Goal: Task Accomplishment & Management: Manage account settings

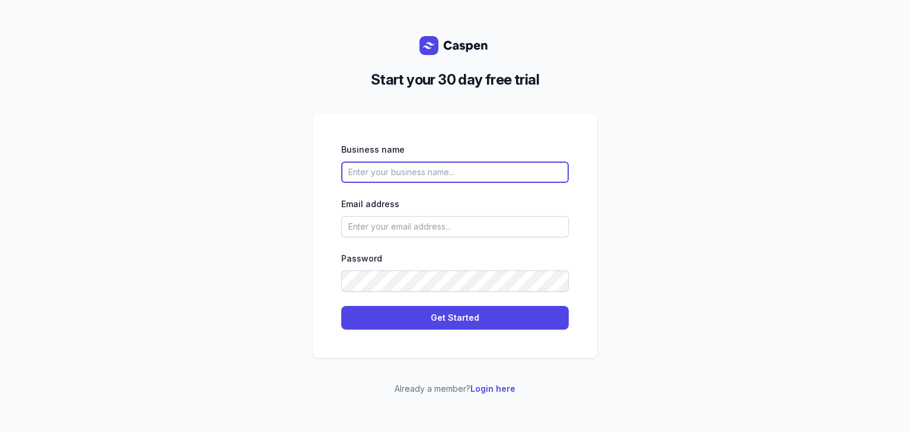
click at [451, 176] on input "text" at bounding box center [454, 172] width 227 height 21
type input "Noreply"
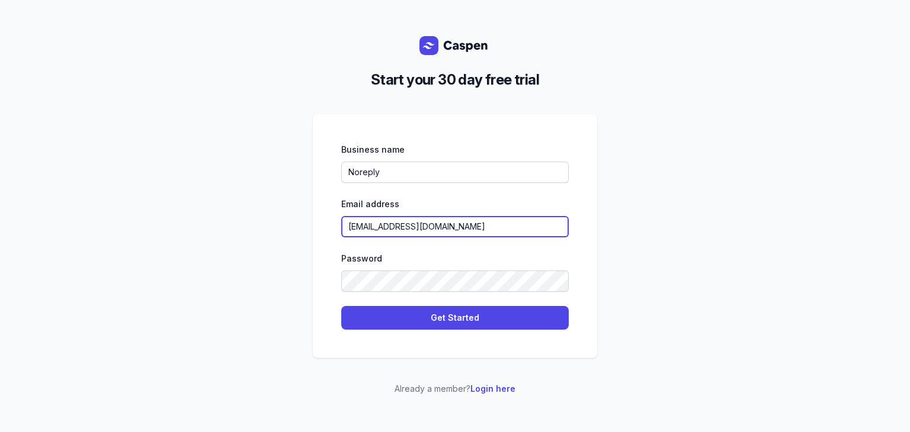
type input "[EMAIL_ADDRESS][DOMAIN_NAME]"
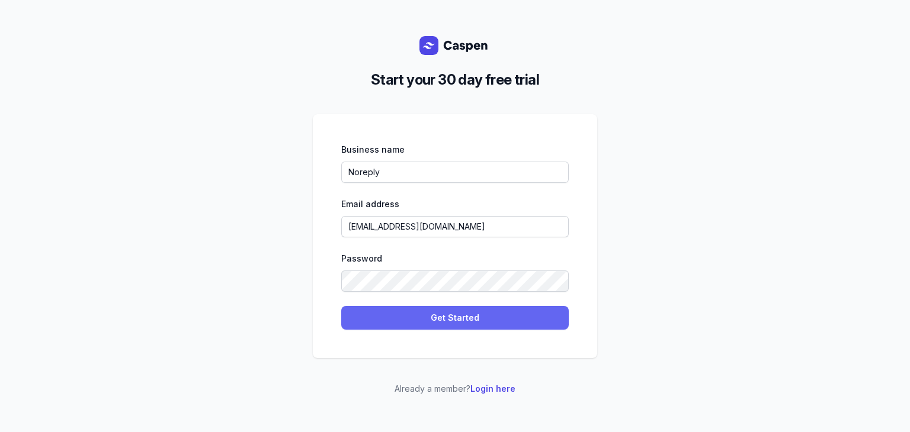
click at [456, 310] on button "Get Started" at bounding box center [454, 318] width 227 height 24
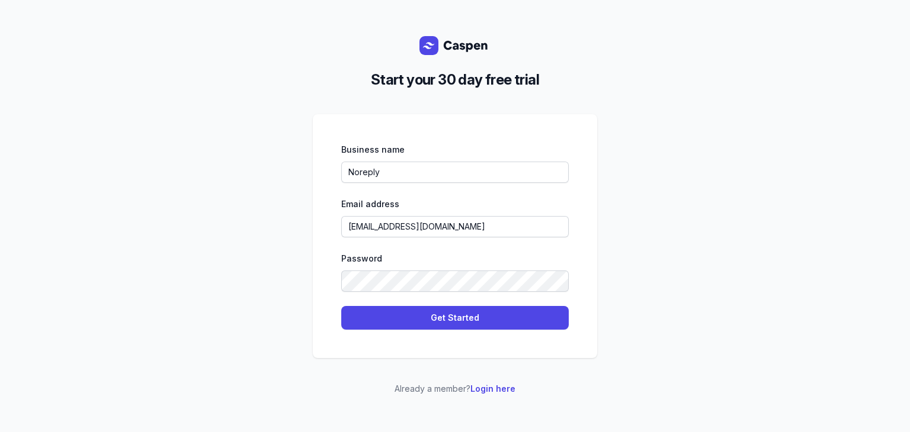
select select
select select "TN"
select select "[GEOGRAPHIC_DATA]/[GEOGRAPHIC_DATA]"
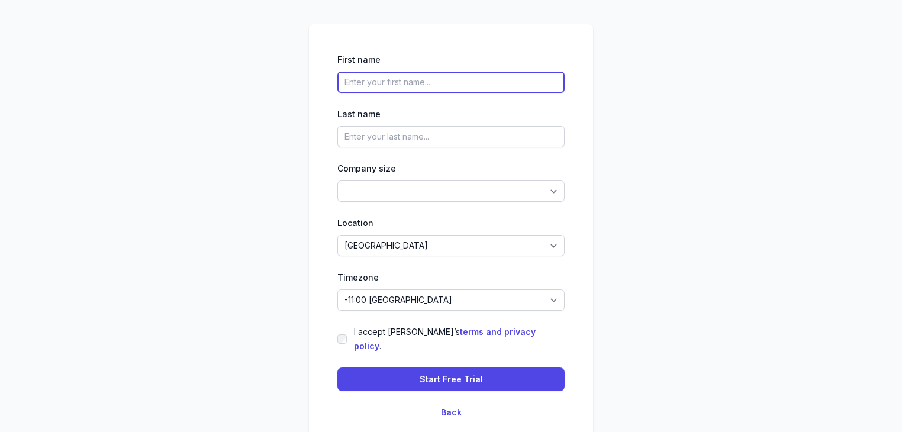
click at [409, 93] on input "text" at bounding box center [451, 82] width 227 height 21
type input "Nacho"
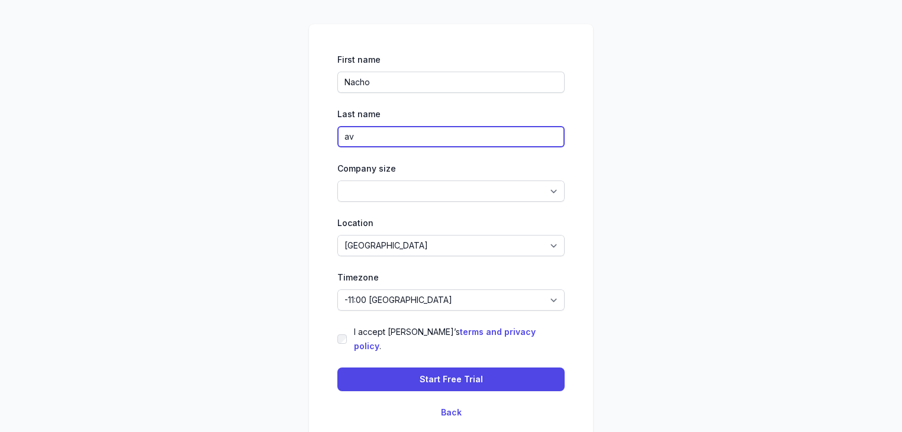
type input "a"
type input "[PERSON_NAME]"
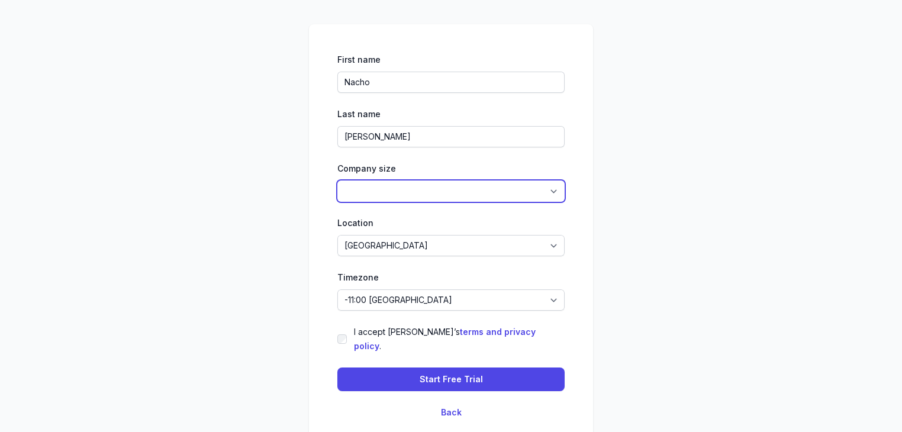
select select "1-4"
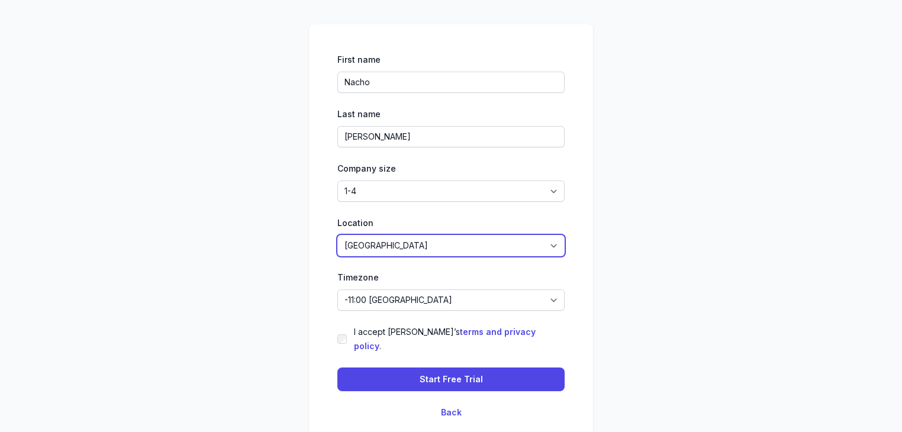
select select "US"
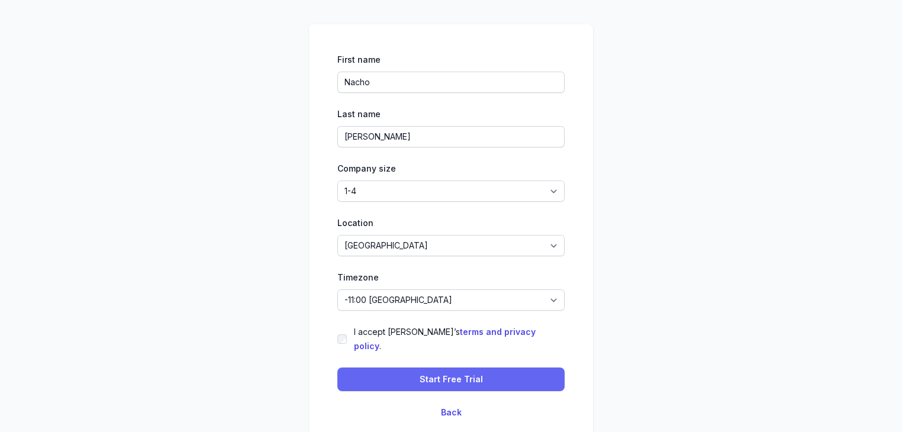
click at [445, 372] on span "Start Free Trial" at bounding box center [451, 379] width 63 height 14
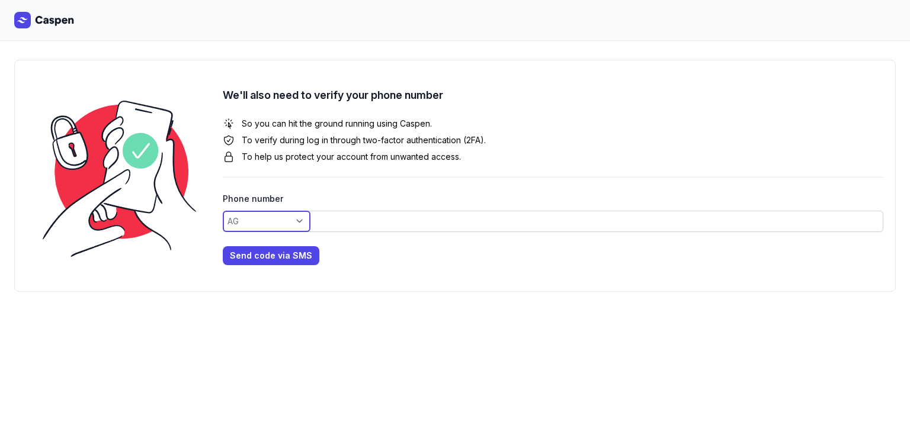
click at [250, 218] on select "AC AD AE AF AG AI AL AM AO AR AS AT AU AW AX AZ BA BB BD BE BF BG BH BI BJ BL B…" at bounding box center [267, 221] width 88 height 21
select select "+1"
click at [223, 211] on select "AC AD AE AF AG AI AL AM AO AR AS AT AU AW AX AZ BA BB BD BE BF BG BH BI BJ BL B…" at bounding box center [267, 221] width 88 height 21
click at [316, 208] on div "Phone number AC AD AE AF AG AI AL AM AO AR AS AT AU AW AX AZ BA BB BD BE BF BG …" at bounding box center [553, 212] width 660 height 40
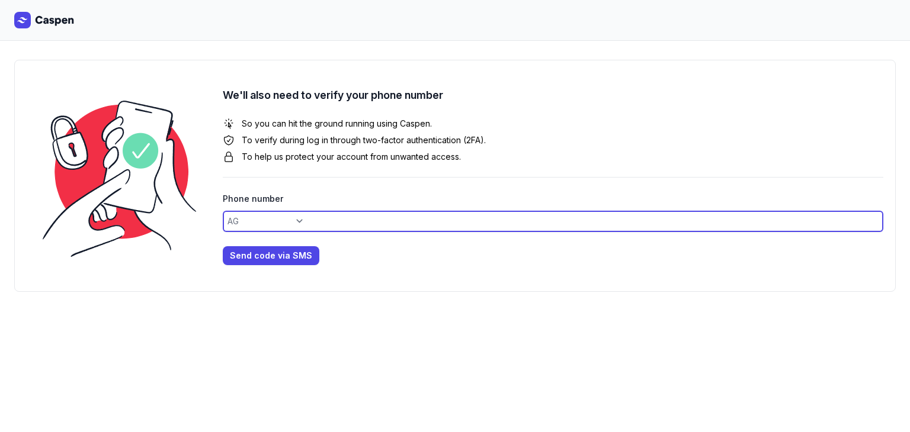
click at [315, 226] on input at bounding box center [553, 221] width 660 height 21
type input "7207577216"
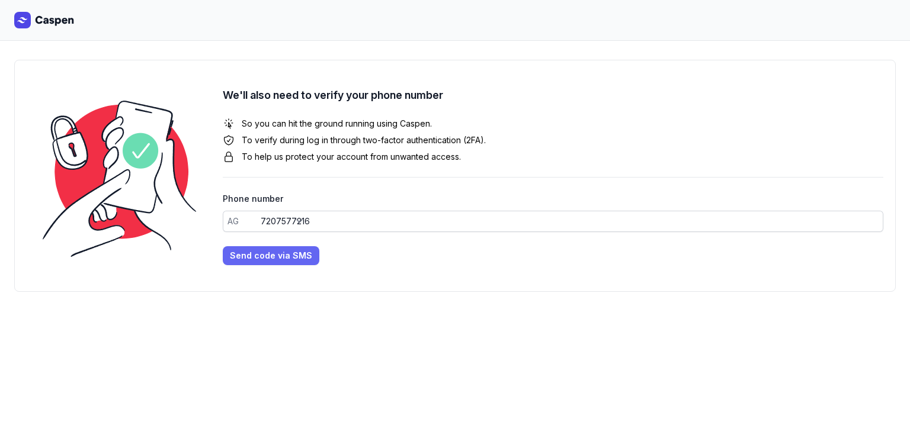
click at [259, 258] on span "Send code via SMS" at bounding box center [271, 256] width 82 height 14
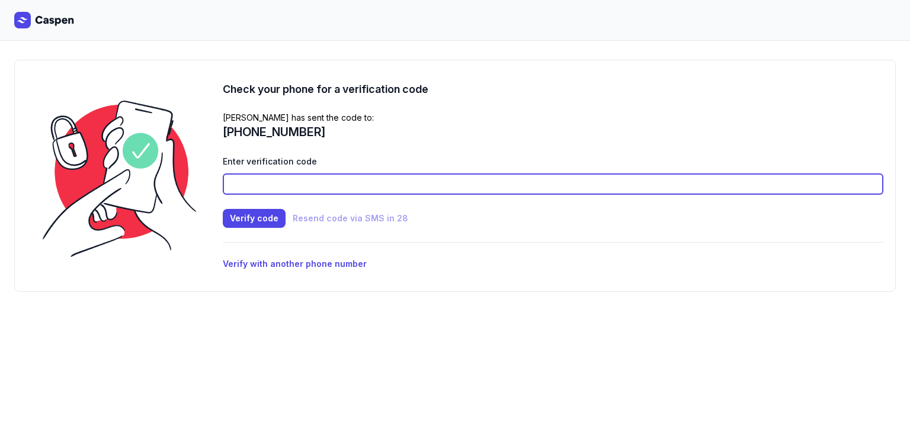
click at [291, 185] on input at bounding box center [553, 184] width 660 height 21
type input "4774"
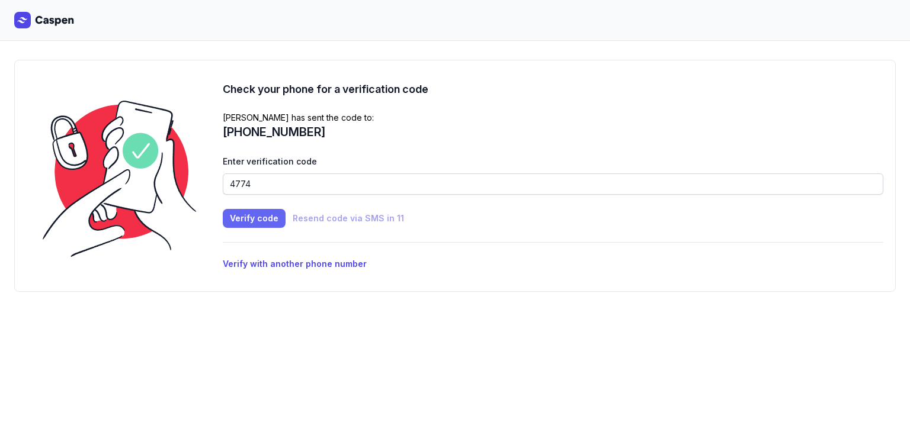
click at [245, 220] on span "Verify code" at bounding box center [254, 218] width 49 height 14
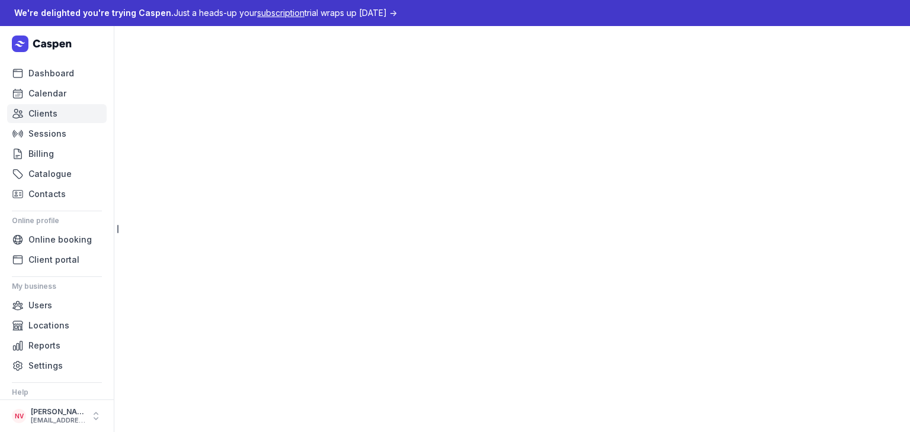
drag, startPoint x: 33, startPoint y: 111, endPoint x: 44, endPoint y: 116, distance: 11.7
click at [33, 112] on span "Clients" at bounding box center [42, 114] width 29 height 14
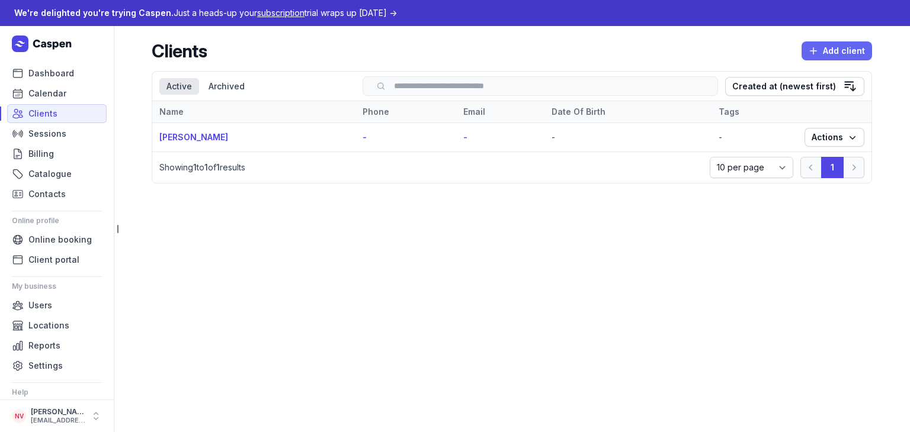
click at [830, 52] on span "Add client" at bounding box center [836, 51] width 56 height 14
select select
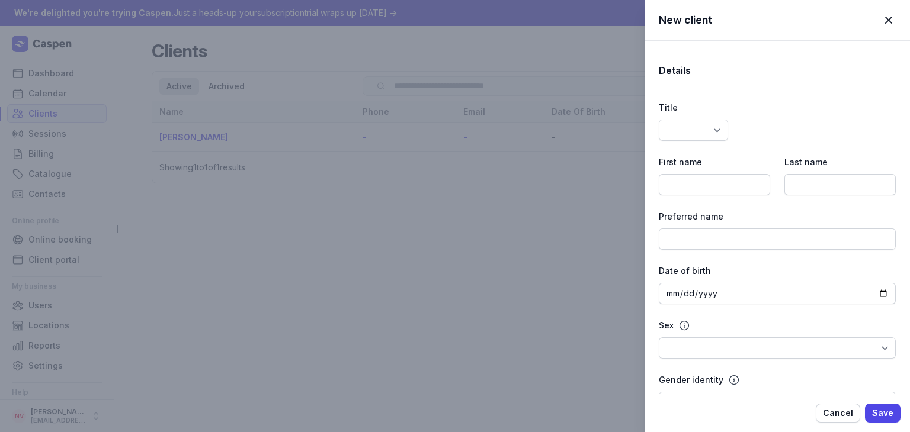
select select
click at [689, 131] on select "Dr Mr Ms Mrs Miss [PERSON_NAME] Master" at bounding box center [692, 130] width 69 height 21
select select "Mr"
click at [658, 120] on select "Dr Mr Ms Mrs Miss [PERSON_NAME] Master" at bounding box center [692, 130] width 69 height 21
click at [706, 184] on input at bounding box center [713, 184] width 111 height 21
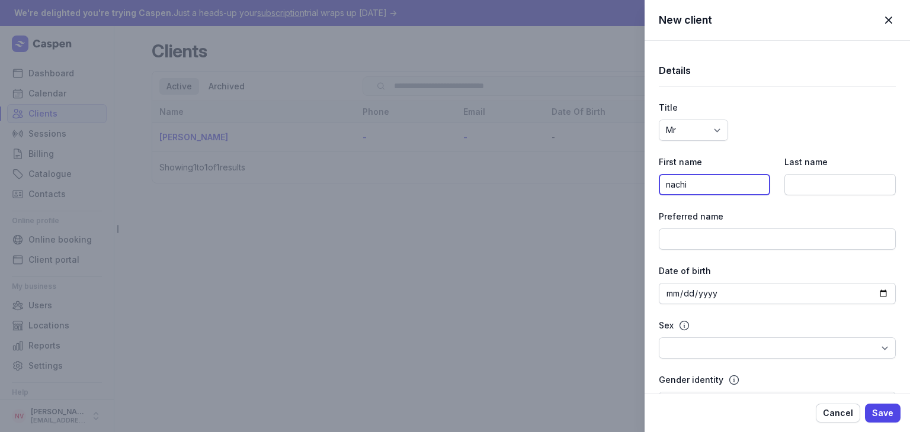
type input "nachi"
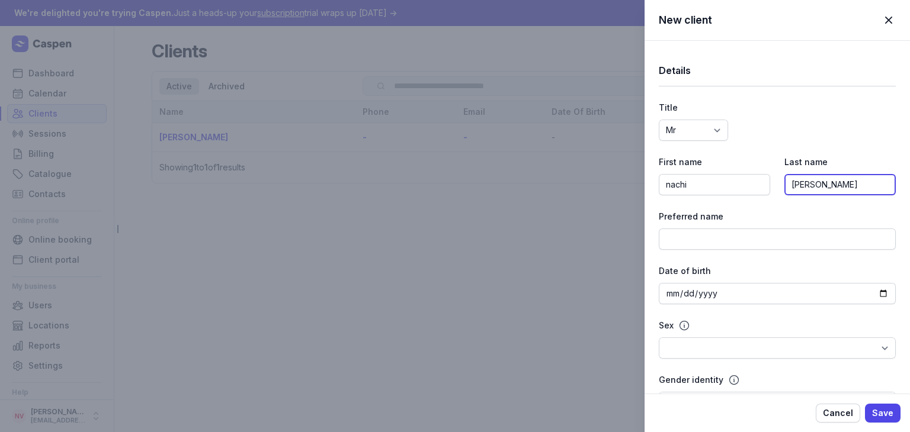
type input "[PERSON_NAME]"
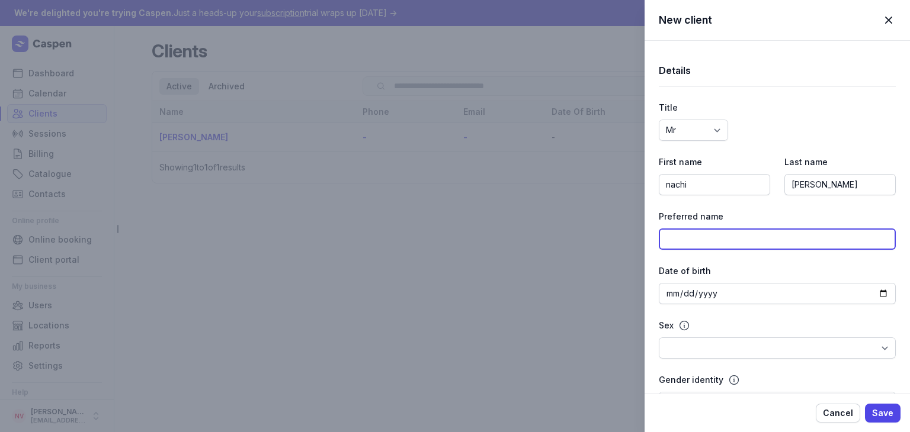
type input "M"
type input "N"
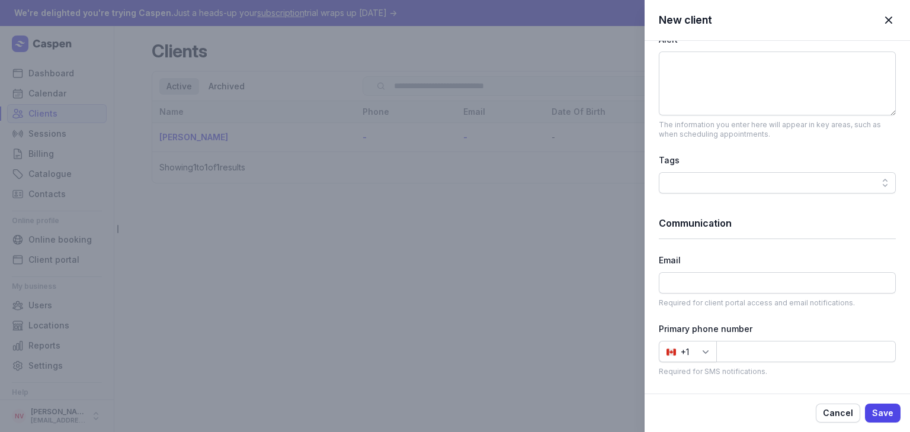
scroll to position [533, 0]
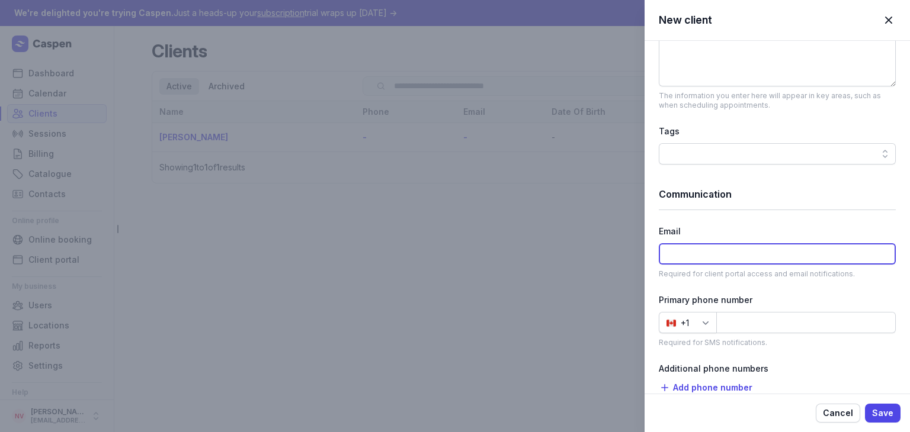
click at [736, 252] on input at bounding box center [776, 253] width 237 height 21
paste input "[EMAIL_ADDRESS][DOMAIN_NAME]"
type input "[EMAIL_ADDRESS][DOMAIN_NAME]"
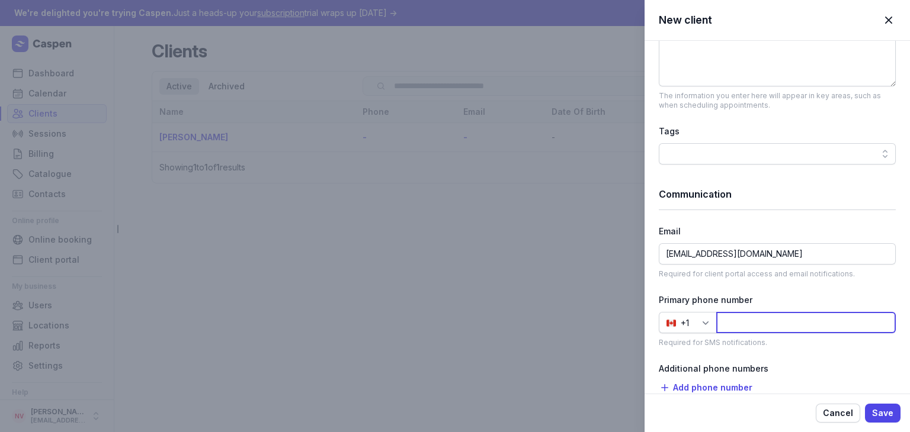
click at [782, 323] on input at bounding box center [805, 322] width 179 height 21
click at [879, 409] on span "Save" at bounding box center [882, 413] width 21 height 14
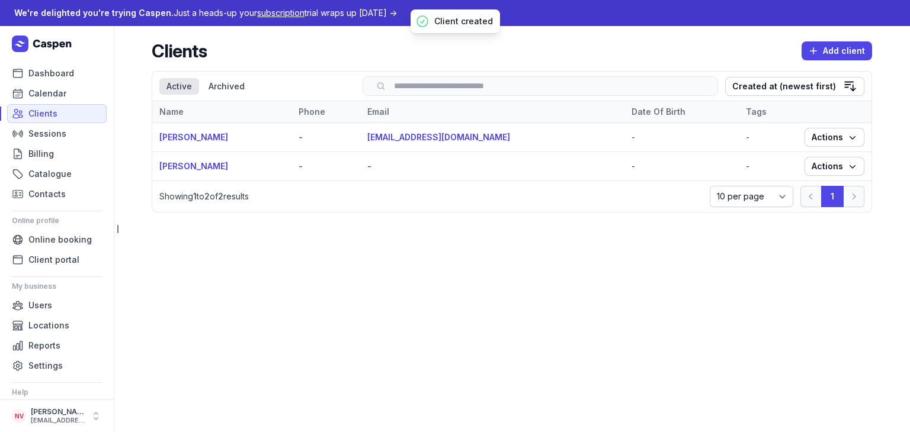
click at [701, 297] on main "Clients Add client Select a tab Active Archived Active Archived Search Created …" at bounding box center [512, 229] width 796 height 406
click at [836, 145] on button "Actions" at bounding box center [834, 137] width 60 height 19
click at [415, 131] on td "[EMAIL_ADDRESS][DOMAIN_NAME]" at bounding box center [492, 137] width 264 height 29
click at [415, 136] on link "[EMAIL_ADDRESS][DOMAIN_NAME]" at bounding box center [438, 137] width 143 height 10
click at [187, 140] on link "[PERSON_NAME]" at bounding box center [193, 137] width 69 height 10
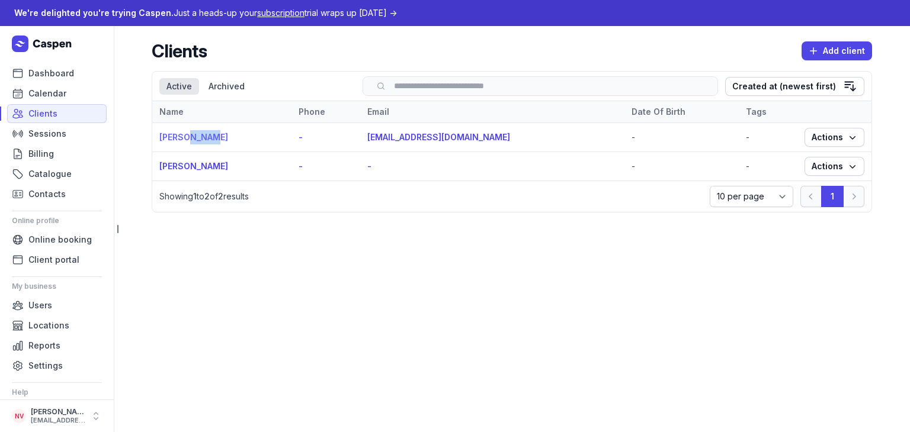
click at [187, 140] on link "[PERSON_NAME]" at bounding box center [193, 137] width 69 height 10
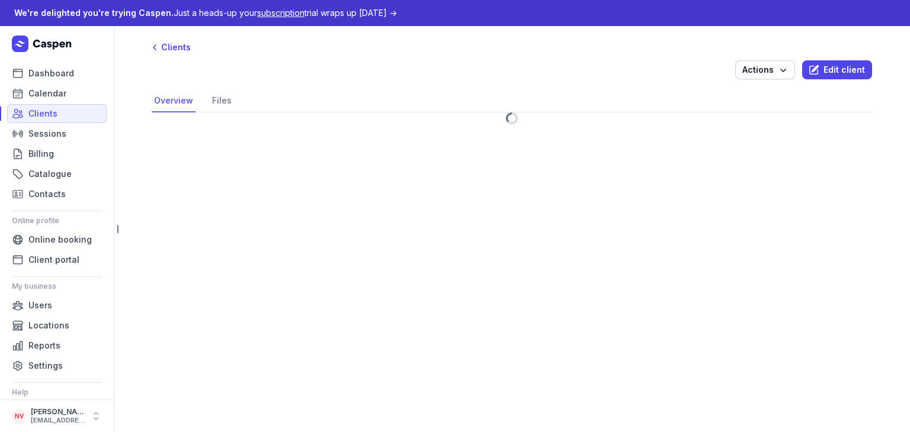
click at [426, 294] on main "Clients Actions Edit client Select a tab Overview Files Overview Files" at bounding box center [512, 229] width 796 height 406
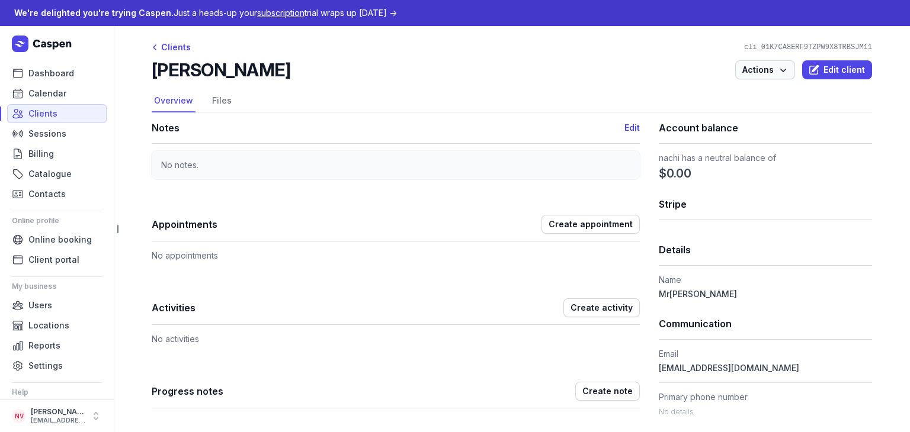
click at [777, 67] on icon "button" at bounding box center [783, 70] width 12 height 12
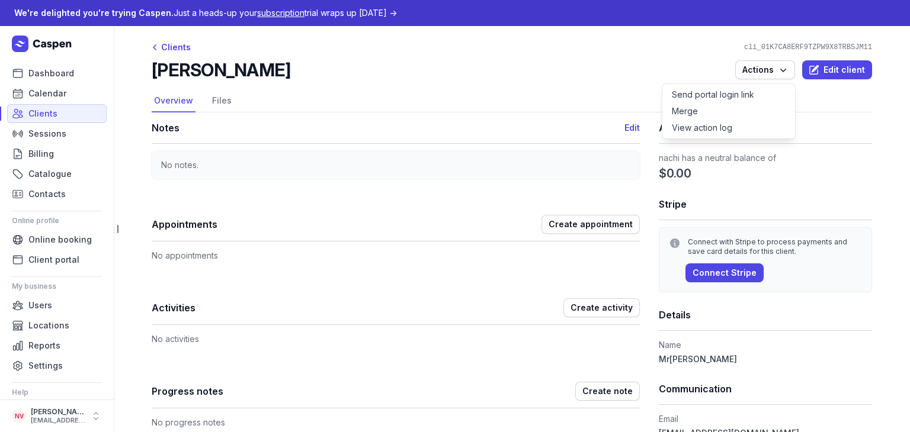
click at [528, 72] on div "nachi [PERSON_NAME] Actions Send portal login link Merge View action log Edit c…" at bounding box center [512, 69] width 720 height 21
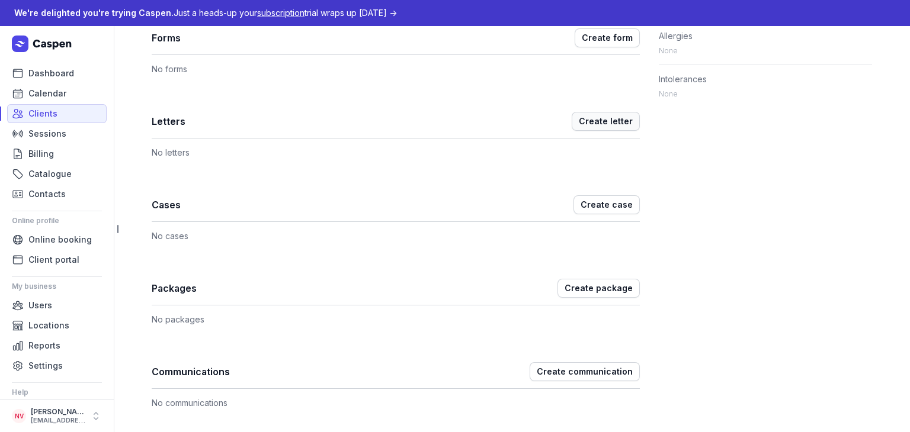
scroll to position [604, 0]
click at [601, 370] on span "Create communication" at bounding box center [584, 372] width 96 height 14
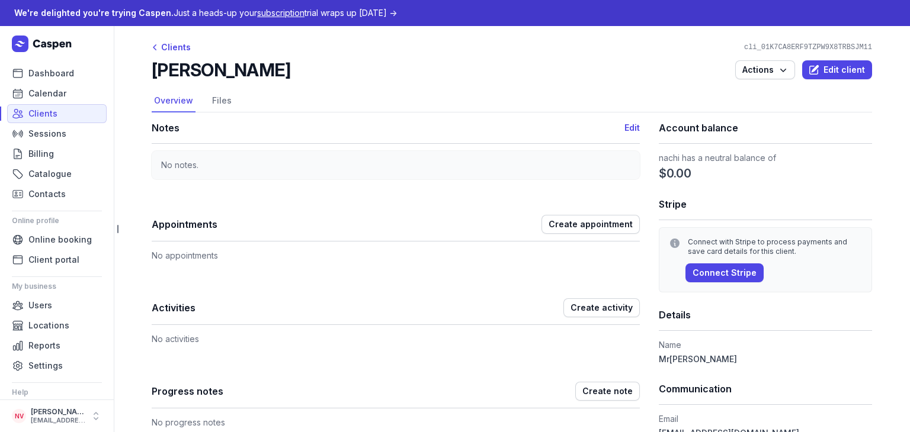
select select "outbound"
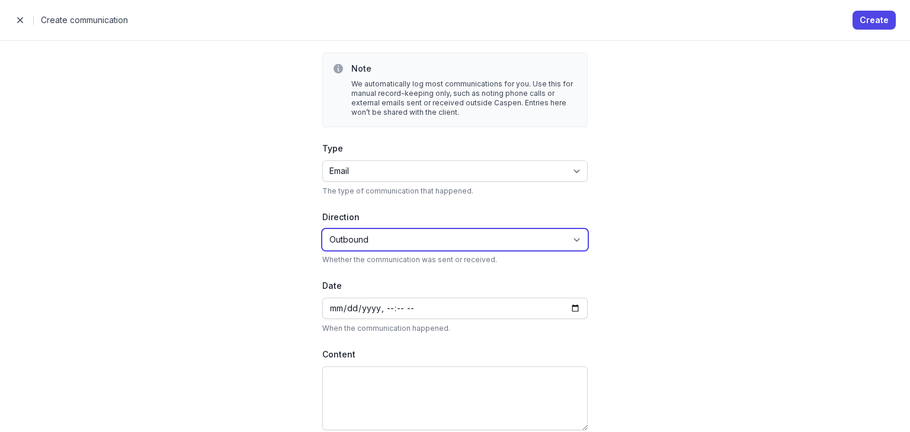
click at [535, 231] on select "Inbound Outbound" at bounding box center [454, 239] width 265 height 21
click at [711, 214] on div "Note We automatically log most communications for you. Use this for manual reco…" at bounding box center [455, 236] width 910 height 392
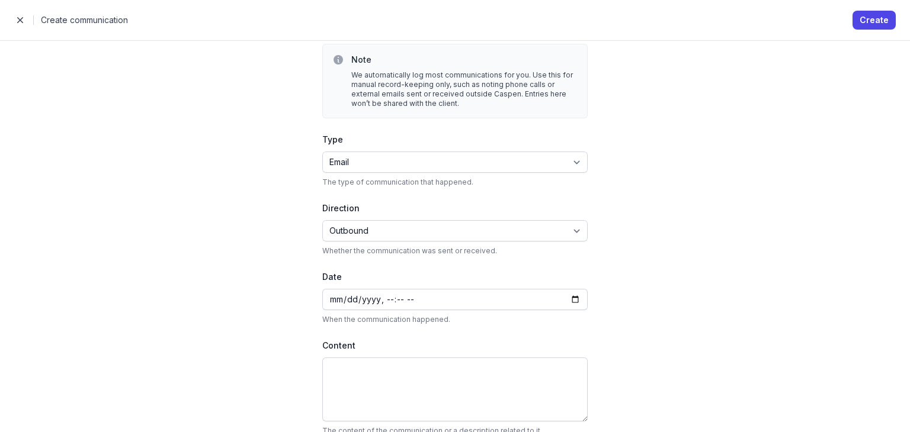
scroll to position [24, 0]
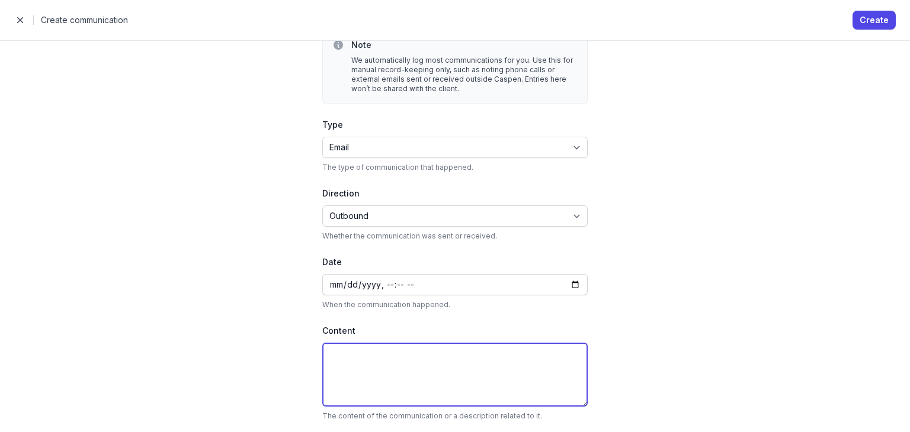
click at [478, 381] on textarea at bounding box center [454, 375] width 265 height 64
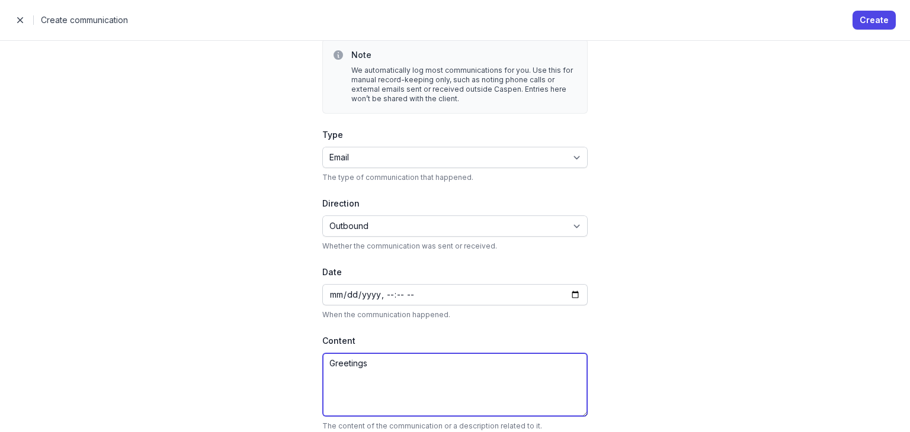
scroll to position [0, 0]
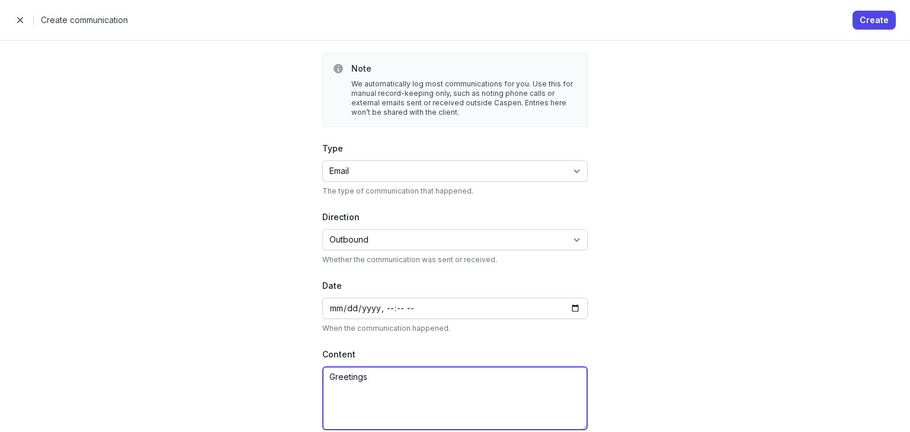
type textarea "Greetings"
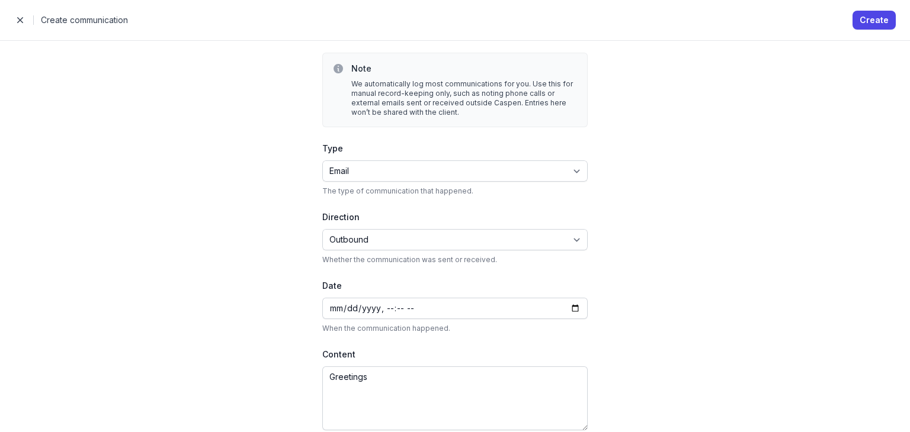
click at [462, 82] on div "We automatically log most communications for you. Use this for manual record-ke…" at bounding box center [464, 98] width 226 height 38
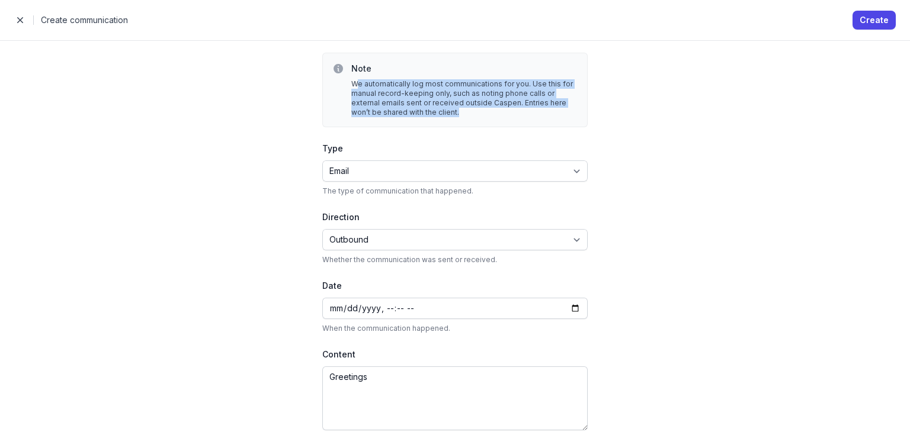
click at [462, 82] on div "We automatically log most communications for you. Use this for manual record-ke…" at bounding box center [464, 98] width 226 height 38
click at [518, 88] on div "We automatically log most communications for you. Use this for manual record-ke…" at bounding box center [464, 98] width 226 height 38
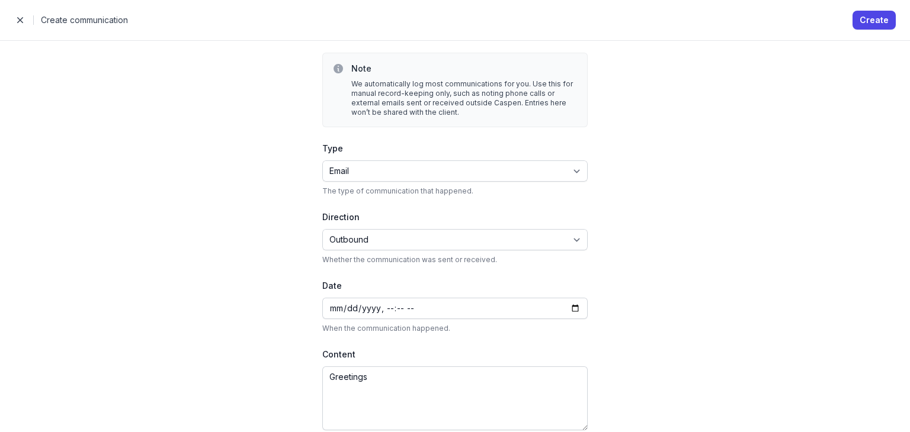
click at [391, 83] on div "We automatically log most communications for you. Use this for manual record-ke…" at bounding box center [464, 98] width 226 height 38
drag, startPoint x: 392, startPoint y: 83, endPoint x: 459, endPoint y: 86, distance: 67.0
click at [393, 83] on div "We automatically log most communications for you. Use this for manual record-ke…" at bounding box center [464, 98] width 226 height 38
click at [459, 86] on div "We automatically log most communications for you. Use this for manual record-ke…" at bounding box center [464, 98] width 226 height 38
click at [455, 86] on div "We automatically log most communications for you. Use this for manual record-ke…" at bounding box center [464, 98] width 226 height 38
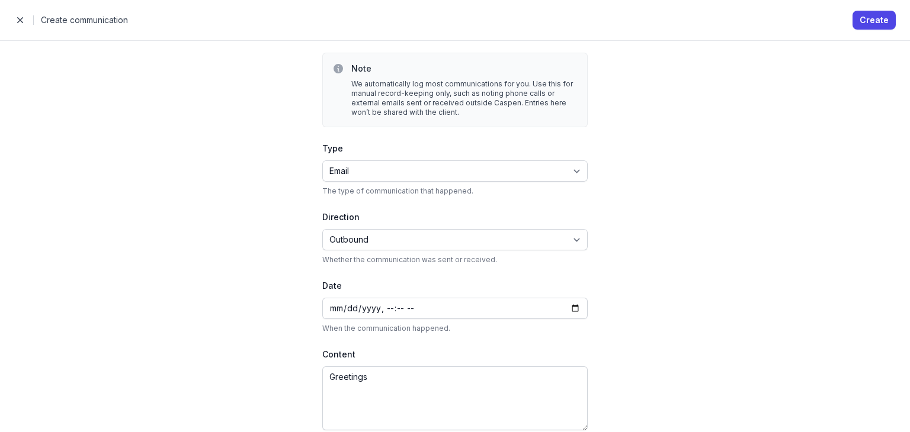
click at [435, 87] on div "We automatically log most communications for you. Use this for manual record-ke…" at bounding box center [464, 98] width 226 height 38
click at [494, 88] on div "We automatically log most communications for you. Use this for manual record-ke…" at bounding box center [464, 98] width 226 height 38
click at [557, 86] on div "We automatically log most communications for you. Use this for manual record-ke…" at bounding box center [464, 98] width 226 height 38
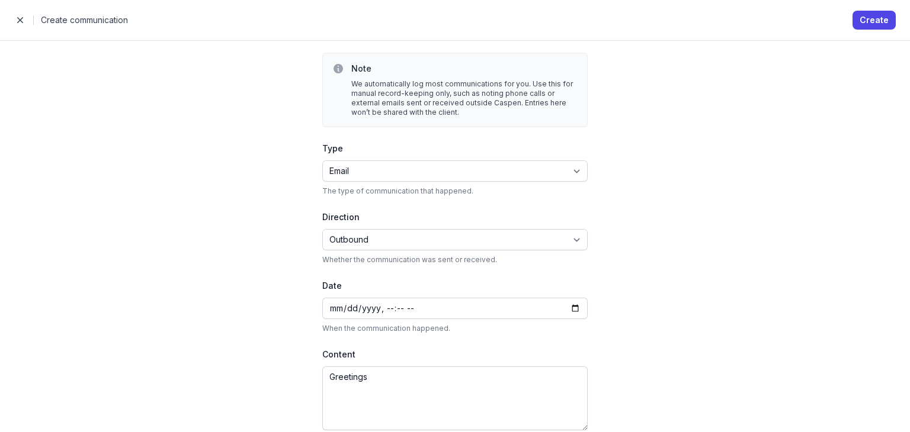
click at [407, 91] on div "We automatically log most communications for you. Use this for manual record-ke…" at bounding box center [464, 98] width 226 height 38
click at [371, 93] on div "We automatically log most communications for you. Use this for manual record-ke…" at bounding box center [464, 98] width 226 height 38
click at [409, 94] on div "We automatically log most communications for you. Use this for manual record-ke…" at bounding box center [464, 98] width 226 height 38
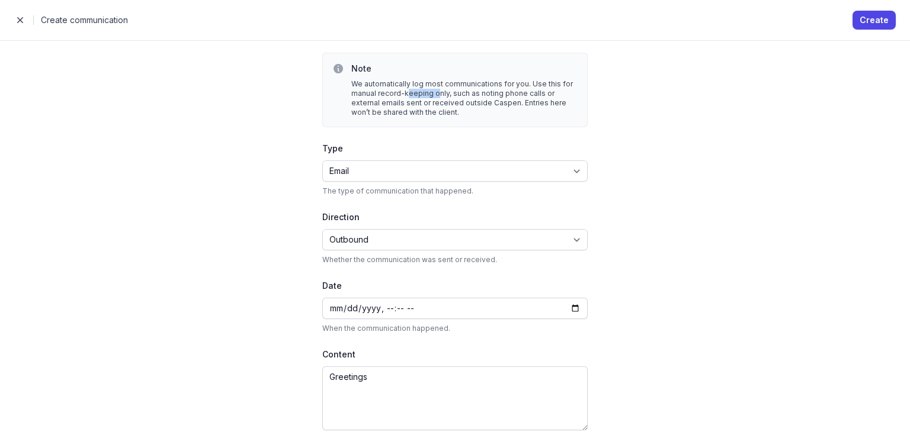
drag, startPoint x: 409, startPoint y: 94, endPoint x: 476, endPoint y: 93, distance: 66.9
click at [413, 93] on div "We automatically log most communications for you. Use this for manual record-ke…" at bounding box center [464, 98] width 226 height 38
click at [476, 93] on div "We automatically log most communications for you. Use this for manual record-ke…" at bounding box center [464, 98] width 226 height 38
drag, startPoint x: 476, startPoint y: 93, endPoint x: 483, endPoint y: 93, distance: 7.7
click at [476, 93] on div "We automatically log most communications for you. Use this for manual record-ke…" at bounding box center [464, 98] width 226 height 38
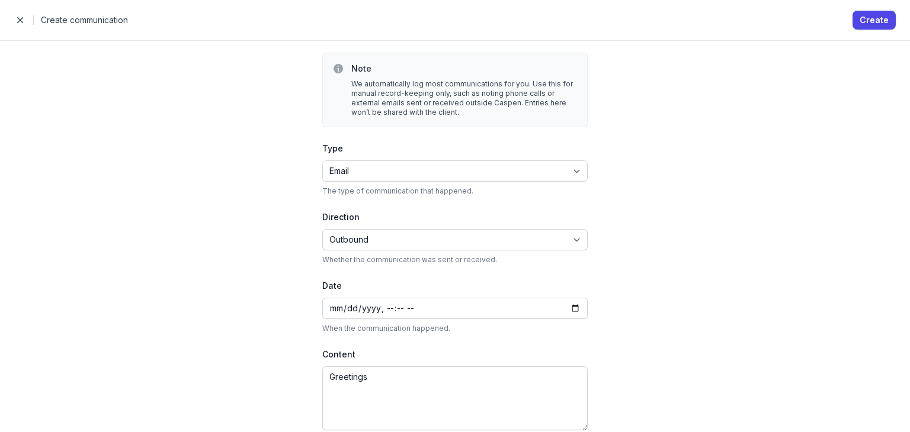
click at [532, 94] on div "We automatically log most communications for you. Use this for manual record-ke…" at bounding box center [464, 98] width 226 height 38
click at [553, 96] on div "We automatically log most communications for you. Use this for manual record-ke…" at bounding box center [464, 98] width 226 height 38
click at [478, 102] on div "We automatically log most communications for you. Use this for manual record-ke…" at bounding box center [464, 98] width 226 height 38
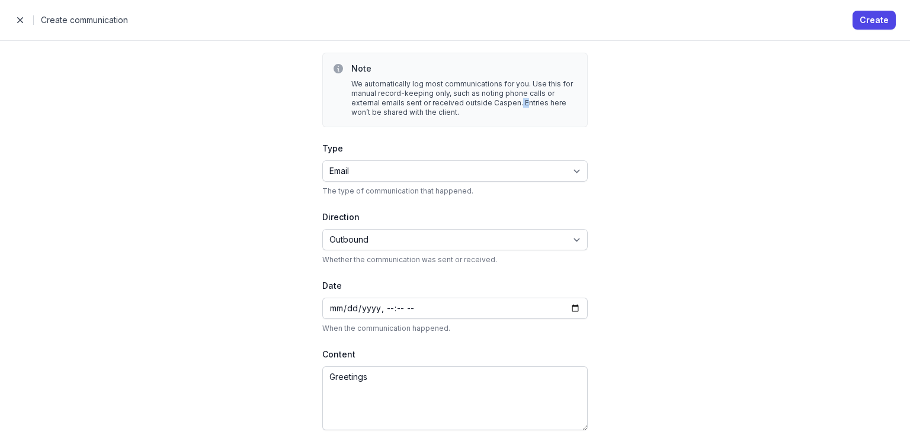
click at [478, 102] on div "We automatically log most communications for you. Use this for manual record-ke…" at bounding box center [464, 98] width 226 height 38
click at [420, 102] on div "We automatically log most communications for you. Use this for manual record-ke…" at bounding box center [464, 98] width 226 height 38
click at [493, 102] on div "We automatically log most communications for you. Use this for manual record-ke…" at bounding box center [464, 98] width 226 height 38
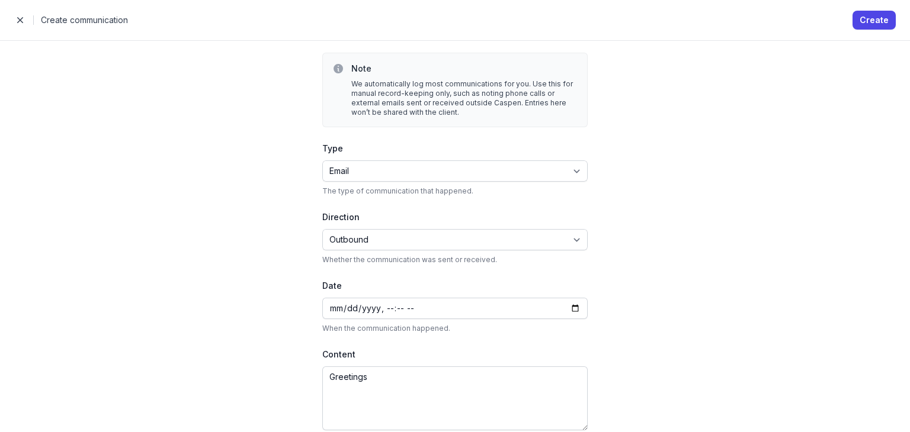
click at [579, 105] on div "Note We automatically log most communications for you. Use this for manual reco…" at bounding box center [454, 90] width 265 height 75
click at [889, 24] on button "Create" at bounding box center [873, 20] width 43 height 19
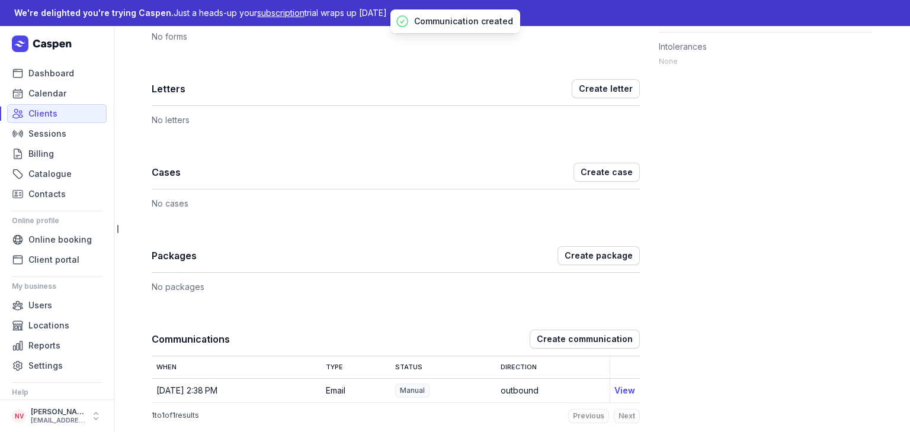
scroll to position [649, 0]
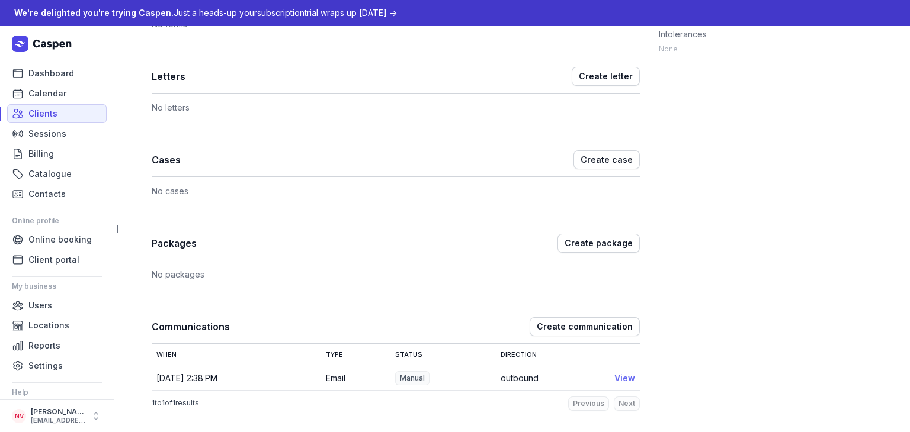
click at [621, 378] on link "View" at bounding box center [624, 378] width 21 height 10
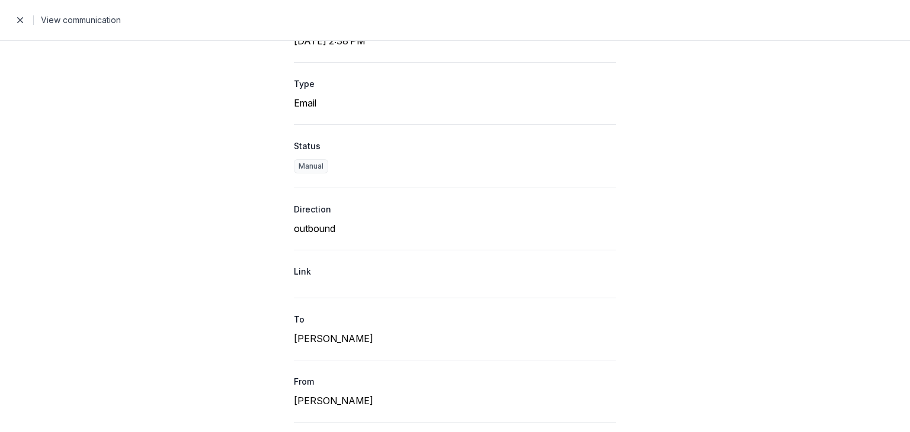
scroll to position [130, 0]
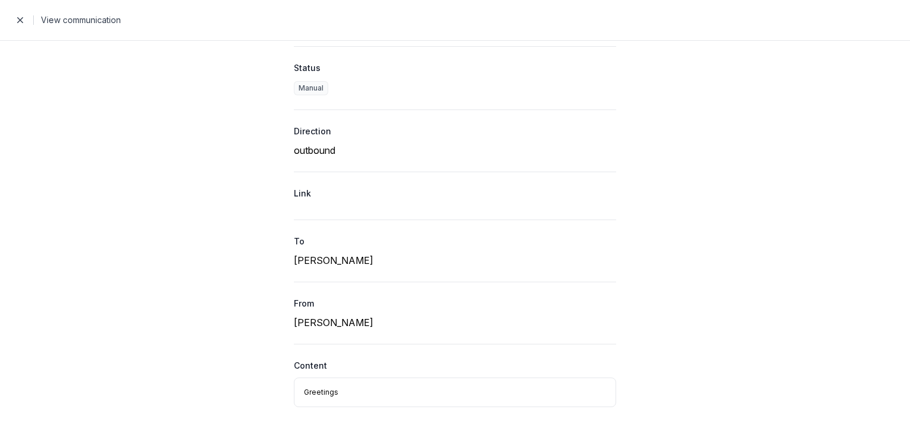
click at [306, 394] on div "Greetings" at bounding box center [455, 393] width 322 height 30
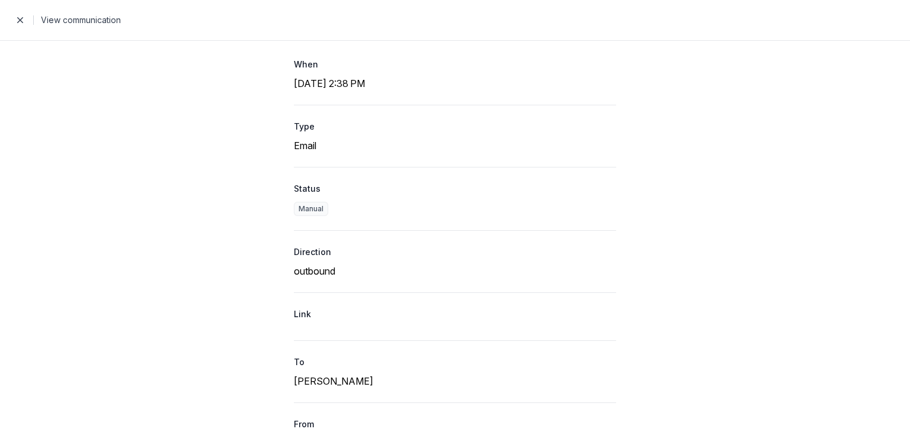
scroll to position [0, 0]
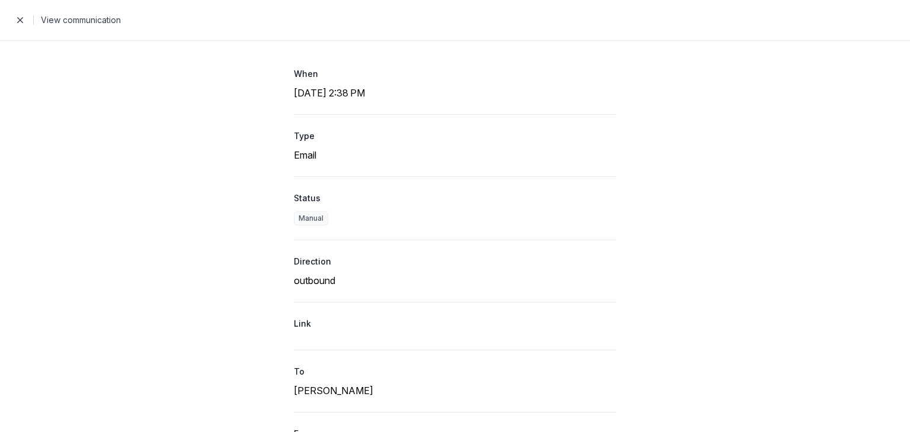
click at [15, 27] on span "button" at bounding box center [20, 20] width 24 height 24
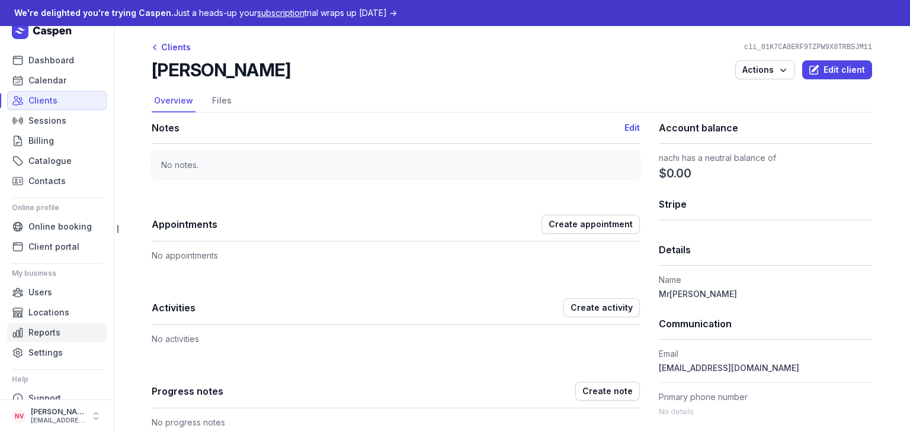
scroll to position [30, 0]
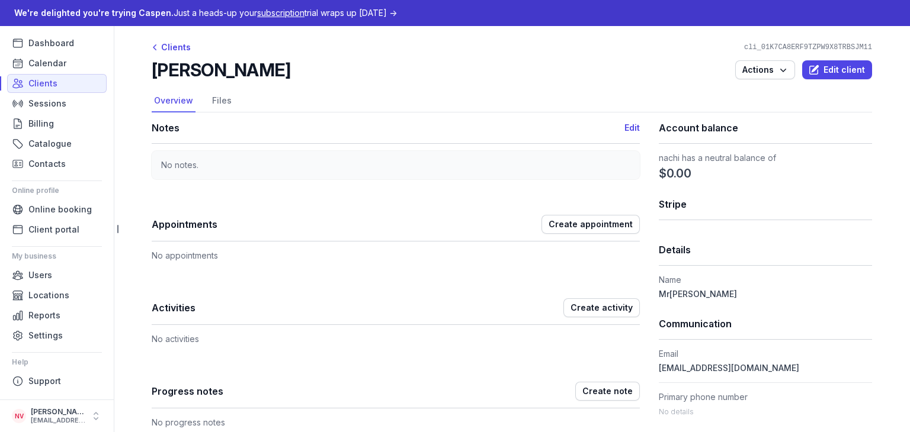
click at [42, 347] on ul "Dashboard Calendar Clients Sessions Billing Catalogue Contacts Online profile O…" at bounding box center [57, 212] width 90 height 357
click at [47, 339] on span "Settings" at bounding box center [45, 336] width 34 height 14
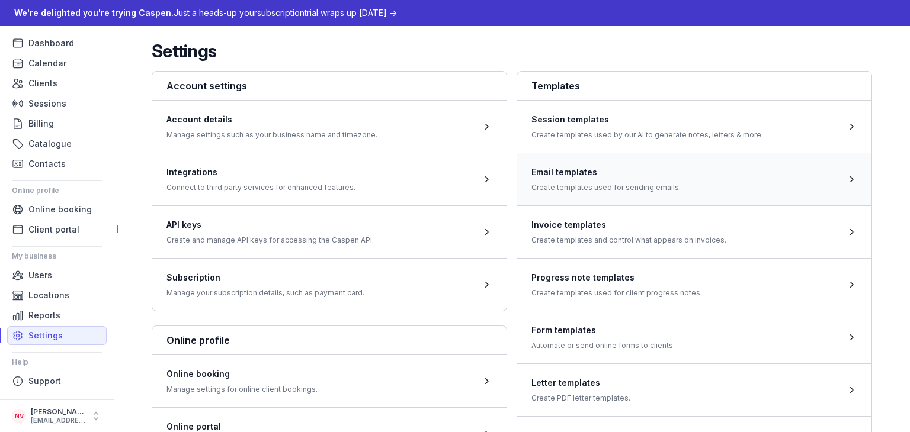
click at [625, 173] on span at bounding box center [694, 179] width 354 height 53
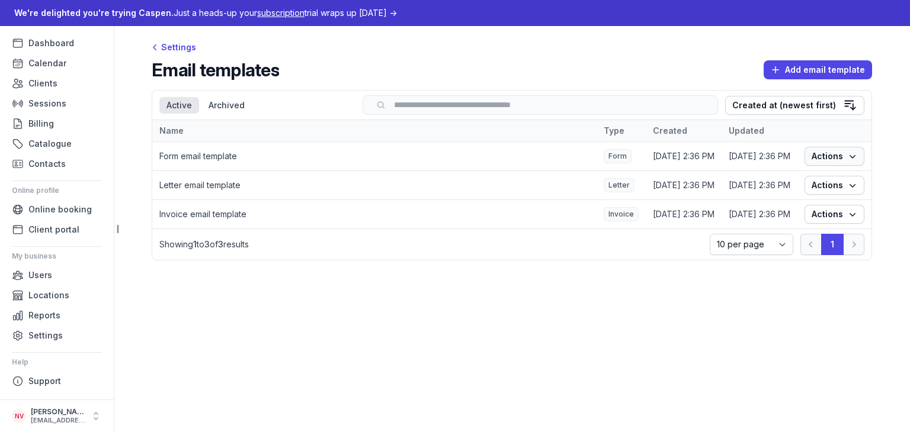
click at [832, 155] on span "Actions" at bounding box center [834, 156] width 46 height 14
click at [773, 184] on link "Edit" at bounding box center [797, 179] width 133 height 17
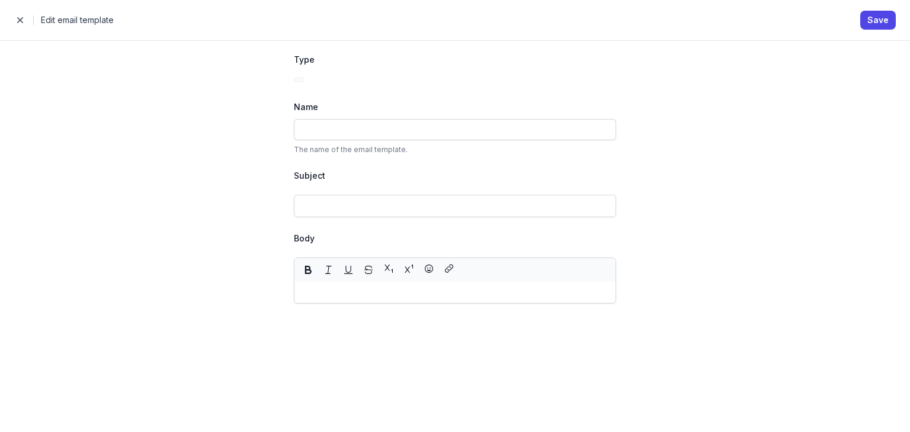
type input "Form email template"
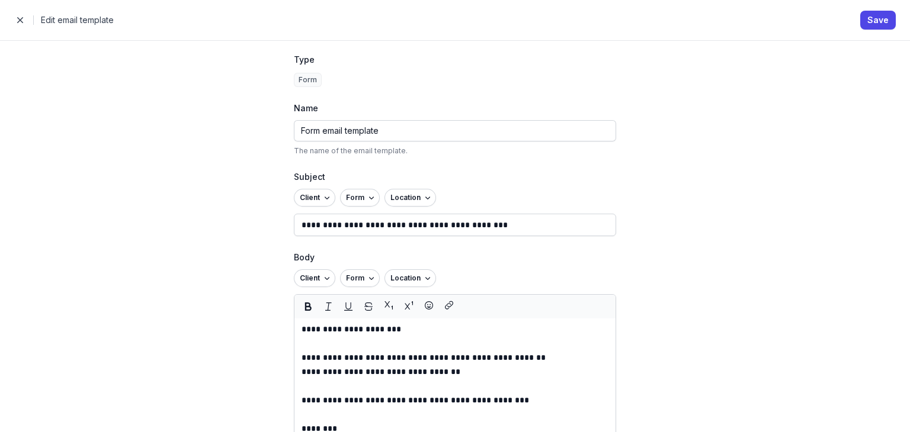
click at [19, 20] on span "button" at bounding box center [20, 20] width 24 height 24
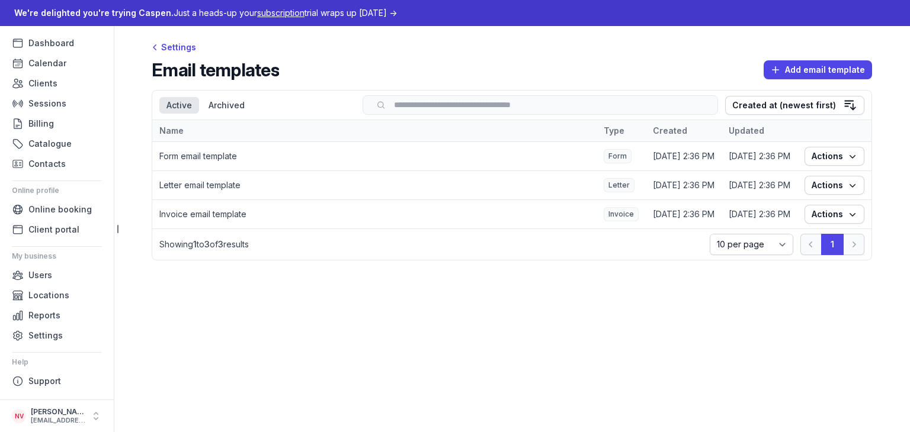
click at [204, 187] on td "Letter email template" at bounding box center [374, 185] width 444 height 29
click at [218, 210] on td "Invoice email template" at bounding box center [374, 214] width 444 height 29
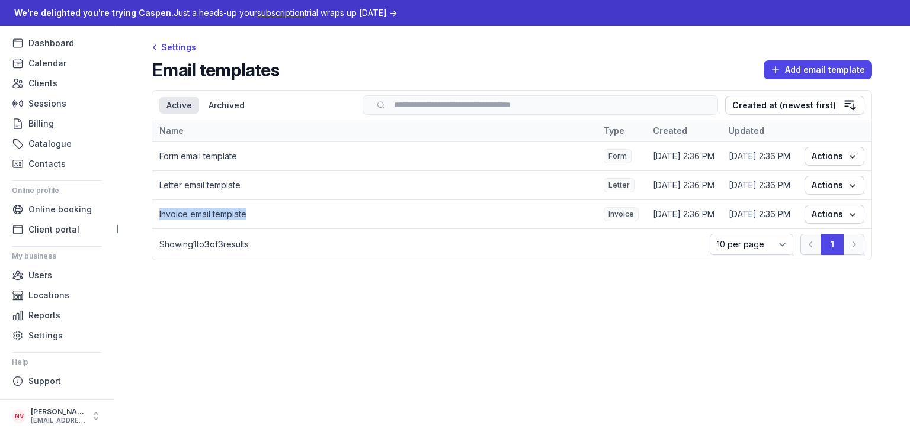
click at [218, 210] on td "Invoice email template" at bounding box center [374, 214] width 444 height 29
click at [227, 185] on td "Letter email template" at bounding box center [374, 185] width 444 height 29
click at [841, 191] on span "Actions" at bounding box center [834, 185] width 46 height 14
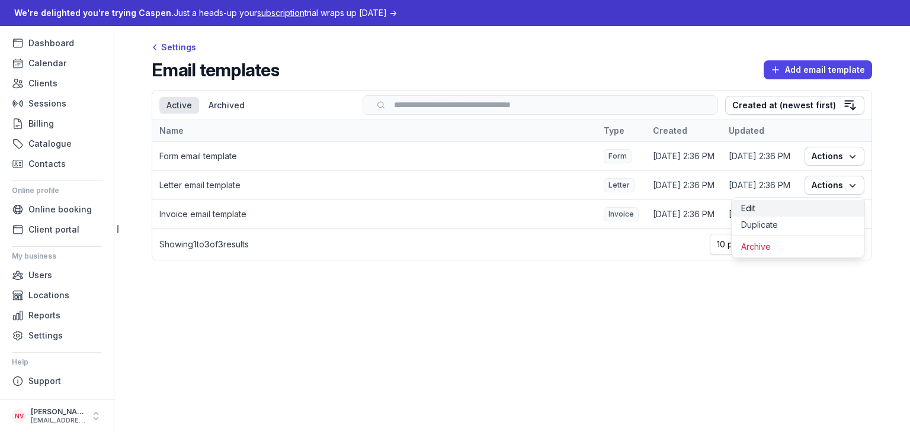
click at [791, 210] on link "Edit" at bounding box center [797, 208] width 133 height 17
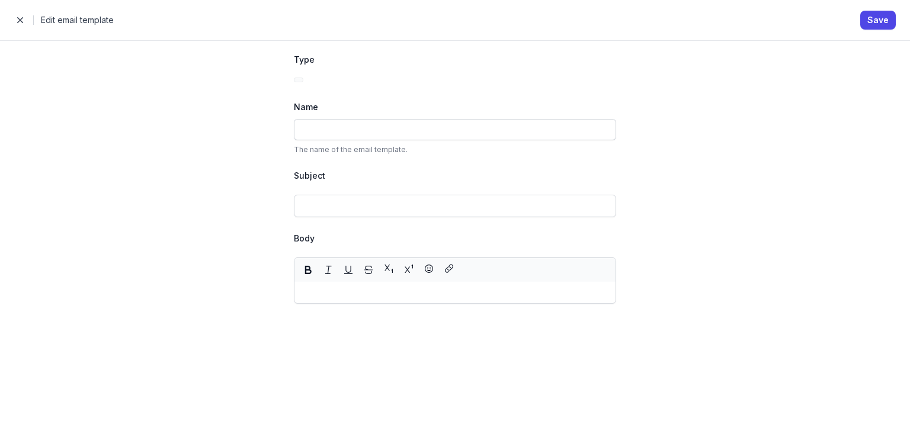
type input "Letter email template"
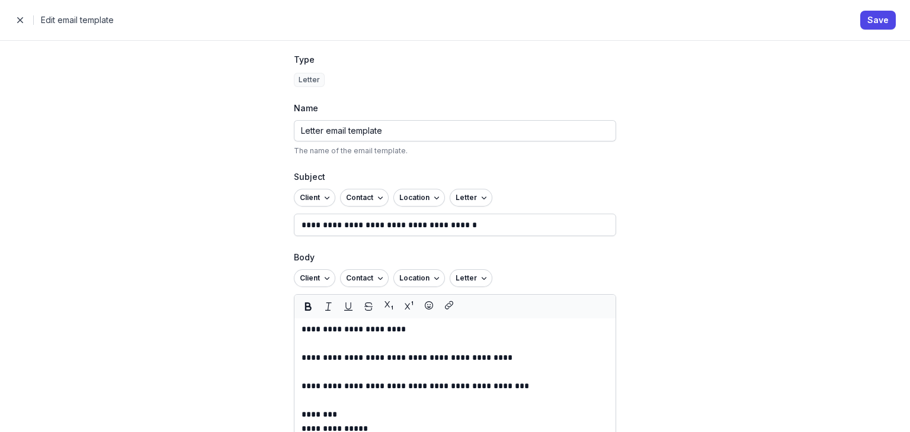
click at [734, 222] on div "**********" at bounding box center [455, 236] width 910 height 392
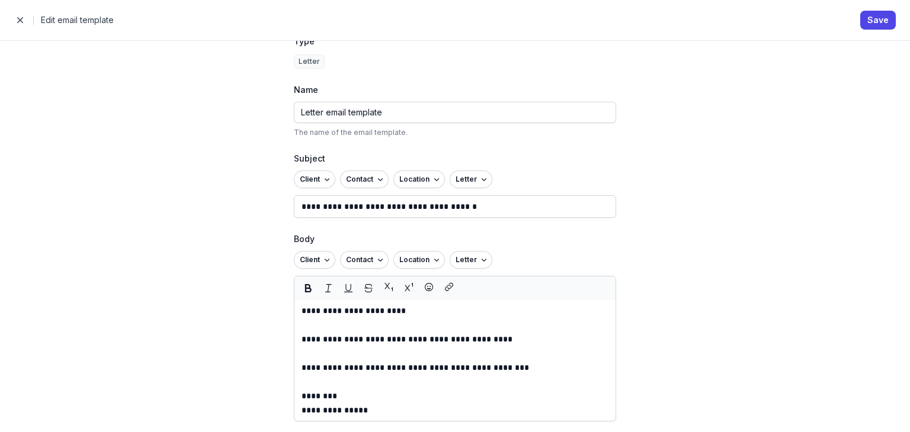
scroll to position [19, 0]
click at [9, 18] on span "button" at bounding box center [20, 20] width 24 height 24
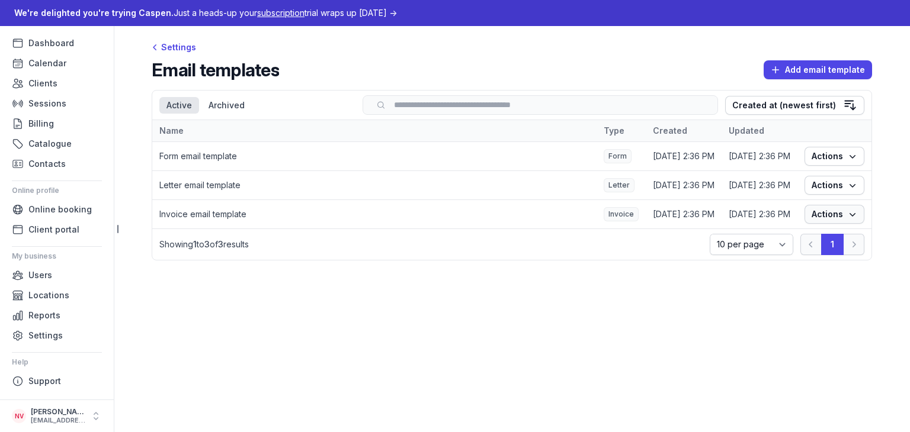
click at [843, 214] on span "Actions" at bounding box center [834, 214] width 46 height 14
click at [547, 284] on div "Settings Email templates Add email template Select a tab Active Archived Active…" at bounding box center [512, 155] width 758 height 258
click at [836, 217] on span "Actions" at bounding box center [834, 214] width 46 height 14
click at [787, 238] on link "Edit" at bounding box center [797, 237] width 133 height 17
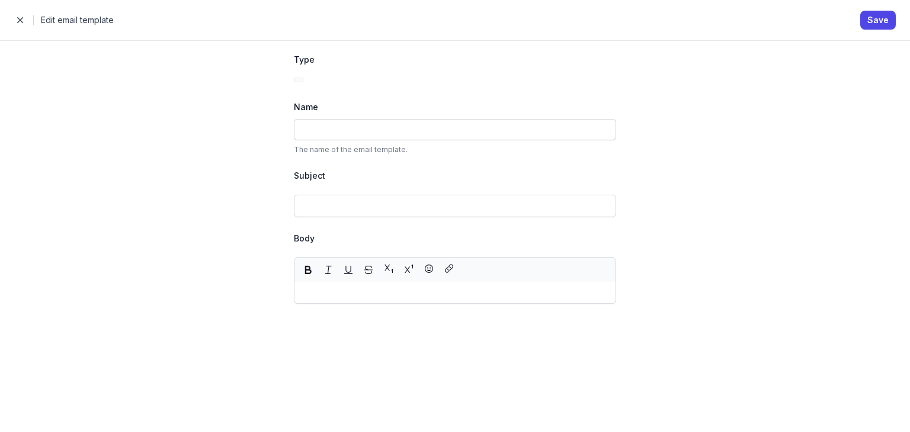
type input "Invoice email template"
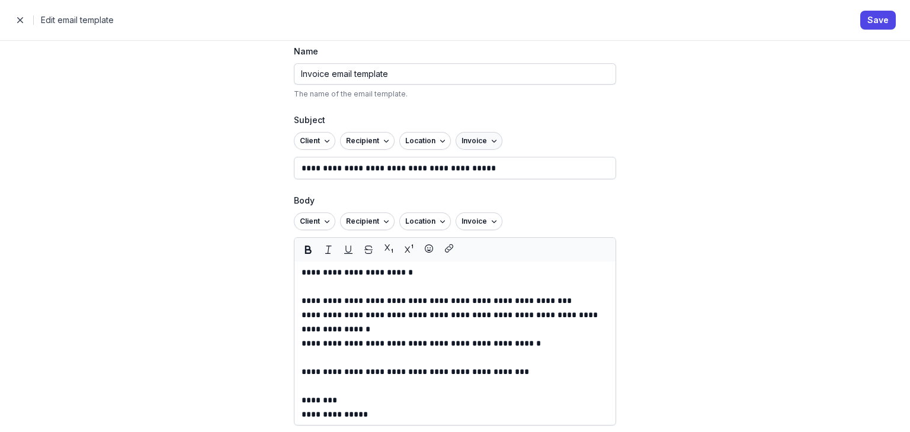
scroll to position [59, 0]
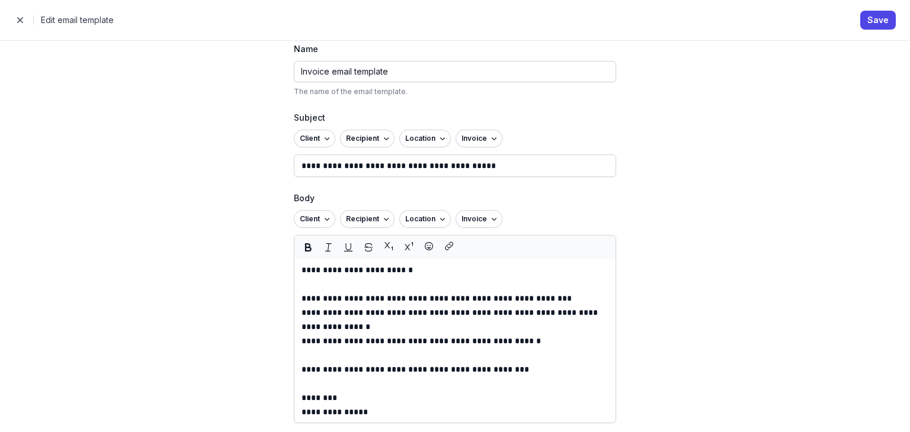
click at [504, 159] on p "**********" at bounding box center [454, 166] width 307 height 14
click at [554, 302] on p "**********" at bounding box center [454, 298] width 307 height 14
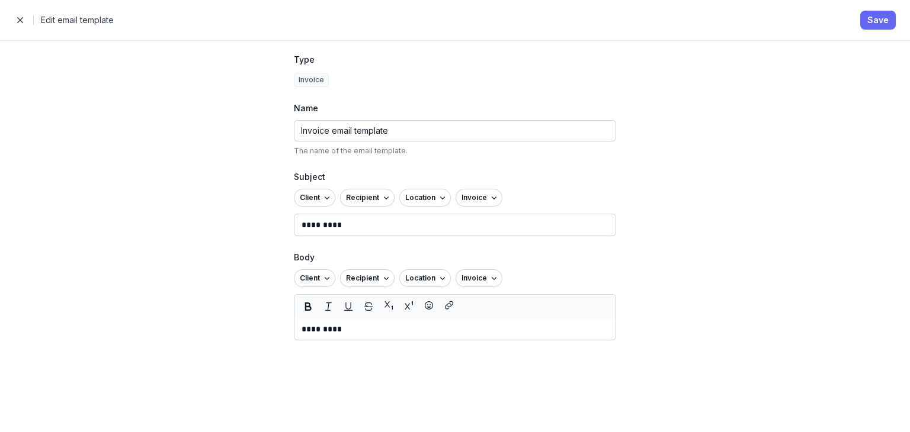
click at [884, 14] on span "Save" at bounding box center [877, 20] width 21 height 14
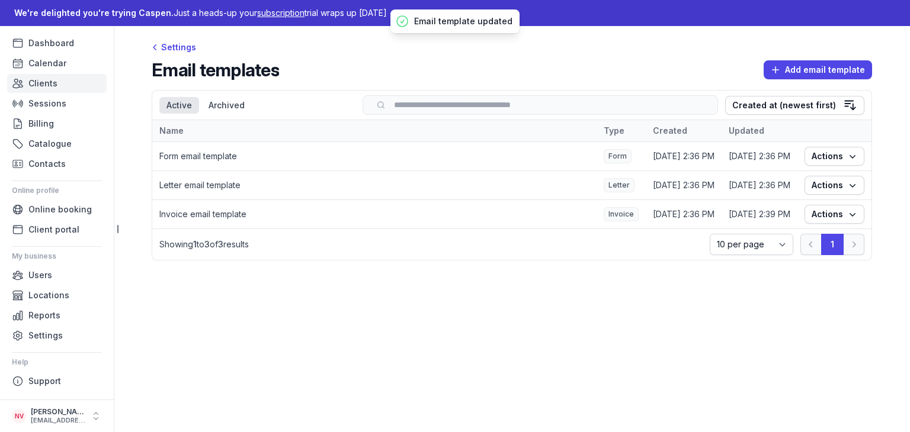
click at [54, 91] on link "Clients" at bounding box center [56, 83] width 99 height 19
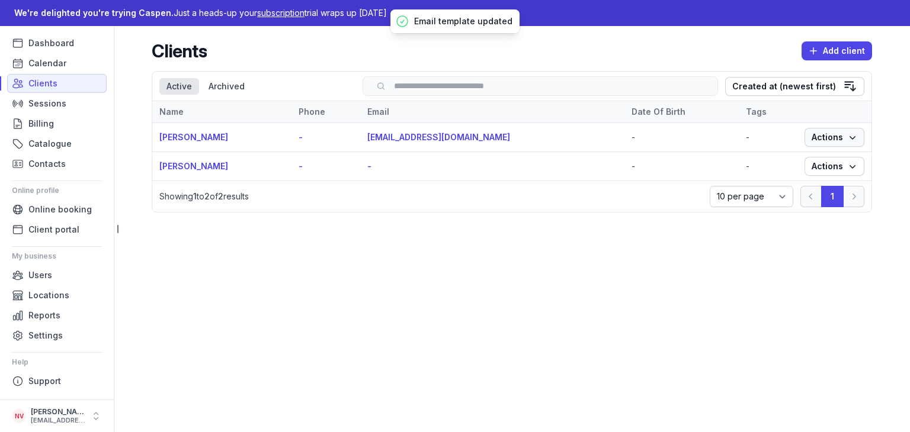
click at [814, 141] on span "Actions" at bounding box center [834, 137] width 46 height 14
click at [191, 140] on link "[PERSON_NAME]" at bounding box center [193, 137] width 69 height 10
click at [185, 138] on link "[PERSON_NAME]" at bounding box center [193, 137] width 69 height 10
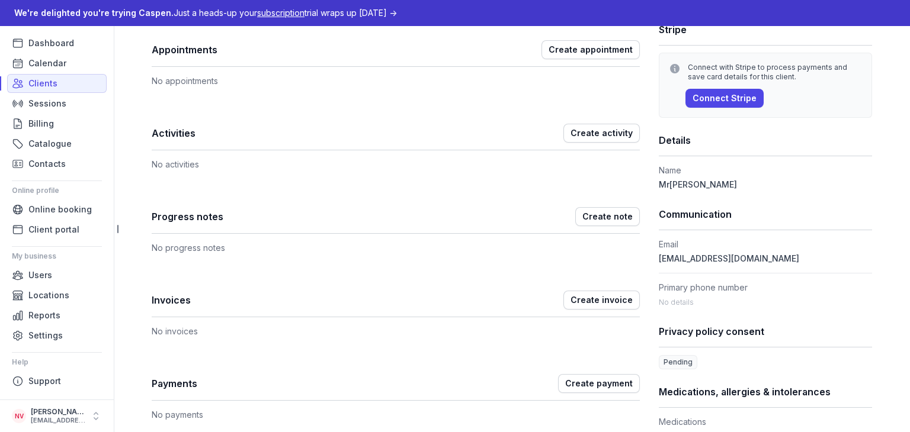
scroll to position [178, 0]
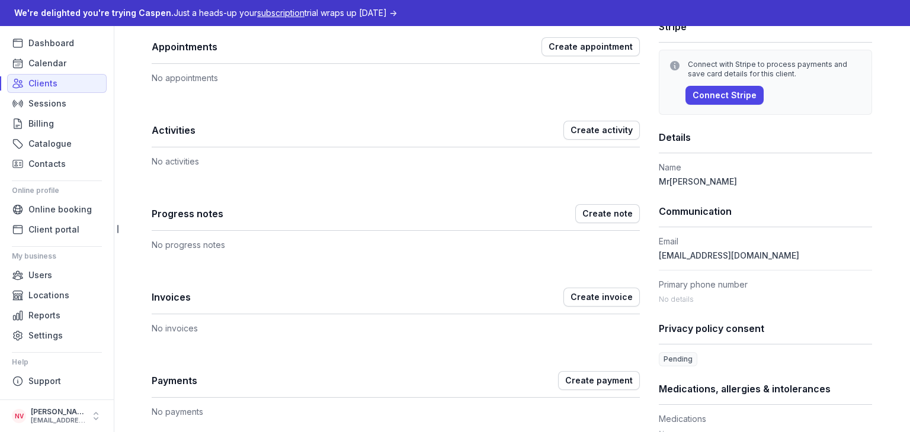
click at [602, 296] on span "Create invoice" at bounding box center [601, 297] width 62 height 14
click at [585, 297] on span "Create invoice" at bounding box center [601, 297] width 62 height 14
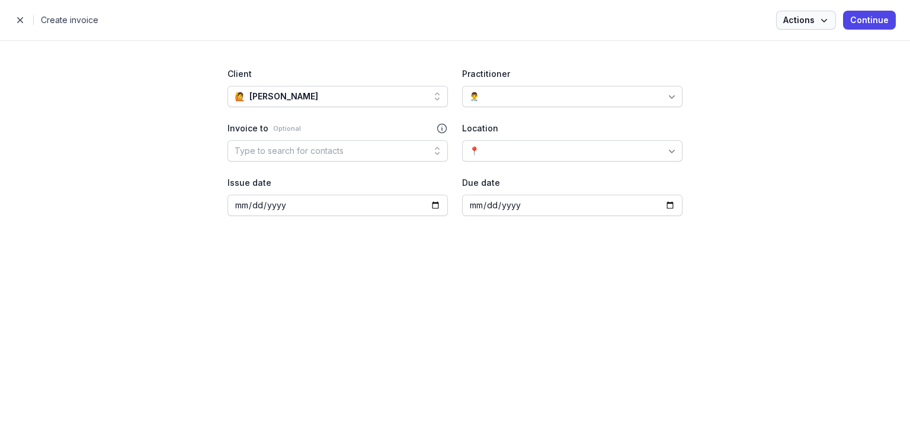
click at [830, 20] on icon "button" at bounding box center [824, 20] width 12 height 12
click at [893, 17] on button "Continue" at bounding box center [869, 20] width 53 height 19
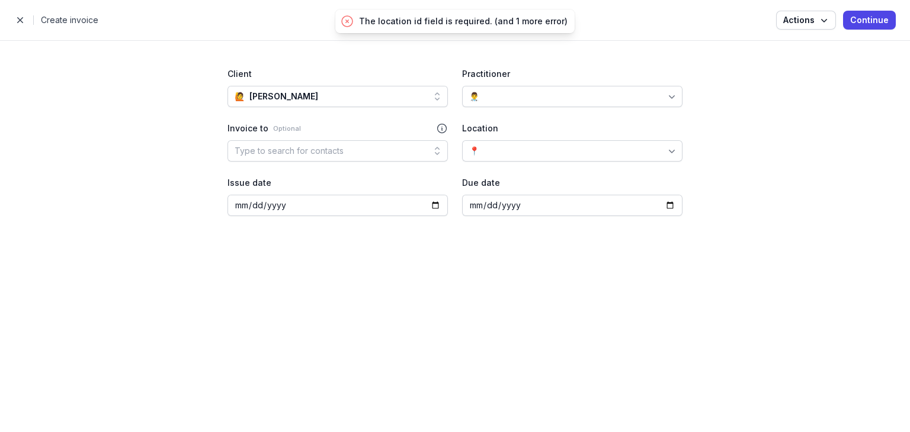
click at [372, 161] on div "Type to search for contacts" at bounding box center [337, 150] width 220 height 21
click at [576, 83] on div "Practitioner 👨‍⚕️" at bounding box center [572, 87] width 220 height 40
click at [576, 88] on div "👨‍⚕️" at bounding box center [572, 96] width 220 height 21
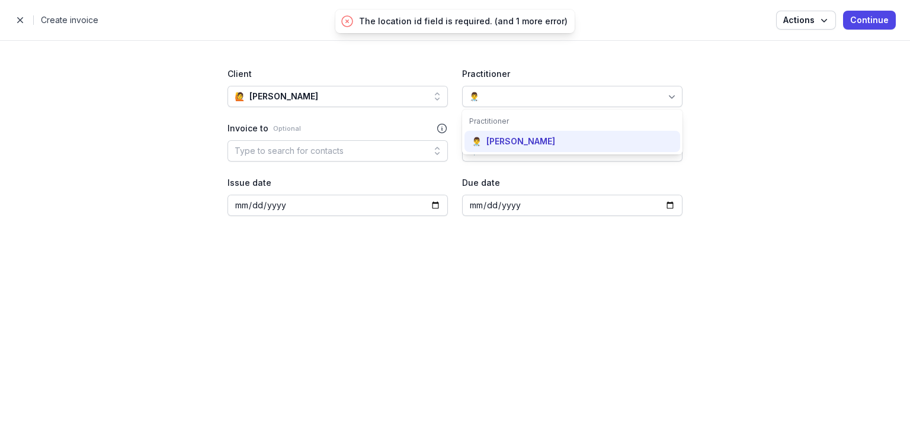
drag, startPoint x: 522, startPoint y: 137, endPoint x: 512, endPoint y: 139, distance: 10.8
click at [521, 138] on div "[PERSON_NAME]" at bounding box center [520, 142] width 69 height 12
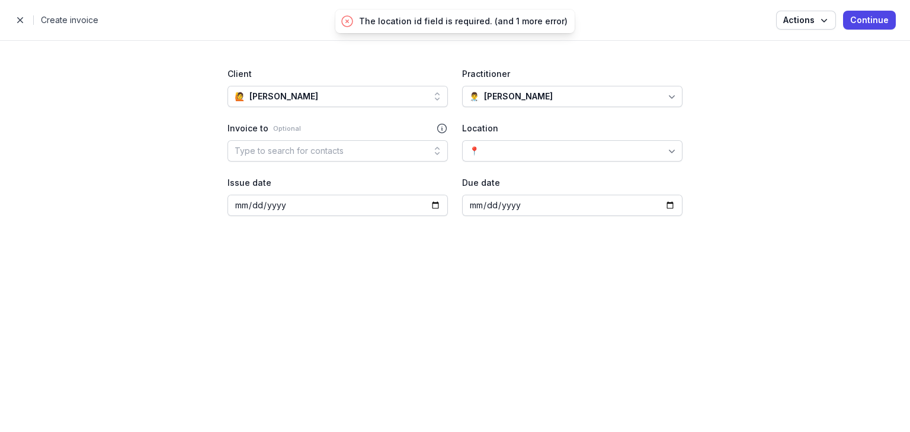
click at [545, 154] on div "📍" at bounding box center [572, 150] width 220 height 21
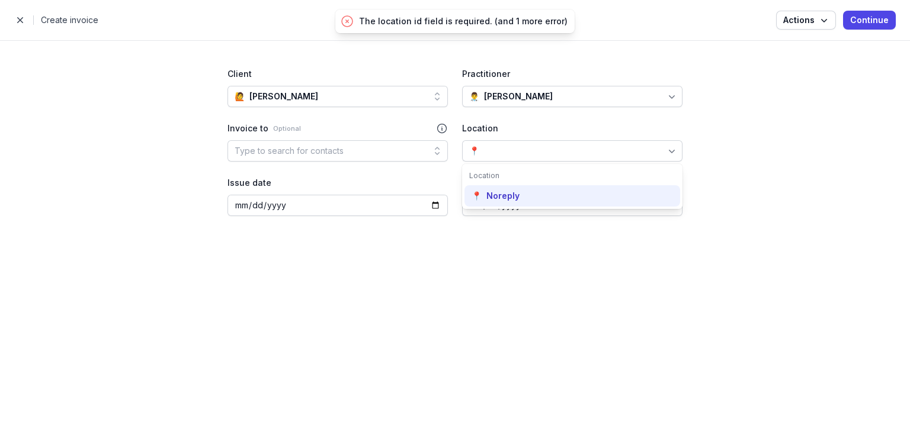
click at [521, 192] on div "📍 Noreply" at bounding box center [572, 195] width 216 height 21
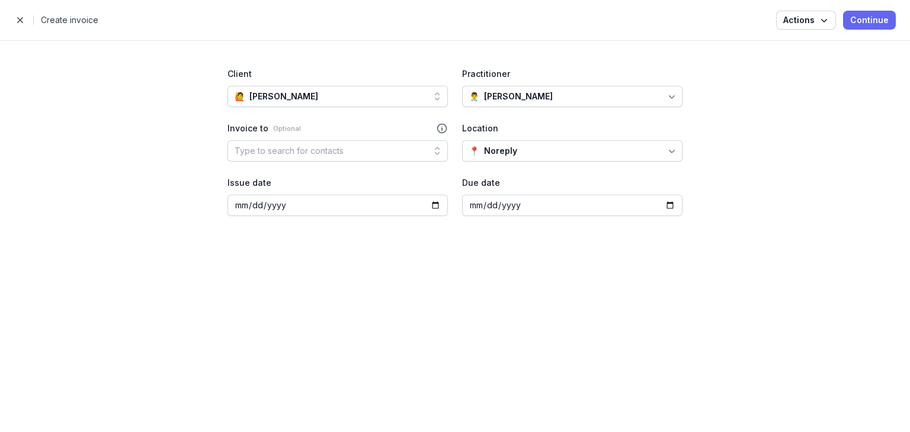
click at [870, 19] on span "Continue" at bounding box center [869, 20] width 38 height 14
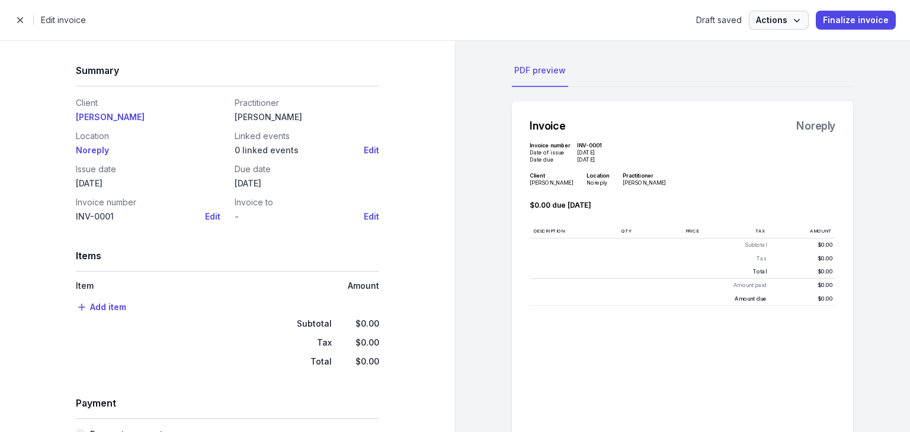
click at [786, 17] on span "Actions" at bounding box center [779, 20] width 46 height 14
click at [855, 22] on span "Finalize invoice" at bounding box center [856, 20] width 66 height 14
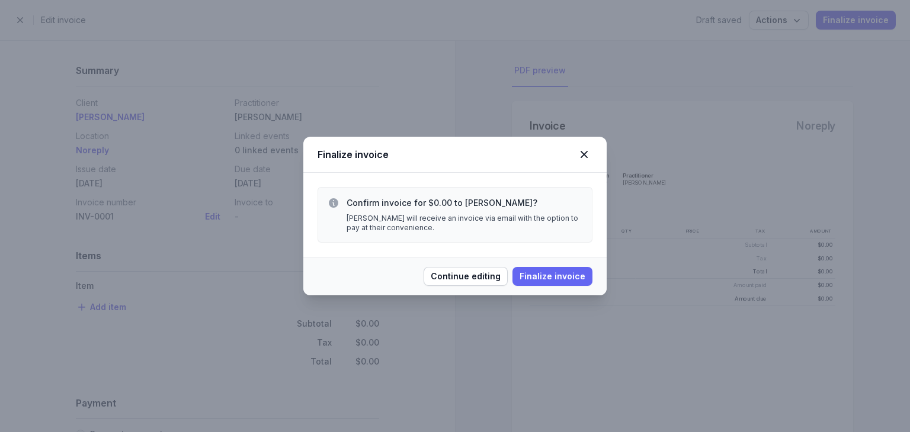
click at [580, 280] on span "Finalize invoice" at bounding box center [552, 276] width 66 height 14
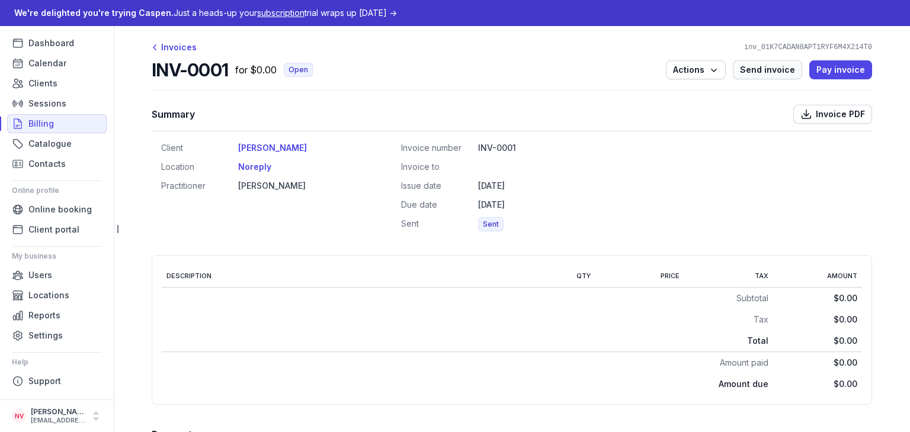
click at [765, 72] on span "Send invoice" at bounding box center [767, 70] width 55 height 14
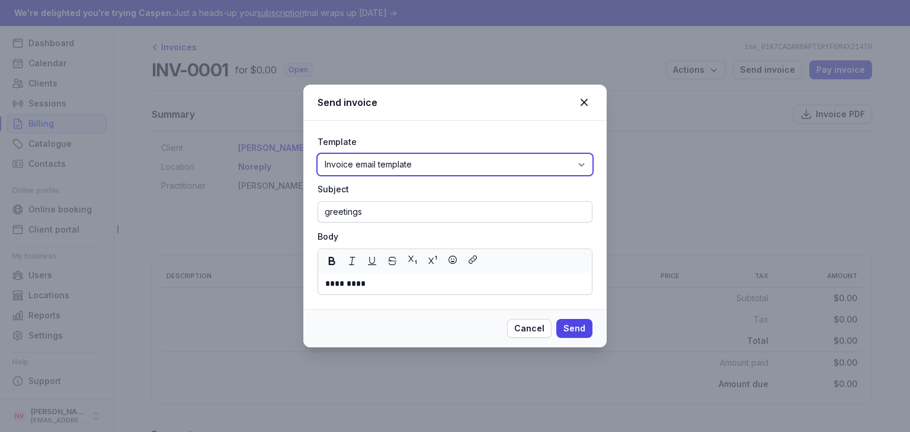
click at [445, 163] on select "Invoice email template" at bounding box center [454, 164] width 275 height 21
click at [393, 285] on p "*********" at bounding box center [454, 284] width 259 height 14
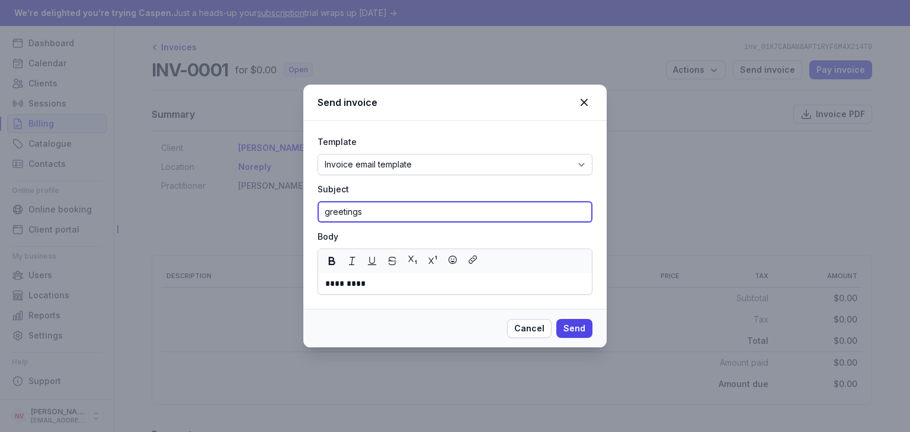
click at [421, 209] on input "greetings" at bounding box center [454, 211] width 275 height 21
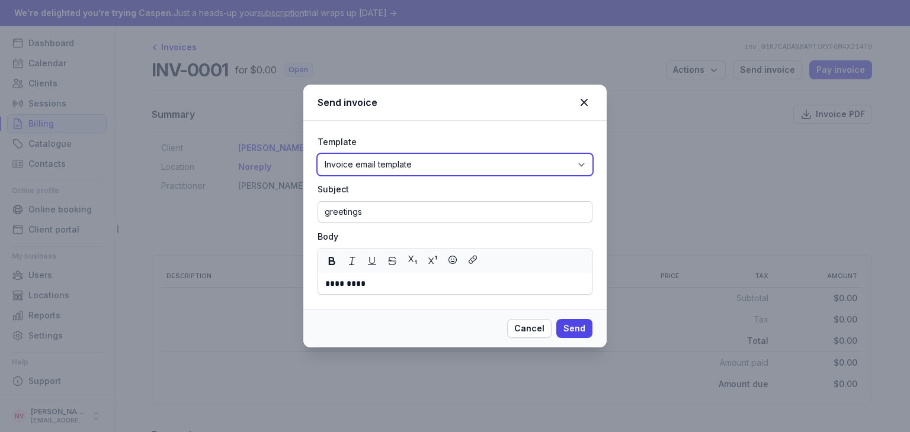
click at [466, 167] on select "Invoice email template" at bounding box center [454, 164] width 275 height 21
drag, startPoint x: 466, startPoint y: 167, endPoint x: 464, endPoint y: 173, distance: 6.4
click at [466, 167] on select "Invoice email template" at bounding box center [454, 164] width 275 height 21
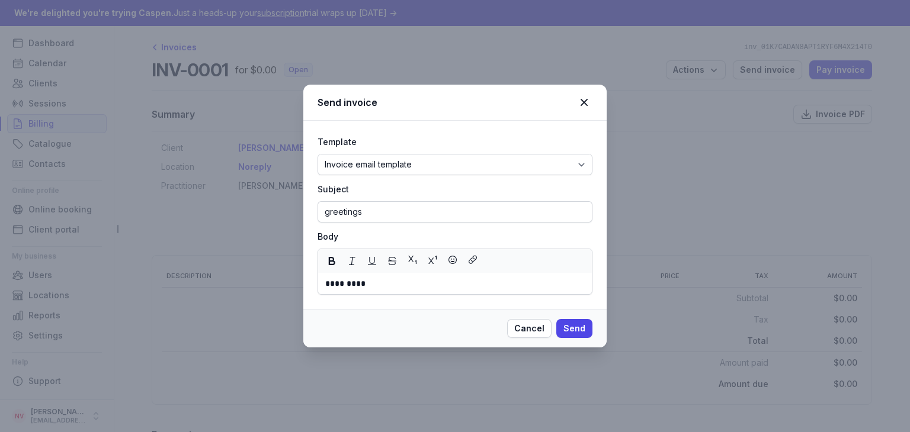
click at [444, 225] on div "Template Invoice email template Subject greetings Body *********" at bounding box center [454, 215] width 275 height 160
drag, startPoint x: 571, startPoint y: 329, endPoint x: 580, endPoint y: 126, distance: 203.3
click at [588, 139] on div "Send invoice Template Invoice email template Subject greetings Body ********* C…" at bounding box center [454, 216] width 303 height 263
click at [586, 98] on icon at bounding box center [584, 102] width 14 height 14
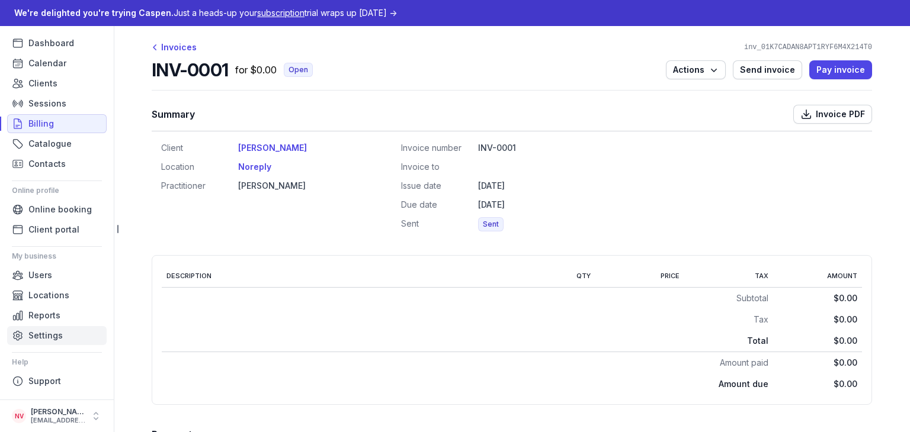
click at [73, 342] on link "Settings" at bounding box center [56, 335] width 99 height 19
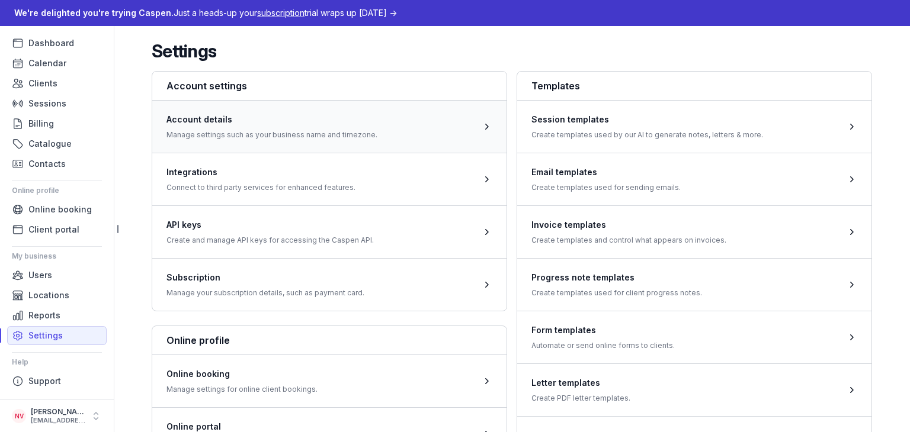
click at [388, 124] on span at bounding box center [329, 126] width 354 height 53
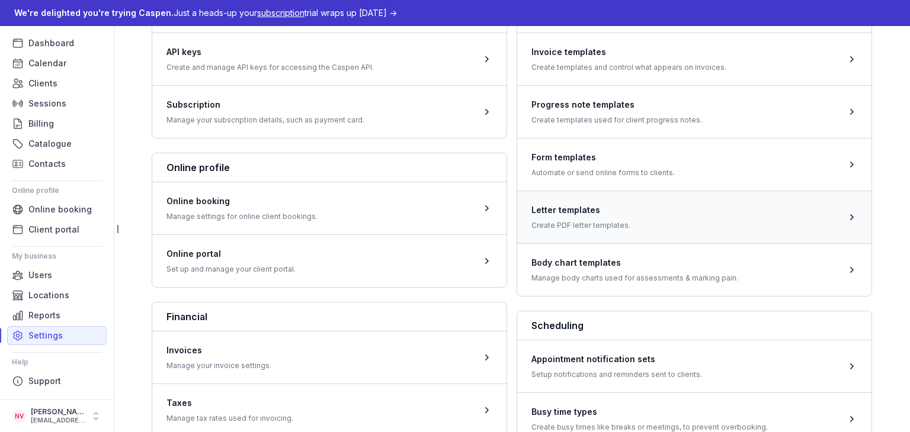
scroll to position [178, 0]
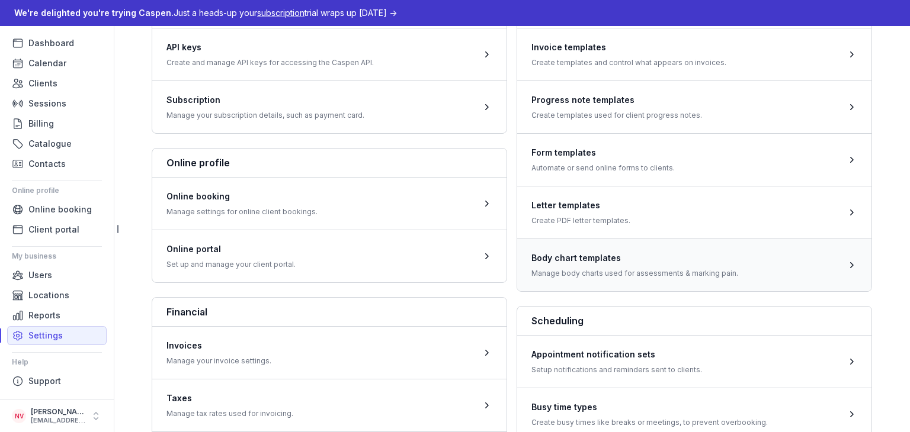
click at [674, 271] on span at bounding box center [694, 265] width 354 height 53
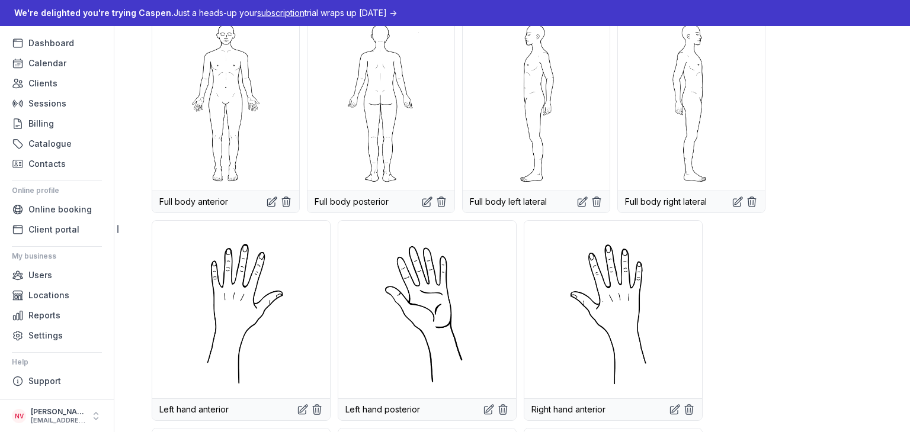
scroll to position [296, 0]
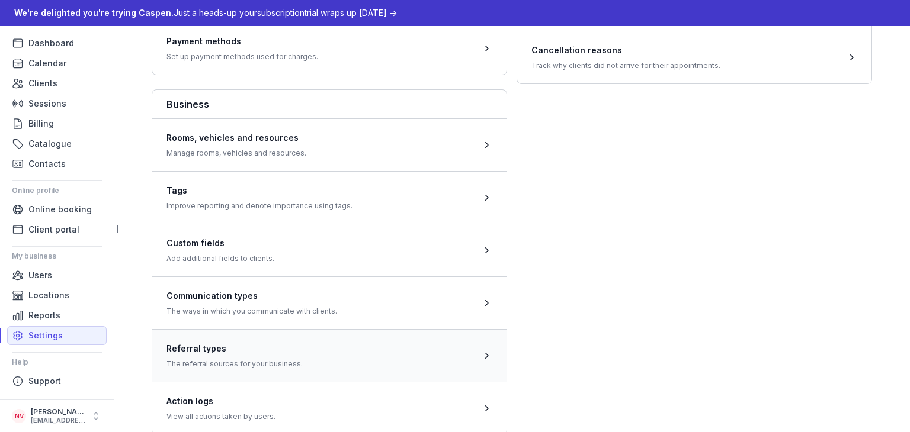
scroll to position [592, 0]
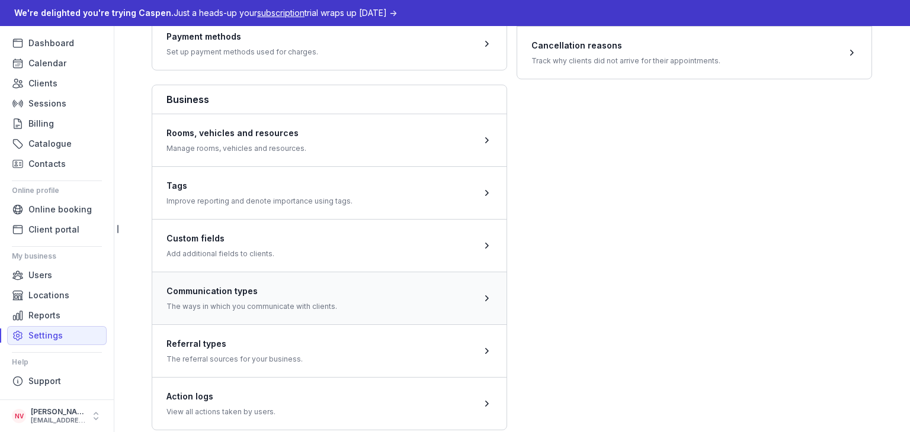
click at [447, 285] on span at bounding box center [329, 298] width 354 height 53
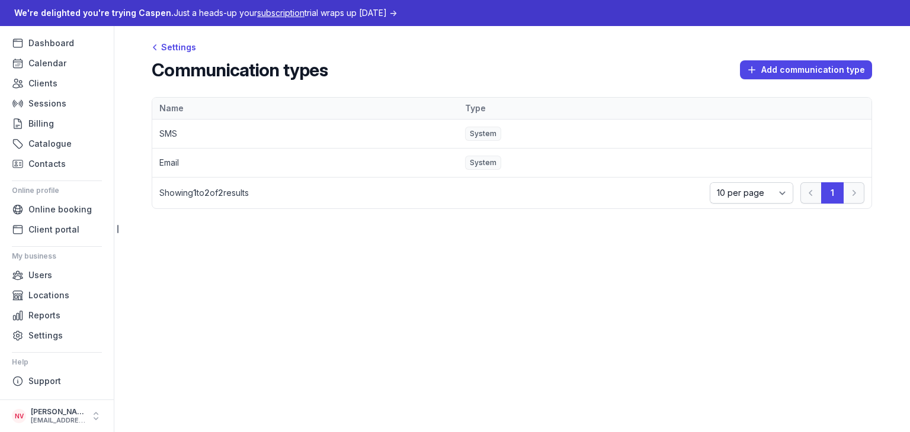
click at [469, 156] on span "System" at bounding box center [483, 163] width 36 height 14
click at [174, 156] on td "Email" at bounding box center [305, 163] width 306 height 29
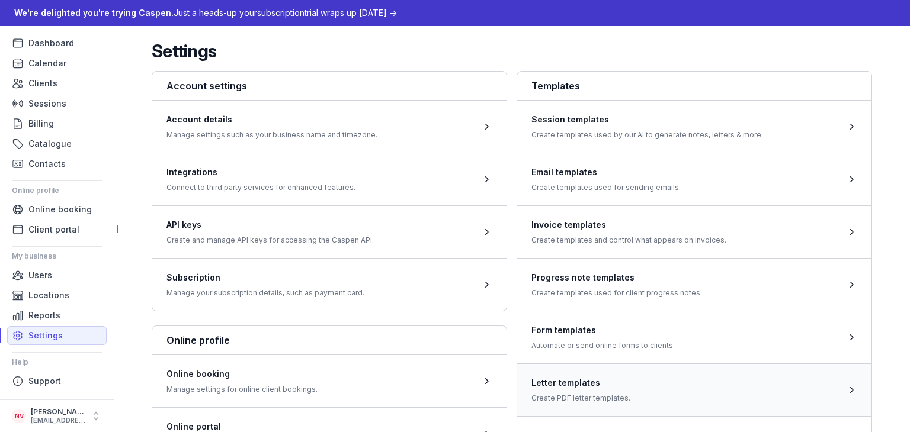
click at [570, 393] on span at bounding box center [694, 390] width 354 height 53
click at [609, 192] on span at bounding box center [694, 179] width 354 height 53
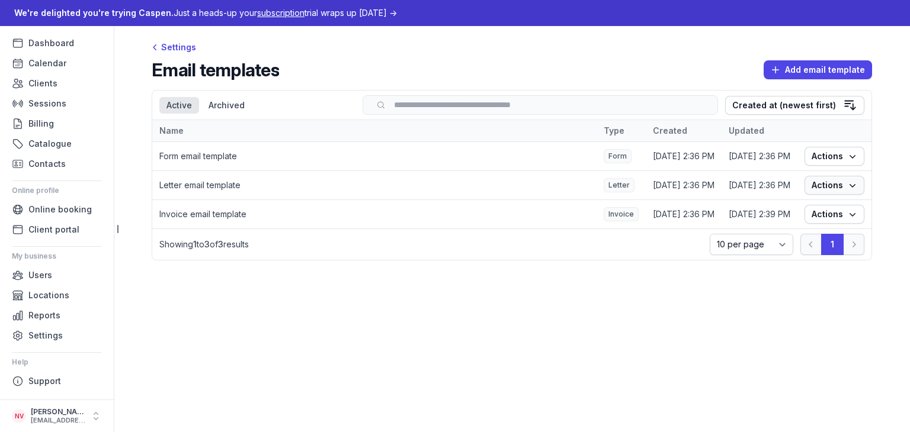
click at [844, 184] on span "Actions" at bounding box center [834, 185] width 46 height 14
click at [778, 209] on link "Edit" at bounding box center [797, 208] width 133 height 17
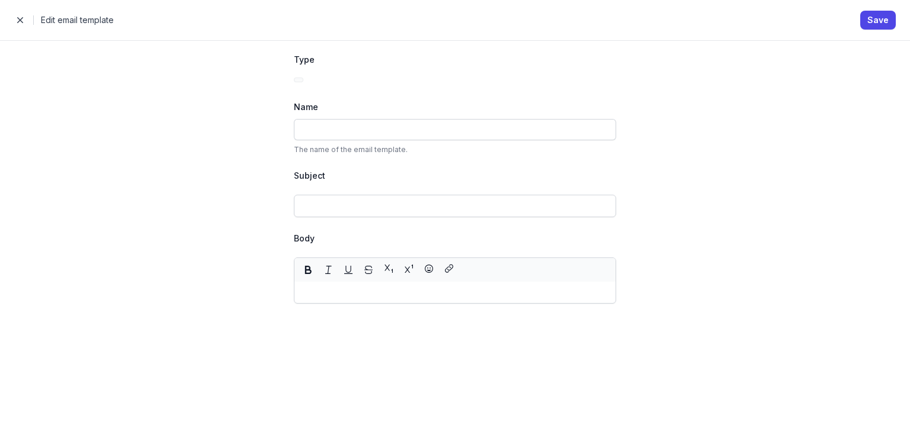
type input "Letter email template"
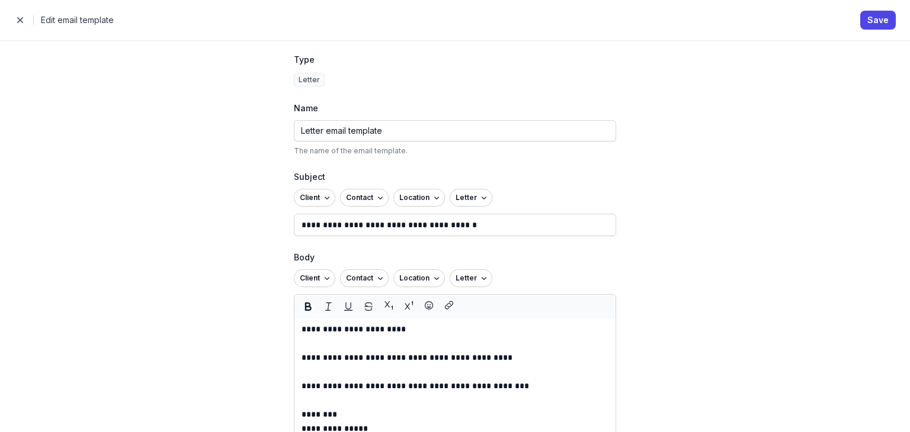
click at [478, 223] on p "**********" at bounding box center [454, 225] width 307 height 14
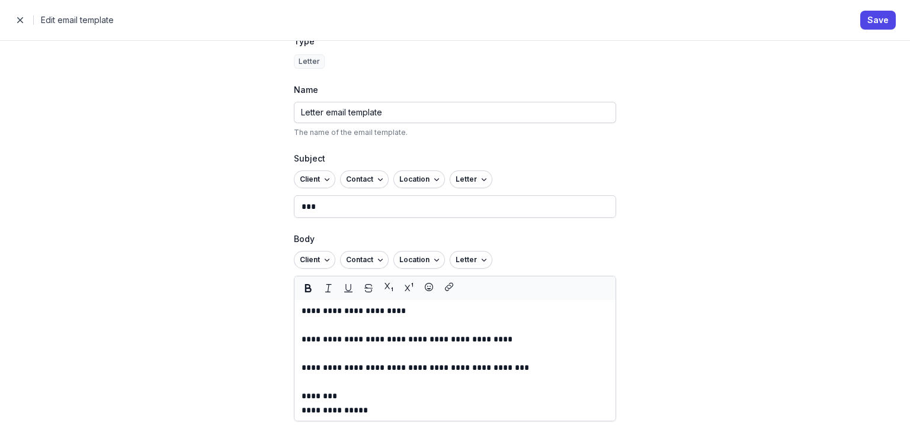
scroll to position [19, 0]
click at [515, 335] on p "**********" at bounding box center [454, 339] width 307 height 14
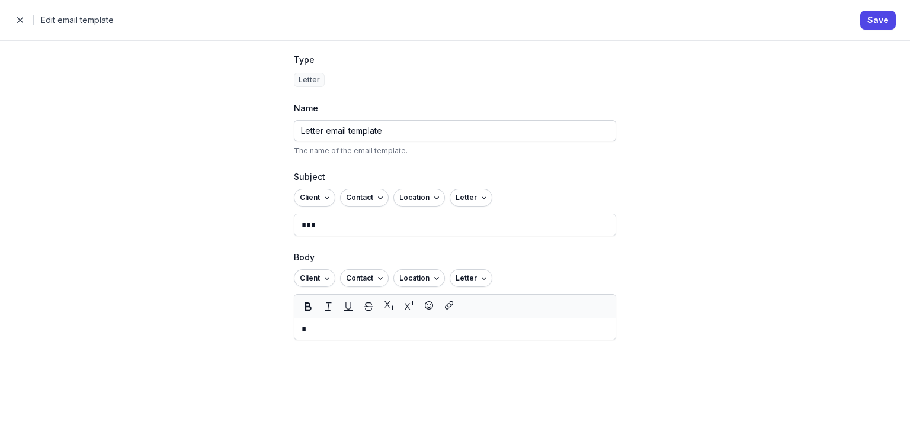
scroll to position [0, 0]
click at [874, 31] on div "Close panel Edit email template Save" at bounding box center [455, 20] width 910 height 40
click at [886, 11] on button "Save" at bounding box center [878, 20] width 36 height 19
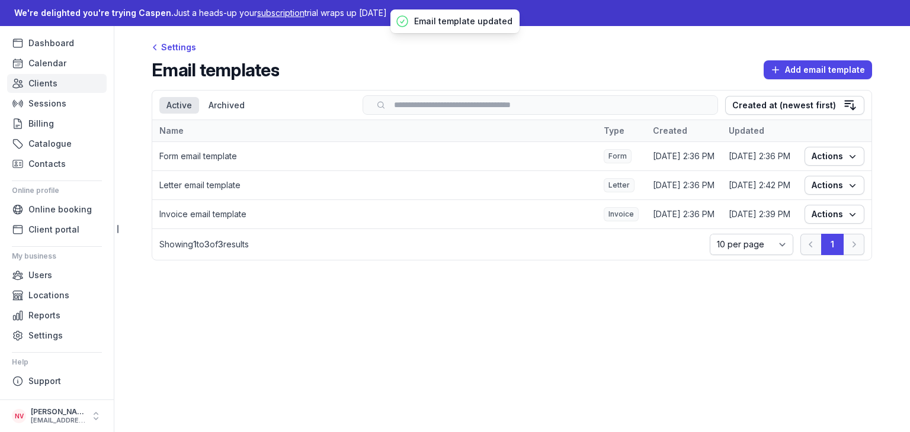
click at [33, 82] on span "Clients" at bounding box center [42, 83] width 29 height 14
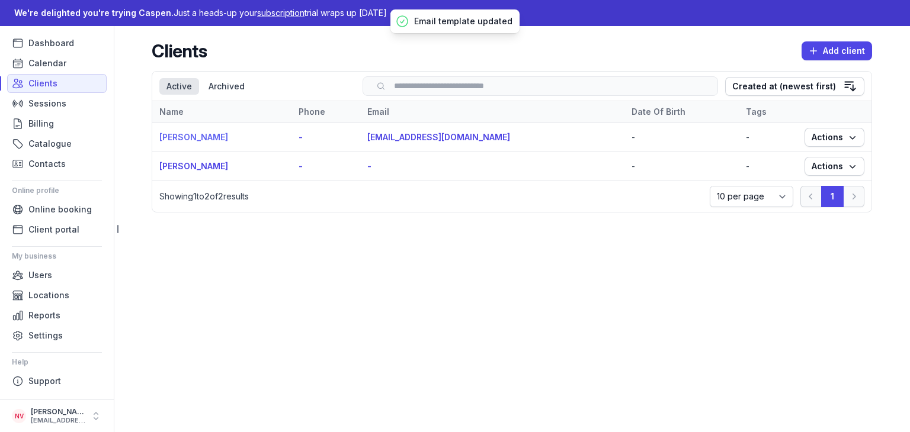
click at [160, 133] on link "[PERSON_NAME]" at bounding box center [193, 137] width 69 height 10
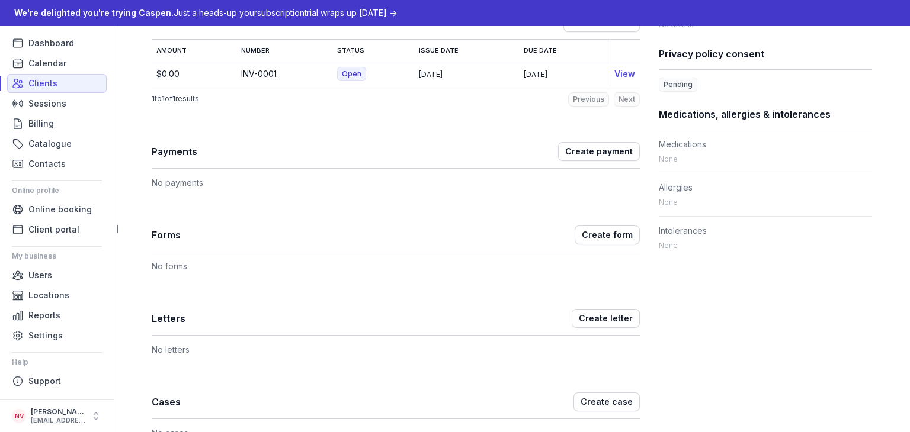
scroll to position [474, 0]
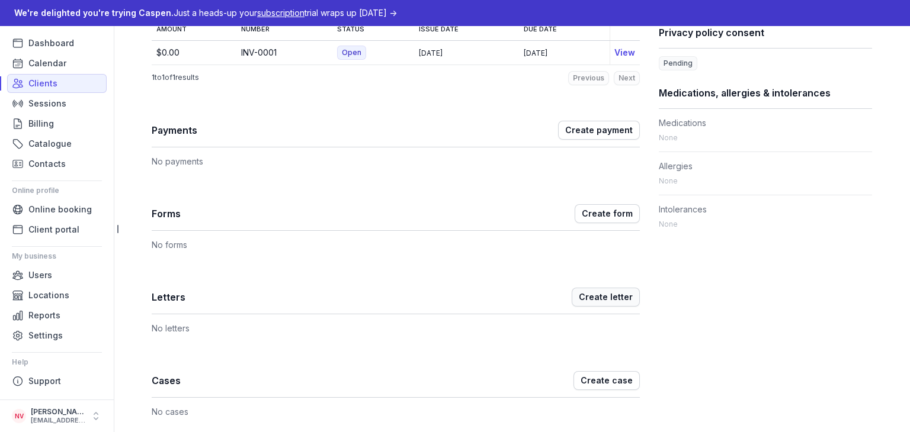
click at [604, 297] on span "Create letter" at bounding box center [606, 297] width 54 height 14
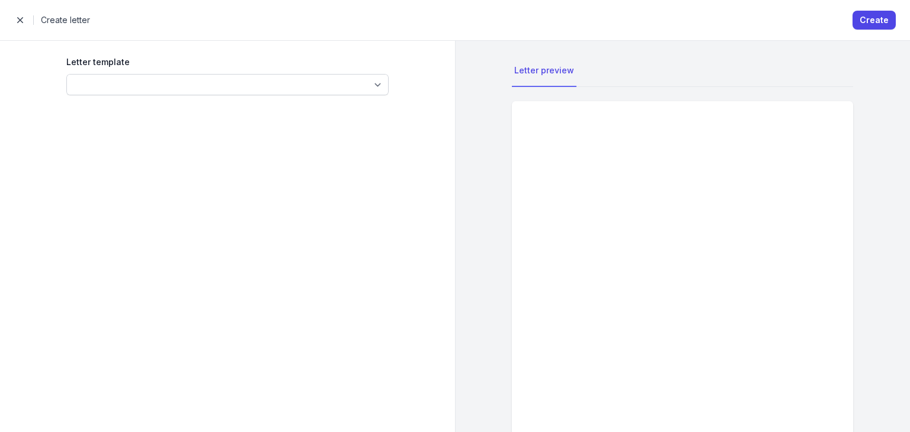
click at [265, 72] on div "Letter template" at bounding box center [227, 75] width 322 height 40
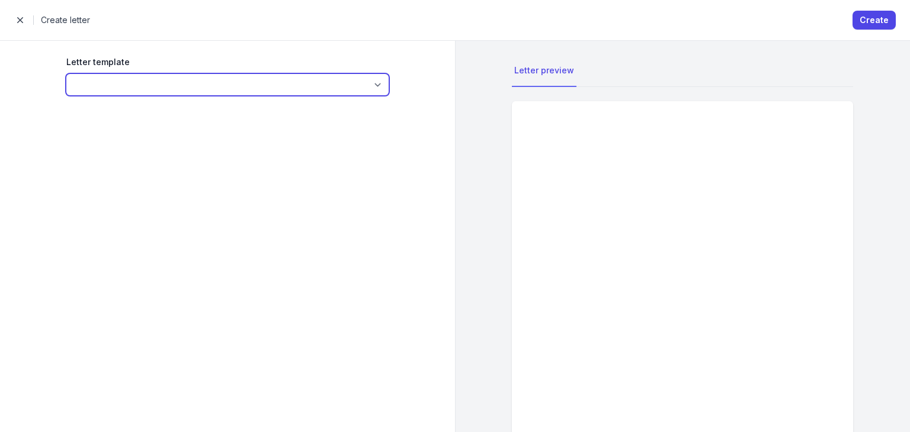
click at [265, 76] on select at bounding box center [227, 84] width 322 height 21
click at [263, 84] on select at bounding box center [227, 84] width 322 height 21
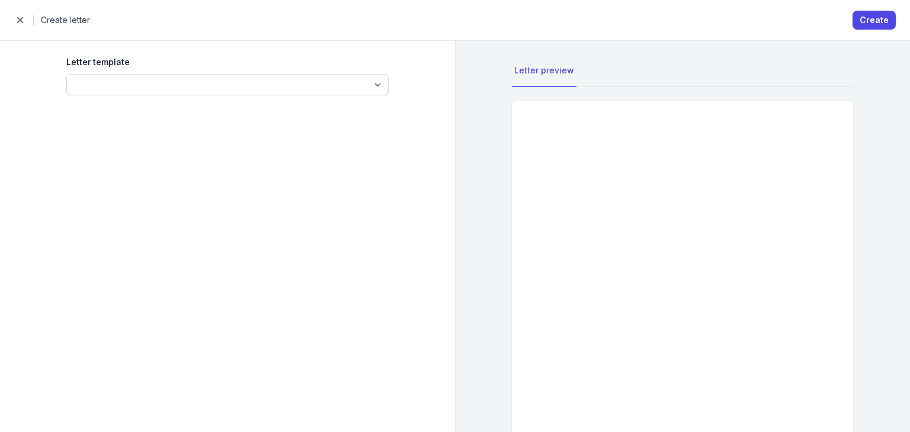
click at [473, 111] on div "Letter preview" at bounding box center [682, 236] width 455 height 391
click at [311, 71] on div "Letter template" at bounding box center [227, 75] width 322 height 40
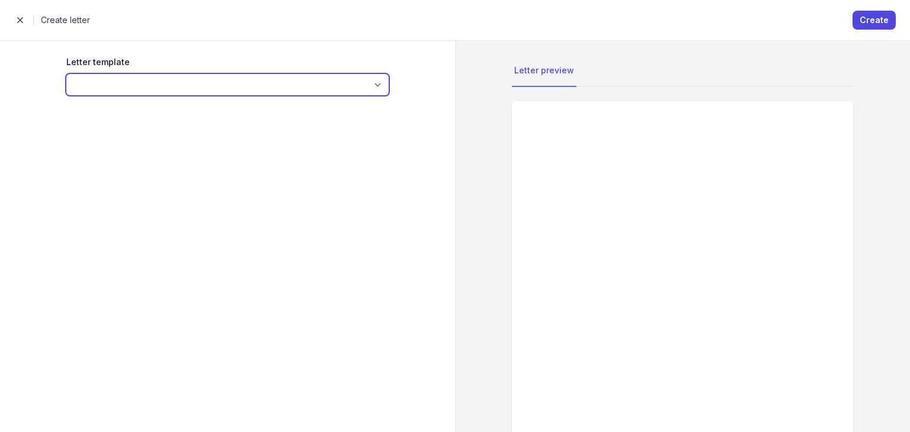
click at [310, 83] on select at bounding box center [227, 84] width 322 height 21
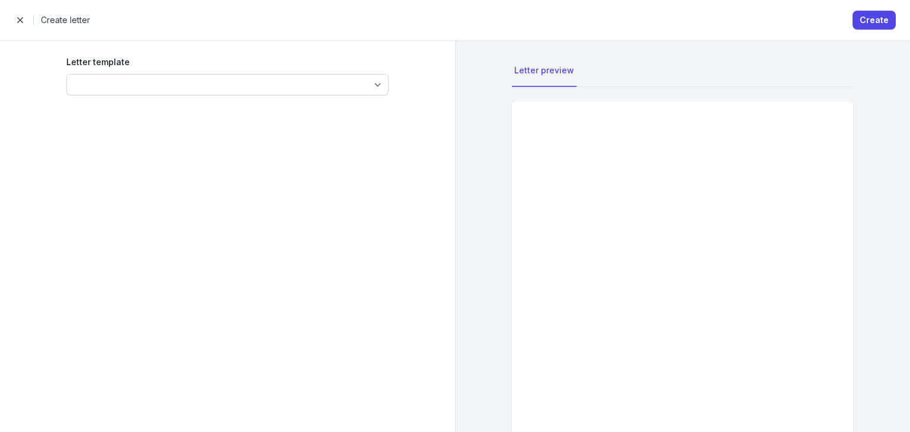
click at [274, 126] on div "Letter template" at bounding box center [227, 236] width 398 height 391
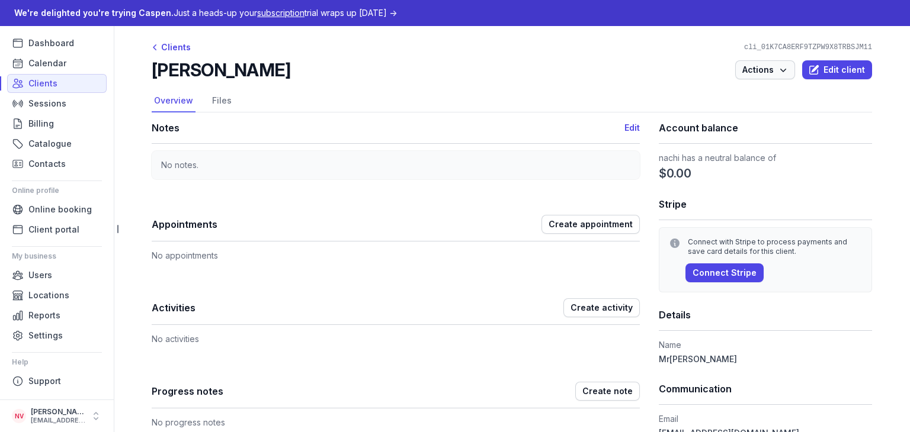
click at [775, 79] on button "Actions" at bounding box center [765, 69] width 60 height 19
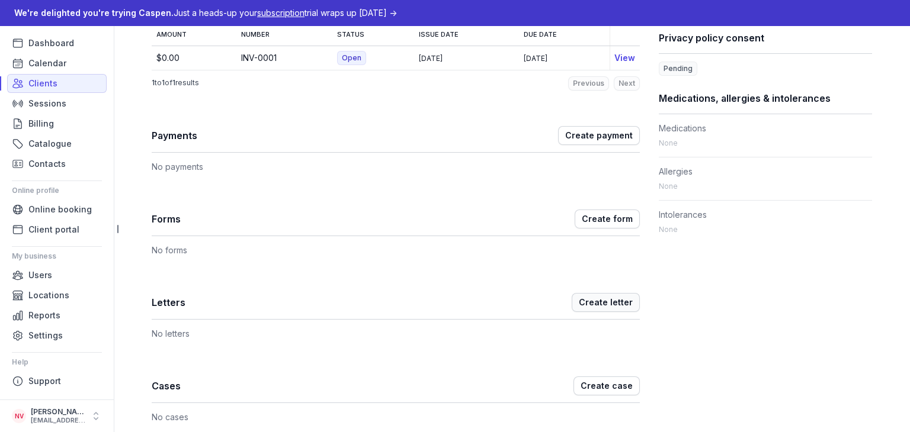
scroll to position [474, 0]
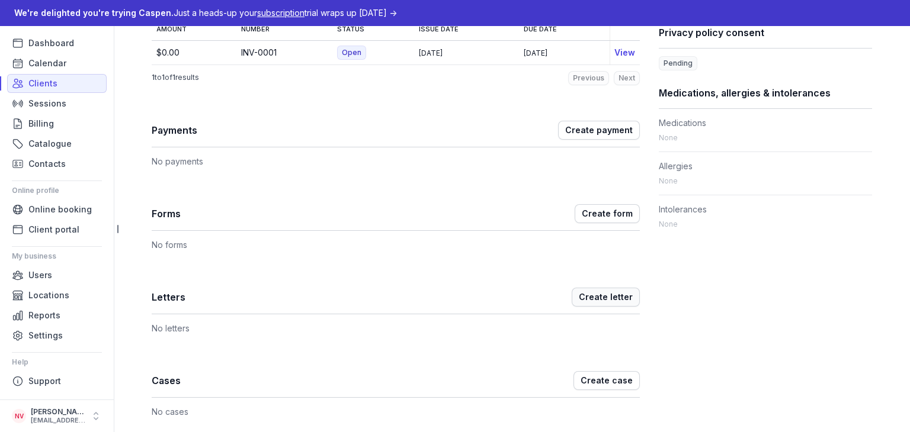
click at [599, 300] on span "Create letter" at bounding box center [606, 297] width 54 height 14
click at [602, 293] on span "Create letter" at bounding box center [606, 297] width 54 height 14
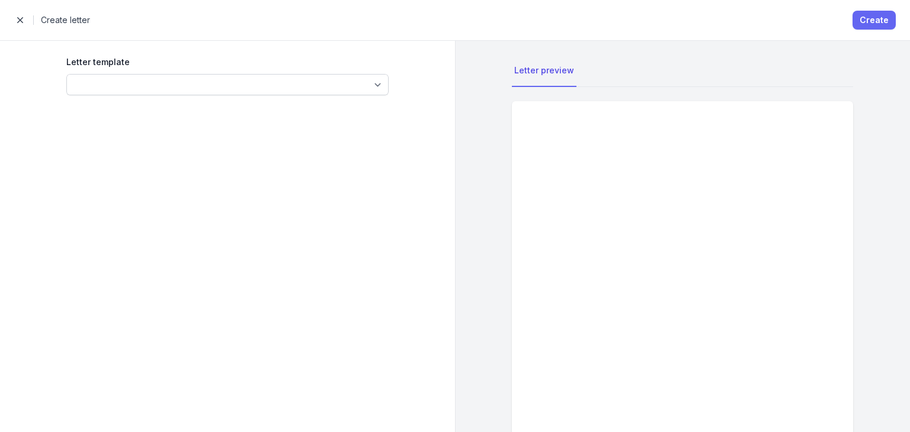
click at [869, 18] on span "Create" at bounding box center [873, 20] width 29 height 14
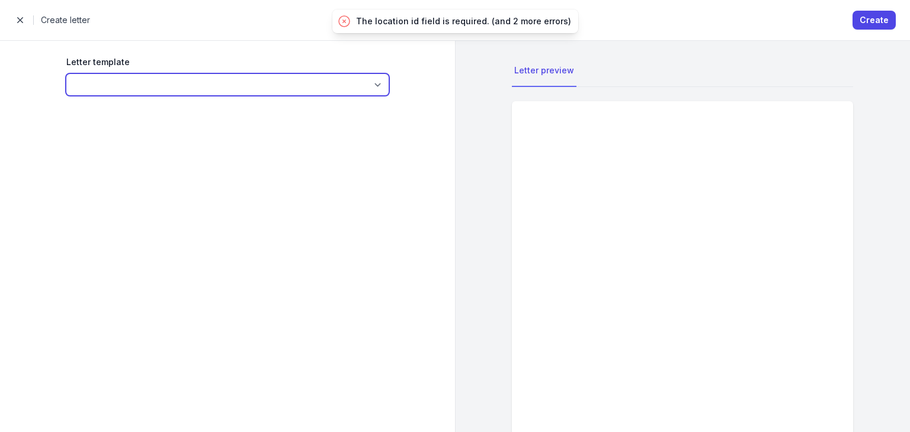
click at [334, 87] on select at bounding box center [227, 84] width 322 height 21
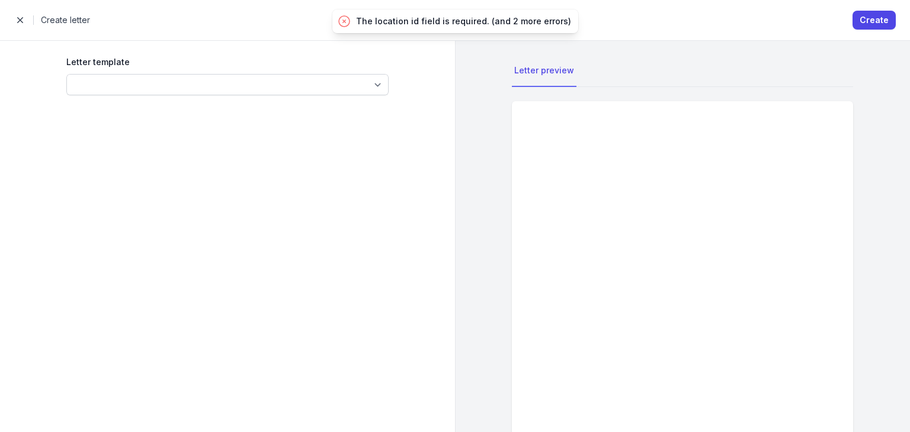
click at [234, 114] on div "Letter template" at bounding box center [227, 236] width 398 height 391
click at [25, 21] on span "button" at bounding box center [20, 20] width 24 height 24
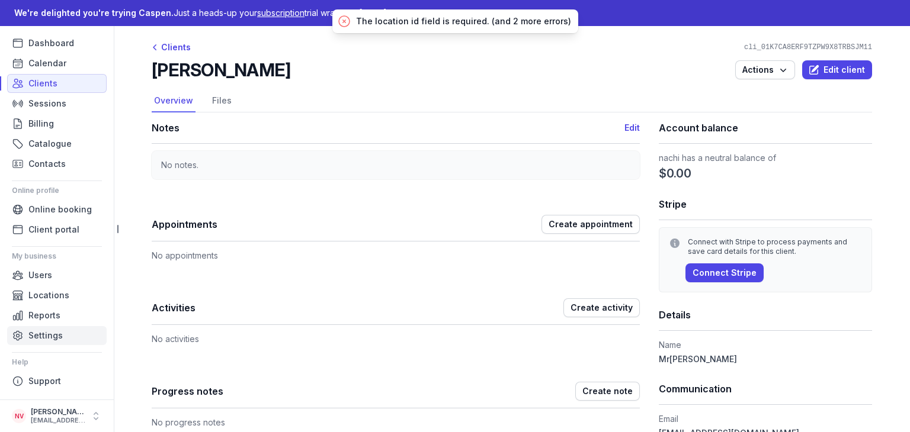
click at [46, 330] on span "Settings" at bounding box center [45, 336] width 34 height 14
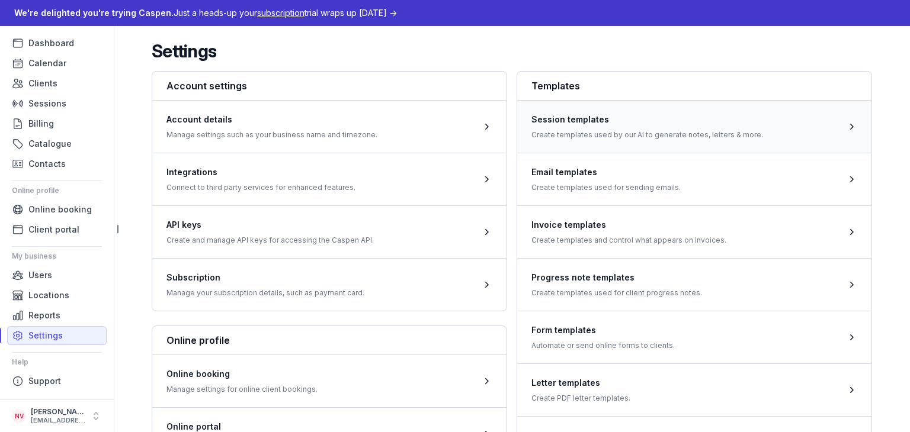
click at [672, 120] on span at bounding box center [694, 126] width 354 height 53
click at [642, 371] on span at bounding box center [694, 390] width 354 height 53
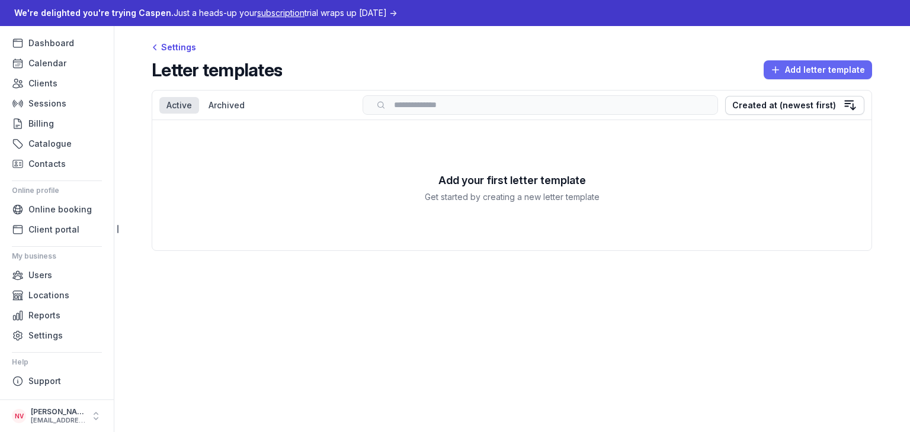
click at [812, 62] on link "Add letter template" at bounding box center [817, 69] width 108 height 19
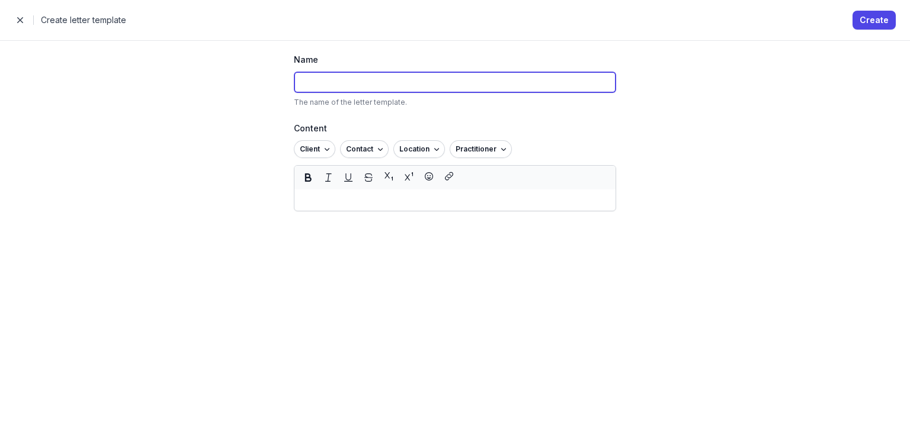
click at [341, 91] on input at bounding box center [455, 82] width 322 height 21
type input "info"
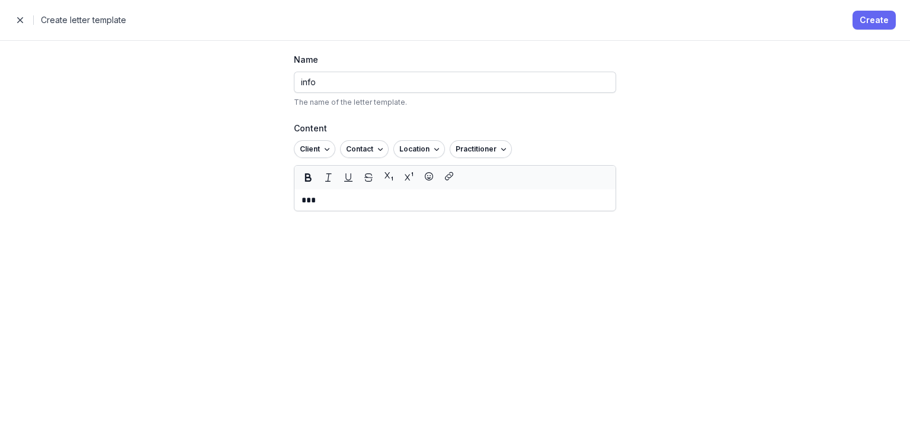
click at [866, 16] on span "Create" at bounding box center [873, 20] width 29 height 14
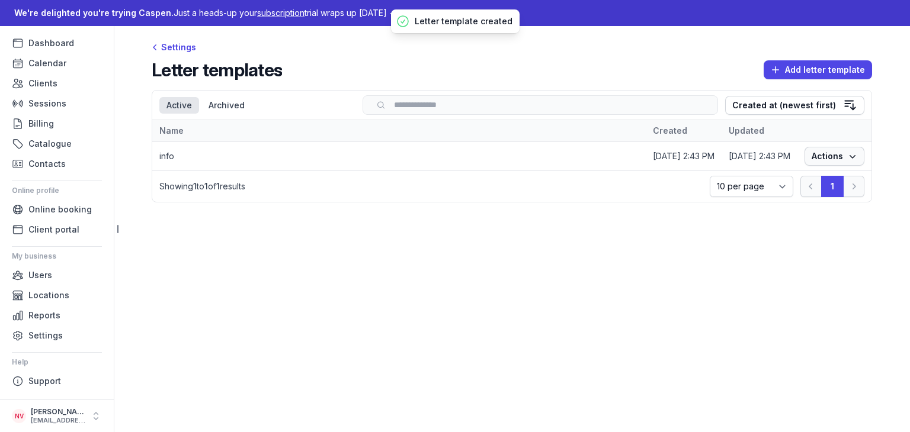
click at [853, 151] on icon "button" at bounding box center [852, 156] width 12 height 12
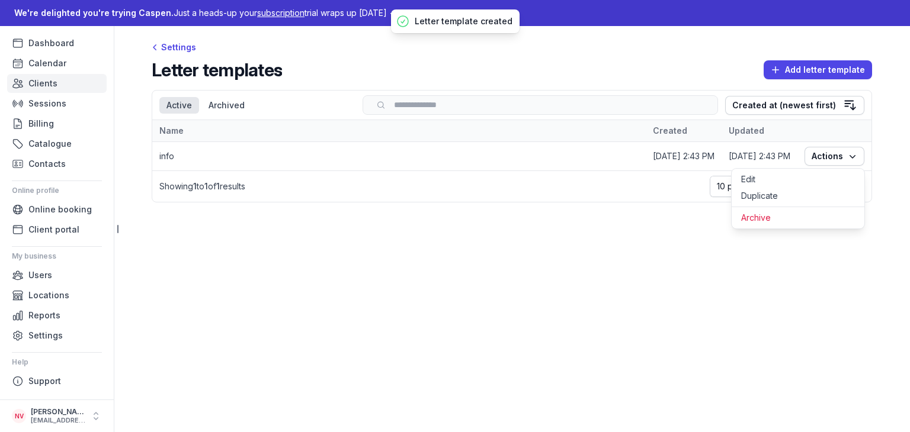
click at [46, 86] on span "Clients" at bounding box center [42, 83] width 29 height 14
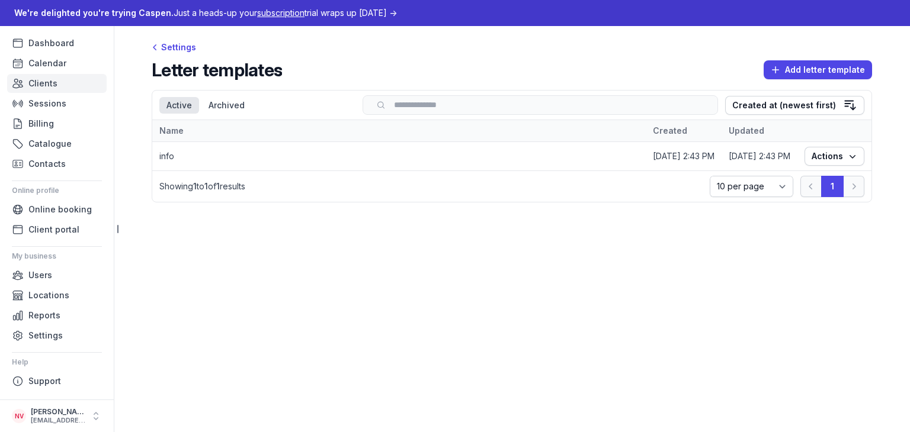
click at [35, 91] on link "Clients" at bounding box center [56, 83] width 99 height 19
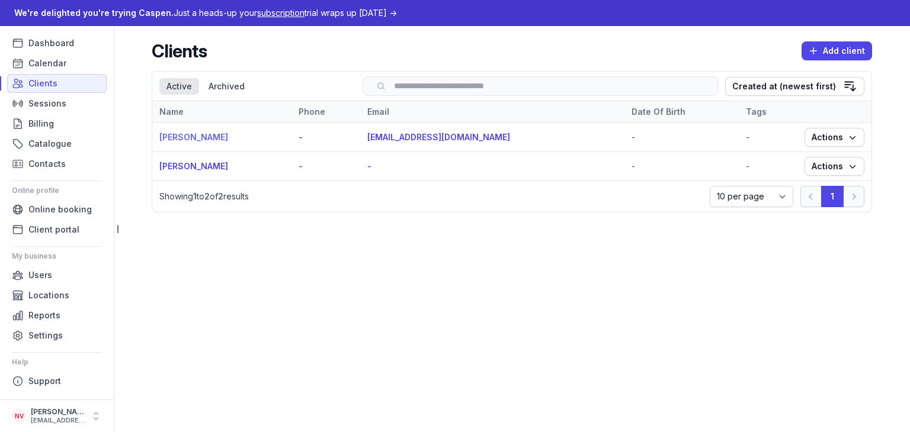
click at [178, 140] on link "[PERSON_NAME]" at bounding box center [193, 137] width 69 height 10
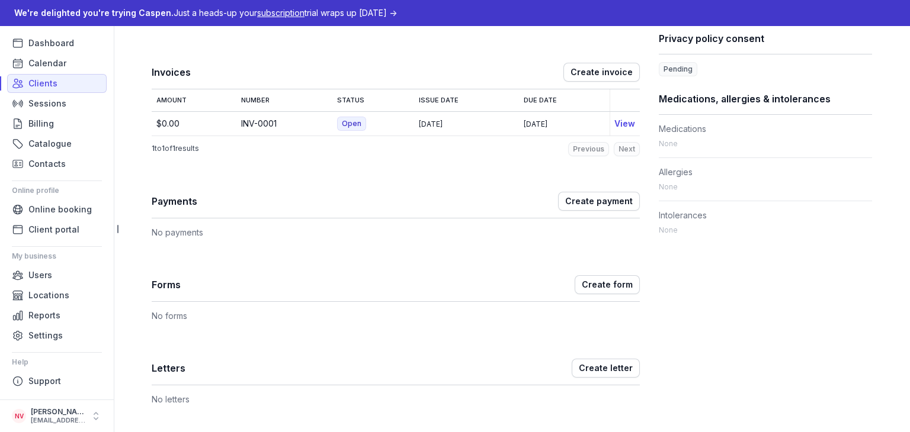
scroll to position [415, 0]
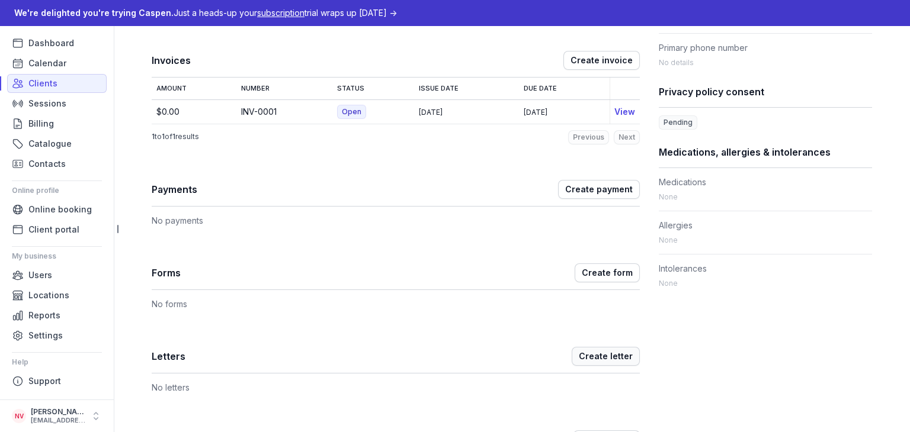
drag, startPoint x: 611, startPoint y: 342, endPoint x: 611, endPoint y: 356, distance: 13.6
click at [611, 343] on div "Letters Create letter" at bounding box center [396, 357] width 488 height 34
click at [611, 357] on span "Create letter" at bounding box center [606, 356] width 54 height 14
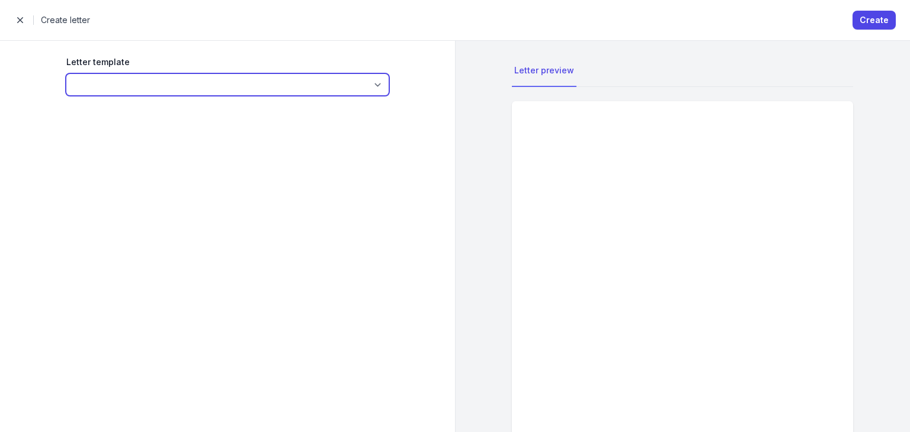
click at [326, 74] on select "info" at bounding box center [227, 84] width 322 height 21
select select "ltm_01K7CAJH3F2FARA597KSPJZ894"
click at [66, 74] on select "info" at bounding box center [227, 84] width 322 height 21
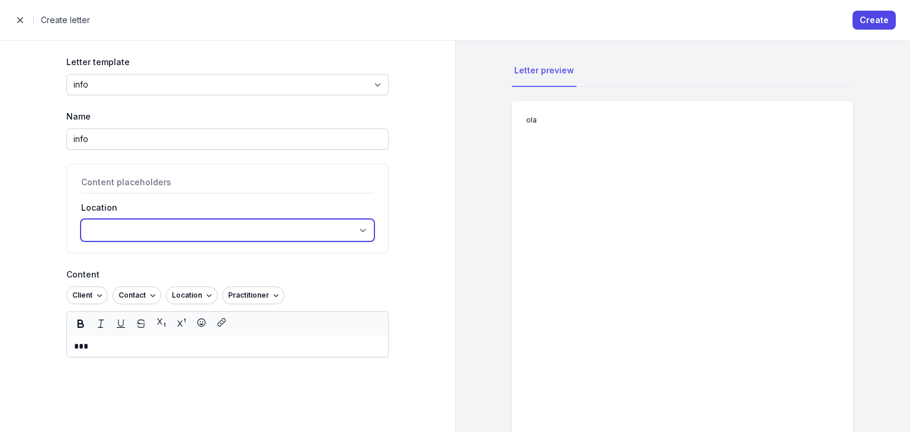
click at [288, 233] on select "Noreply" at bounding box center [227, 230] width 293 height 21
select select "loc_01K7CA6FKVK2S5V9ZFB2AY3SN3"
click at [81, 220] on select "Noreply" at bounding box center [227, 230] width 293 height 21
click at [220, 229] on select "Noreply" at bounding box center [227, 230] width 293 height 21
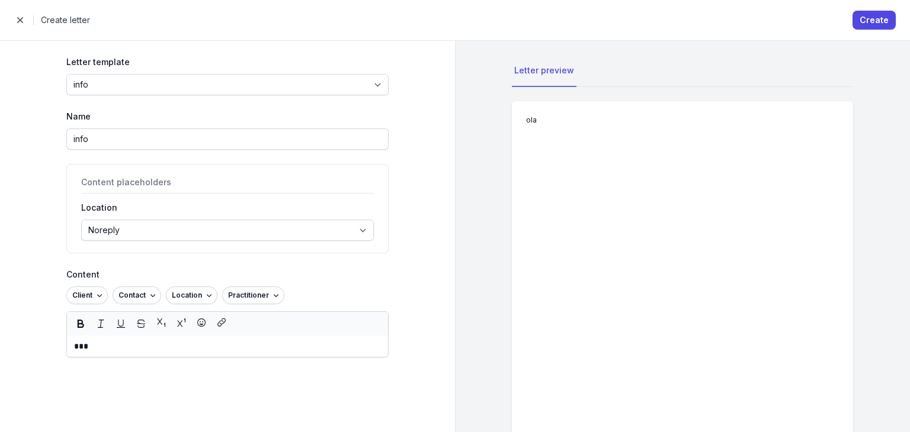
click at [0, 229] on div "Letter template info Name info Content placeholders Location Noreply Content Cl…" at bounding box center [227, 236] width 455 height 391
click at [872, 20] on span "Create" at bounding box center [873, 20] width 29 height 14
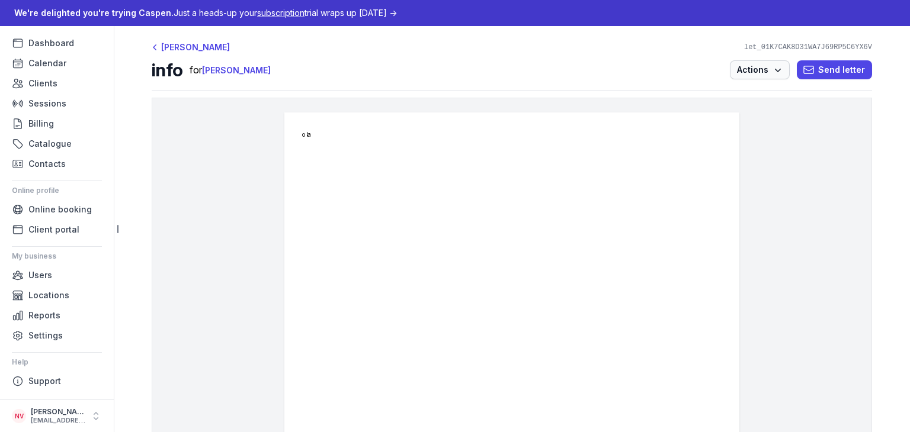
click at [762, 69] on span "Actions" at bounding box center [760, 70] width 46 height 14
click at [866, 69] on button "Send letter" at bounding box center [833, 69] width 75 height 19
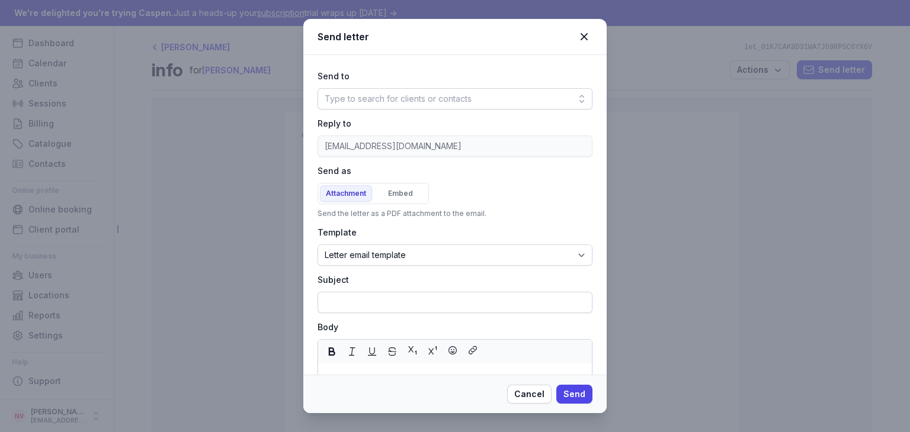
type input "ola"
click at [431, 95] on div "Type to search for clients or contacts" at bounding box center [398, 99] width 147 height 14
click at [506, 72] on div "Send to" at bounding box center [454, 76] width 275 height 14
click at [478, 102] on div "Type to search for clients or contacts" at bounding box center [454, 98] width 275 height 21
click at [483, 124] on div "Type to search for clients or contacts" at bounding box center [451, 124] width 263 height 21
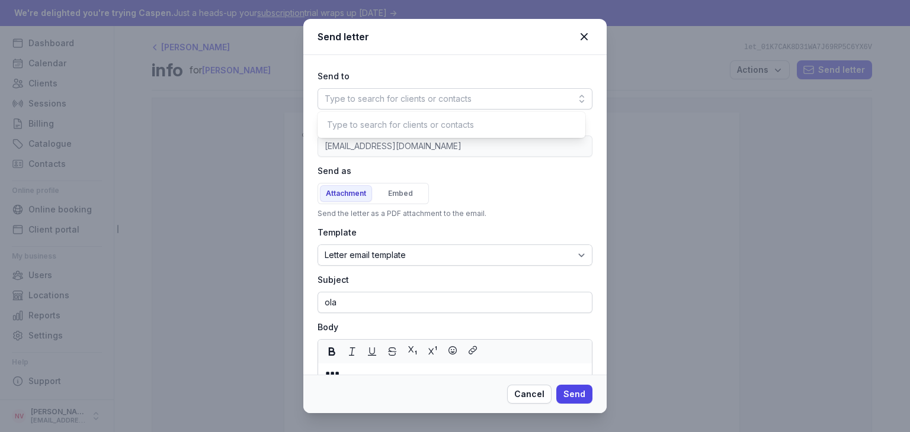
click at [409, 125] on div "Type to search for clients or contacts" at bounding box center [451, 124] width 263 height 21
click at [571, 386] on button "Send" at bounding box center [574, 394] width 36 height 19
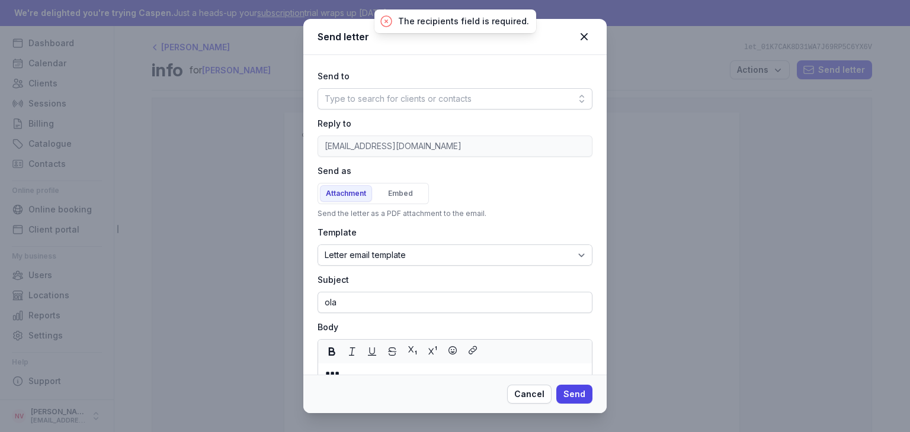
click at [571, 95] on div at bounding box center [581, 98] width 21 height 21
click at [576, 96] on icon at bounding box center [582, 99] width 12 height 12
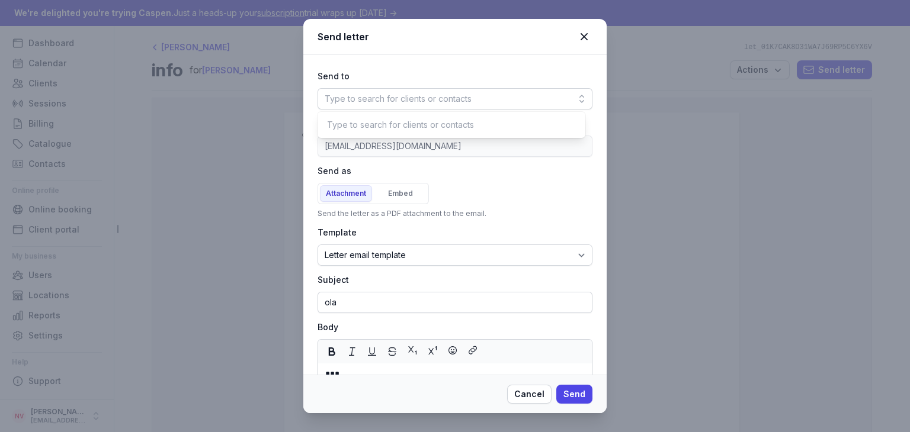
paste input "[EMAIL_ADDRESS][DOMAIN_NAME]"
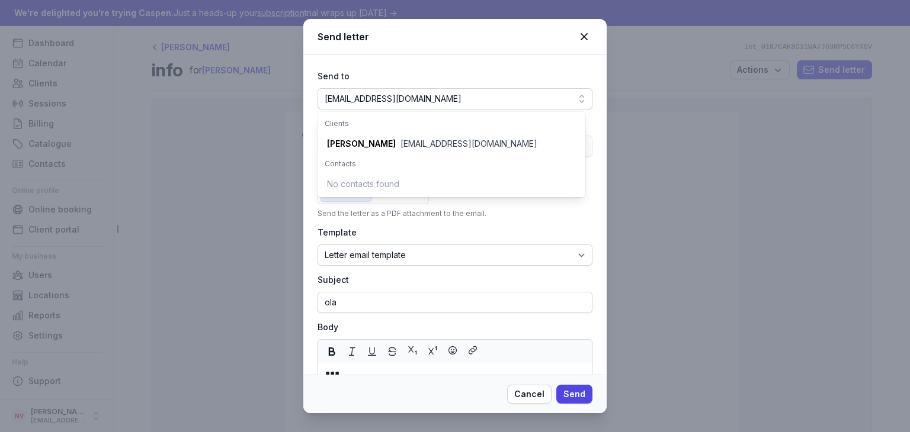
type input "[EMAIL_ADDRESS][DOMAIN_NAME]"
click at [429, 139] on div "[EMAIL_ADDRESS][DOMAIN_NAME]" at bounding box center [468, 144] width 137 height 12
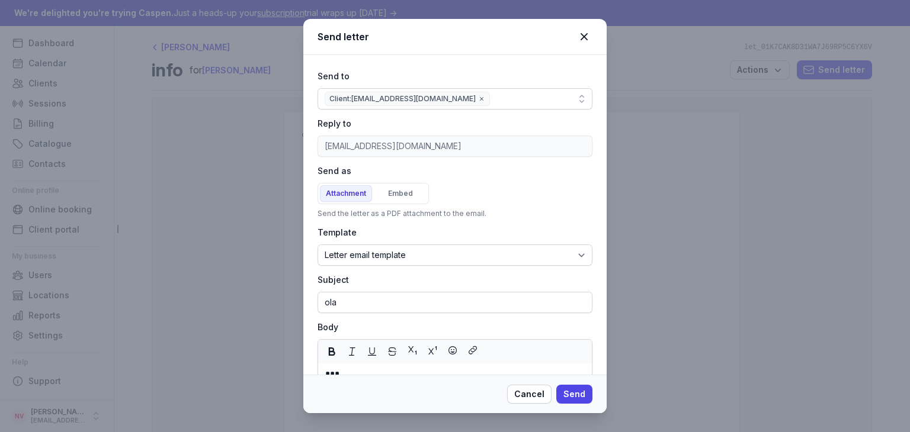
click at [491, 26] on div "Send letter" at bounding box center [454, 37] width 303 height 36
click at [478, 100] on div "Client: [EMAIL_ADDRESS][DOMAIN_NAME]" at bounding box center [454, 98] width 275 height 21
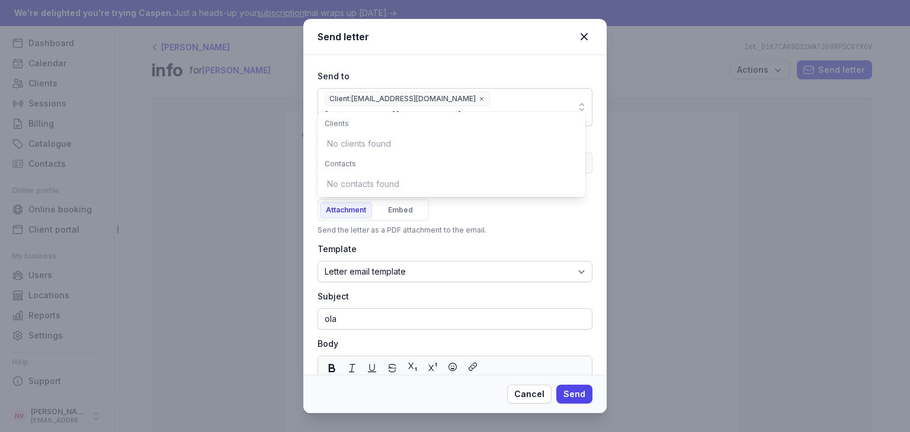
scroll to position [0, 88]
type input "[EMAIL_ADDRESS][DOMAIN_NAME]"
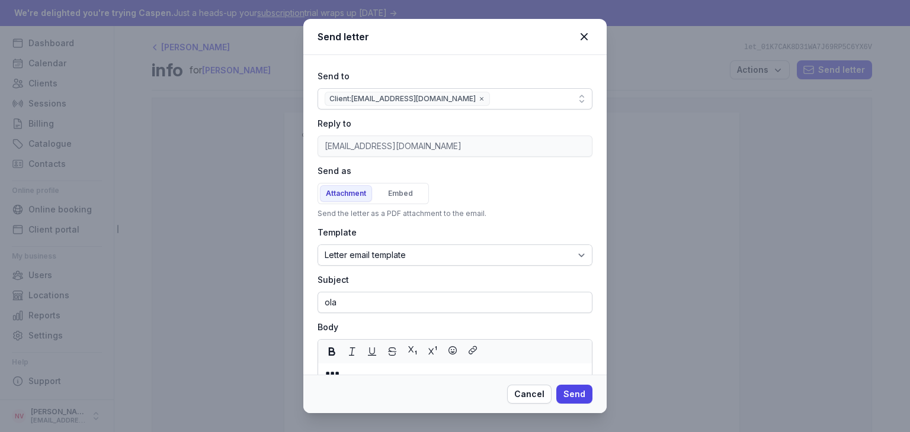
scroll to position [0, 0]
click at [477, 42] on div "Send letter" at bounding box center [446, 37] width 258 height 14
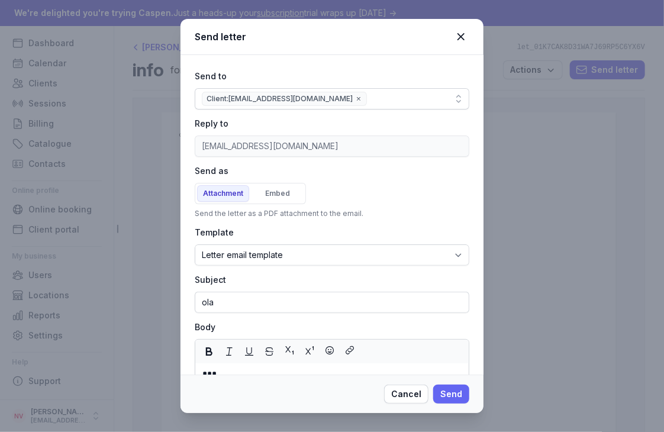
click at [450, 393] on span "Send" at bounding box center [452, 394] width 22 height 14
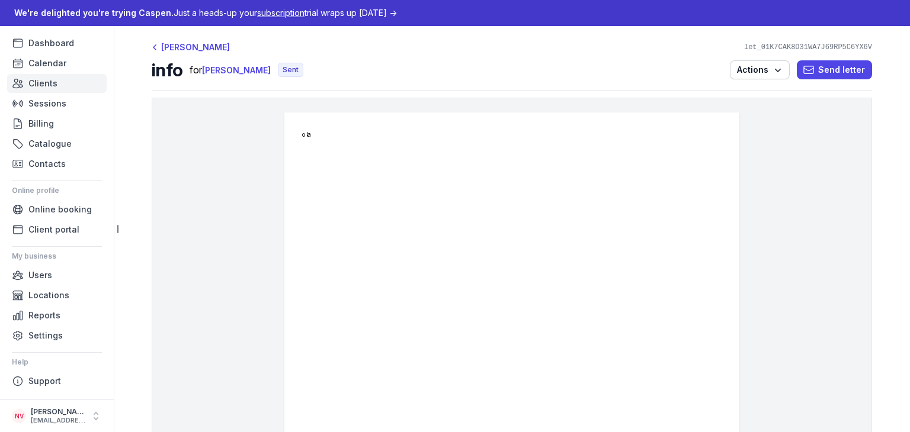
click at [33, 91] on link "Clients" at bounding box center [56, 83] width 99 height 19
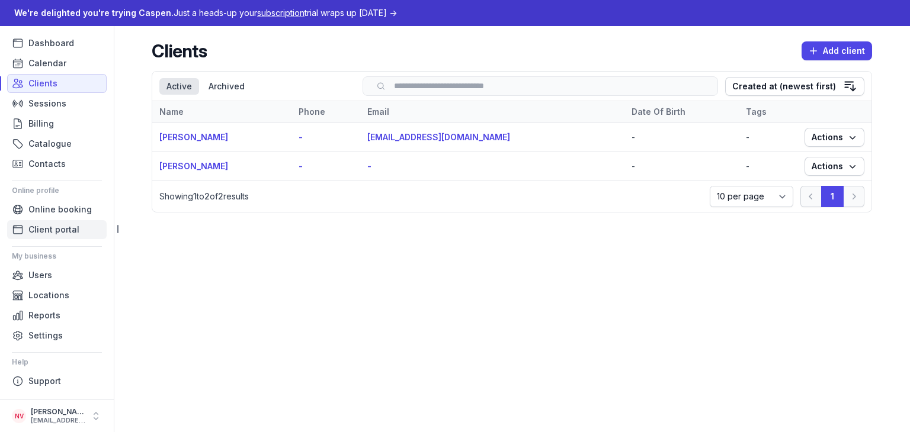
click at [71, 231] on span "Client portal" at bounding box center [53, 230] width 51 height 14
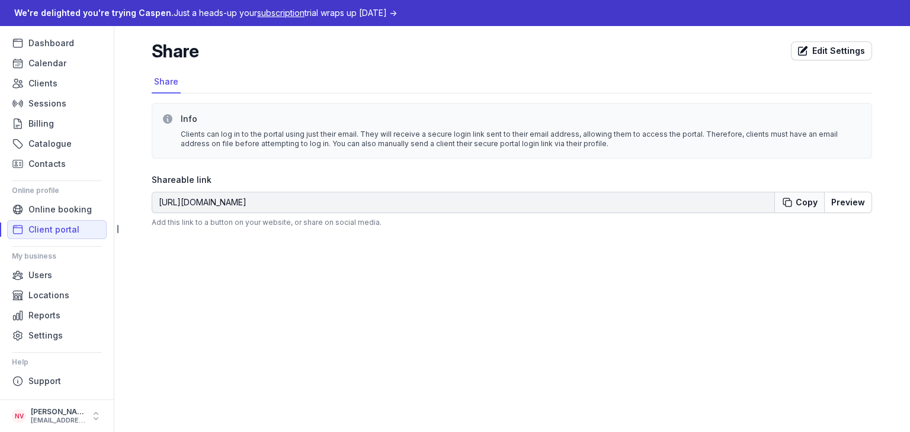
click at [801, 202] on div "Copy" at bounding box center [806, 203] width 22 height 12
click at [609, 283] on main "Share Edit Settings Select a tab Share Share Info Clients can log in to the por…" at bounding box center [512, 229] width 796 height 406
click at [52, 334] on span "Settings" at bounding box center [45, 336] width 34 height 14
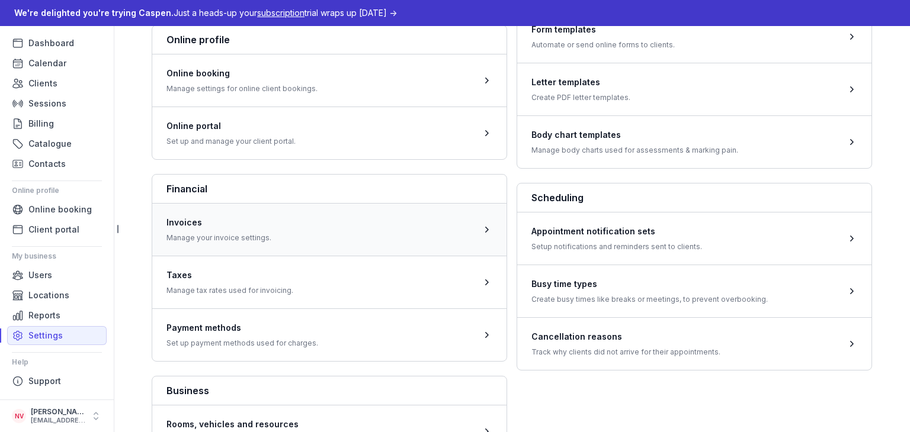
scroll to position [270, 0]
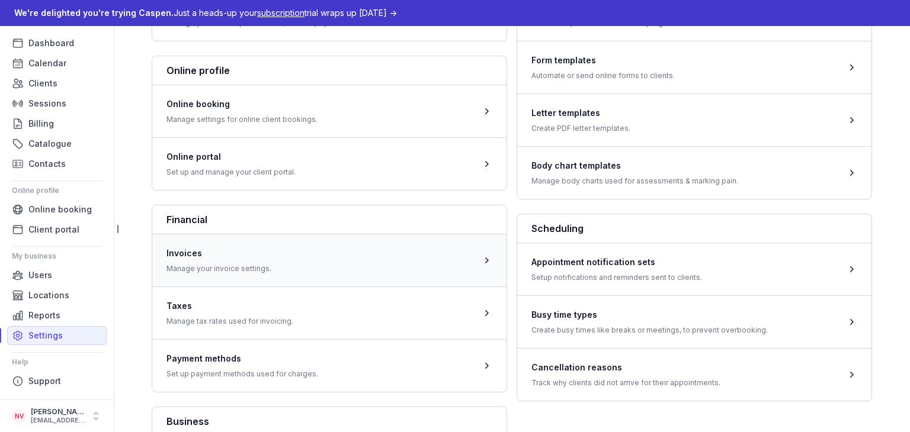
click at [392, 278] on span at bounding box center [329, 260] width 354 height 53
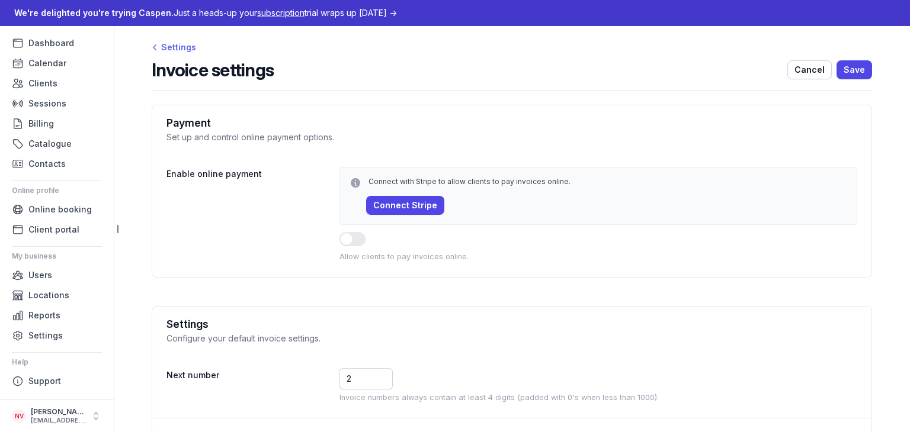
click at [154, 38] on div "Settings Invoice settings Cancel Save Payment Set up and control online payment…" at bounding box center [512, 259] width 758 height 467
click at [154, 41] on icon at bounding box center [155, 47] width 12 height 12
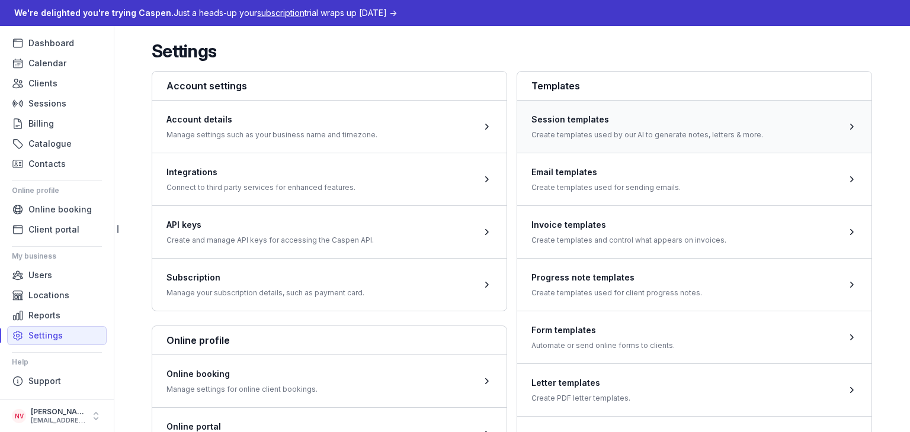
click at [632, 134] on span at bounding box center [694, 126] width 354 height 53
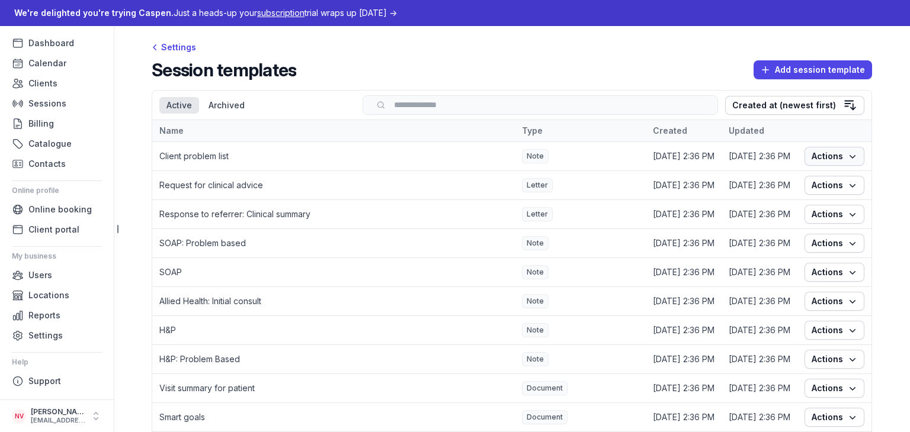
click at [849, 158] on icon "button" at bounding box center [852, 157] width 6 height 4
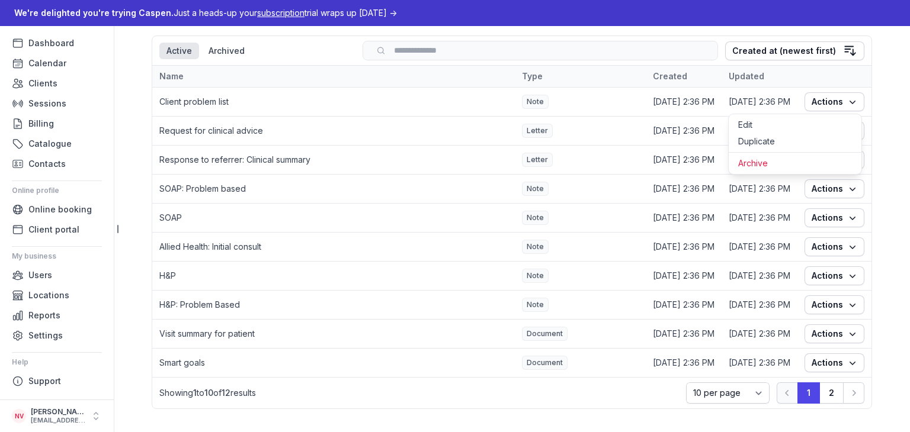
click at [251, 216] on td "SOAP" at bounding box center [333, 218] width 362 height 29
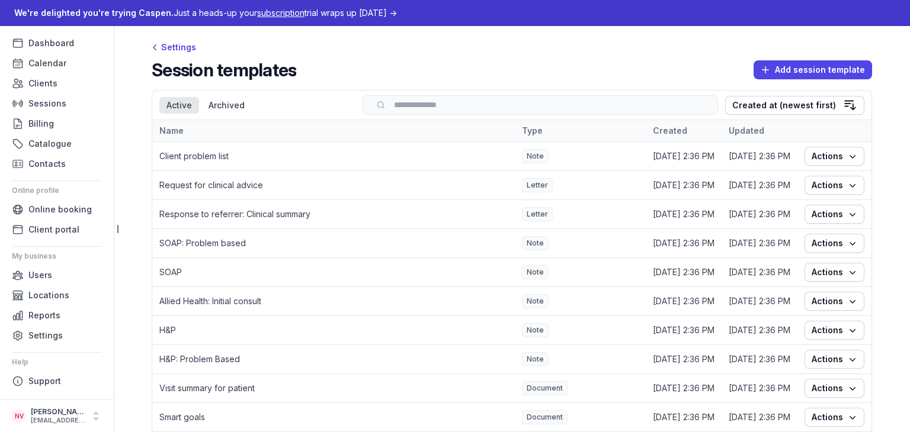
click at [152, 57] on div "Settings Session templates Add session template Select a tab Active Archived Ac…" at bounding box center [512, 256] width 758 height 461
click at [156, 48] on icon at bounding box center [155, 47] width 12 height 12
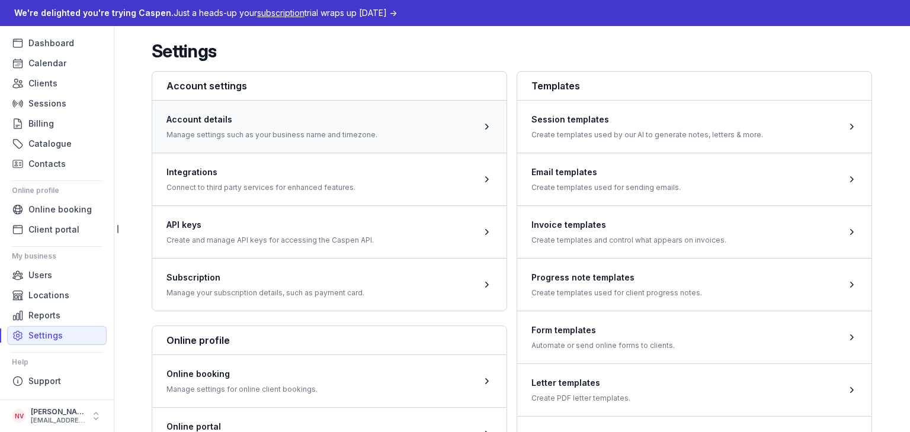
click at [336, 137] on span at bounding box center [329, 126] width 354 height 53
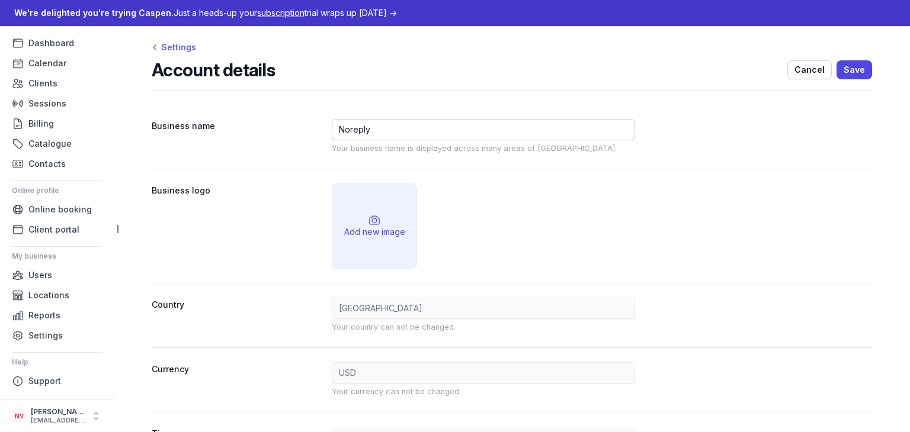
click at [152, 46] on icon at bounding box center [155, 47] width 12 height 12
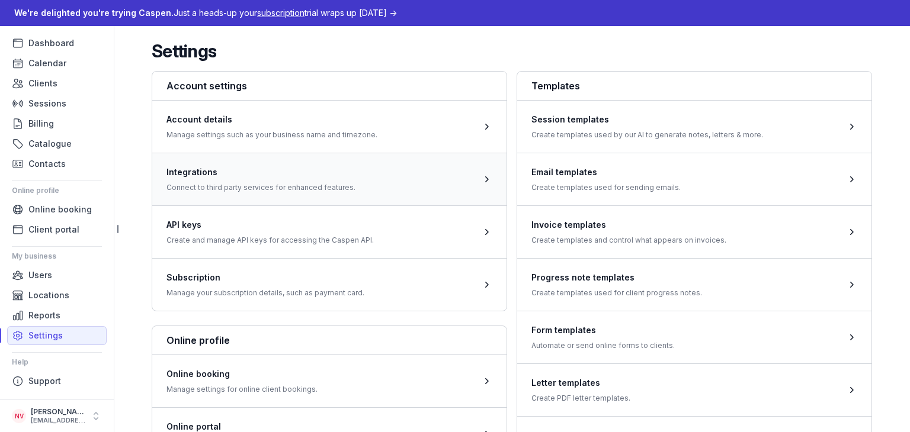
click at [313, 188] on span at bounding box center [329, 179] width 354 height 53
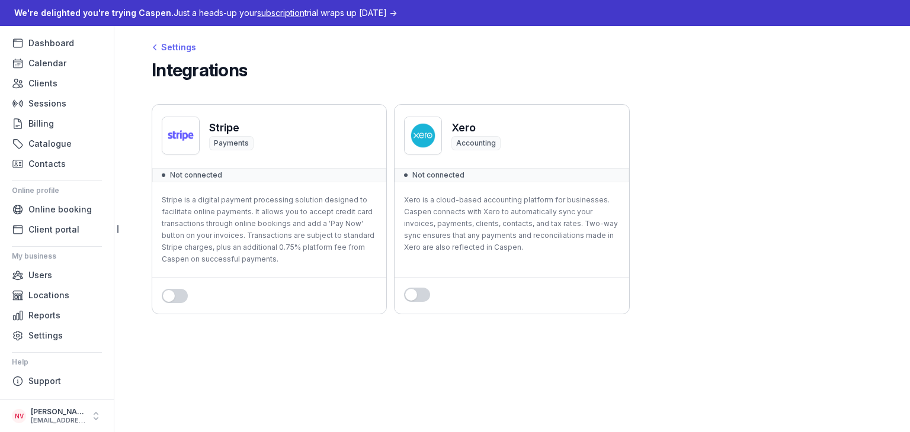
click at [153, 54] on div "Settings" at bounding box center [174, 47] width 44 height 14
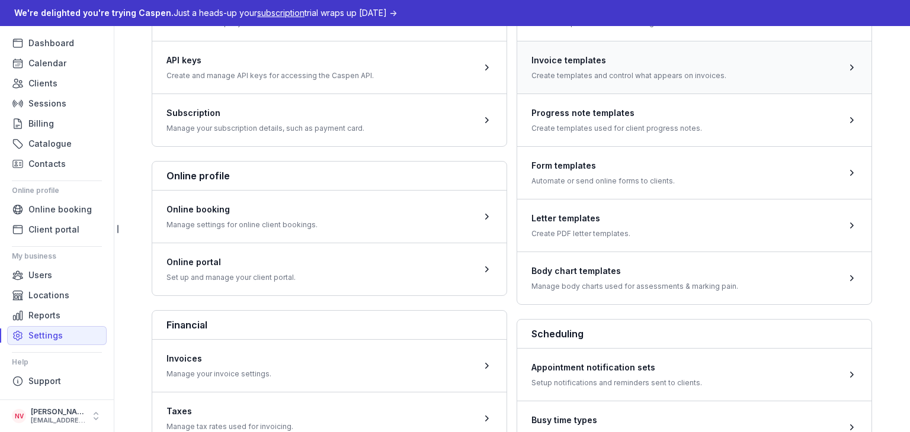
scroll to position [178, 0]
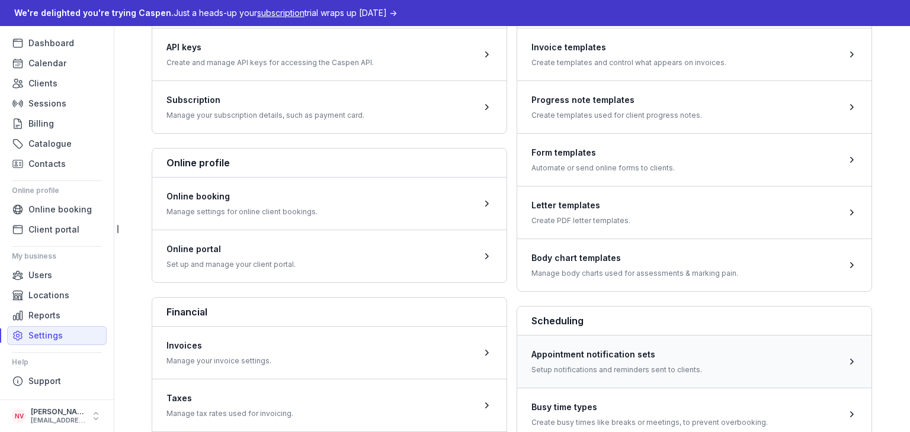
click at [663, 364] on span at bounding box center [694, 361] width 354 height 53
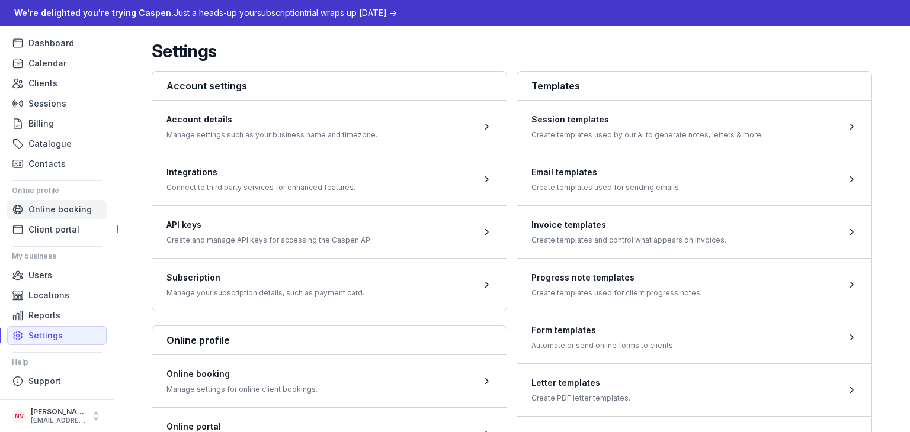
click at [47, 217] on link "Online booking" at bounding box center [56, 209] width 99 height 19
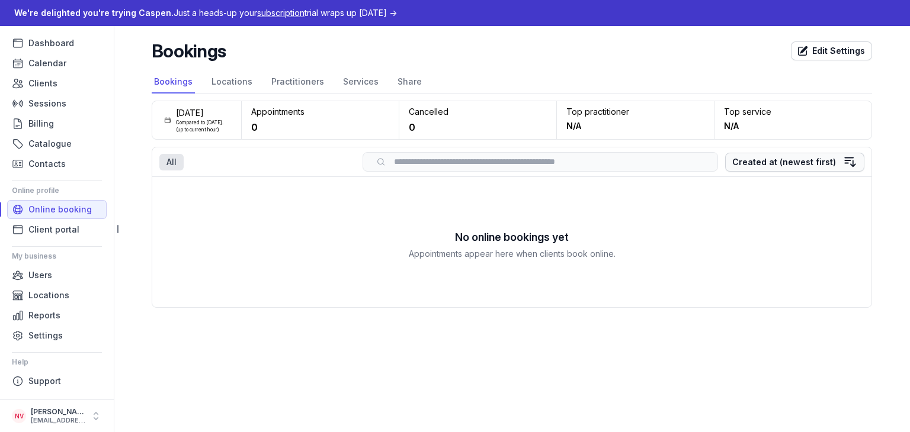
click at [768, 164] on div "Created at (newest first)" at bounding box center [784, 162] width 104 height 14
click at [502, 190] on div "No online bookings yet Appointments appear here when clients book online." at bounding box center [511, 242] width 719 height 130
click at [51, 165] on span "Contacts" at bounding box center [46, 164] width 37 height 14
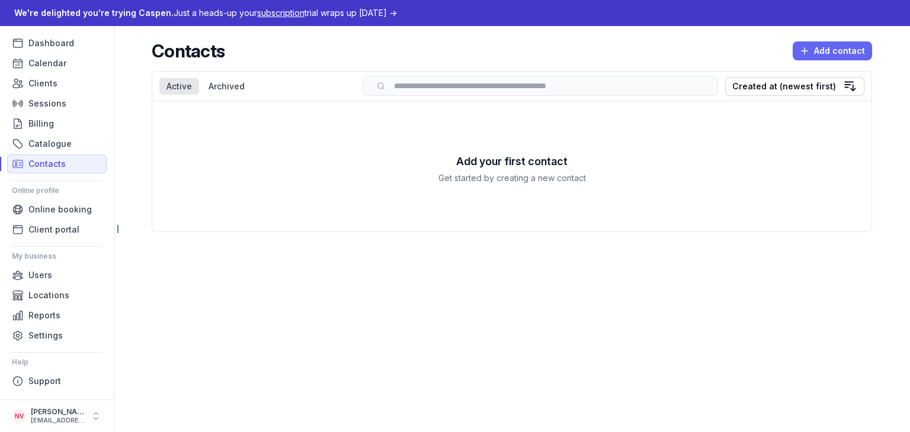
click at [814, 54] on span "Add contact" at bounding box center [831, 51] width 65 height 14
select select
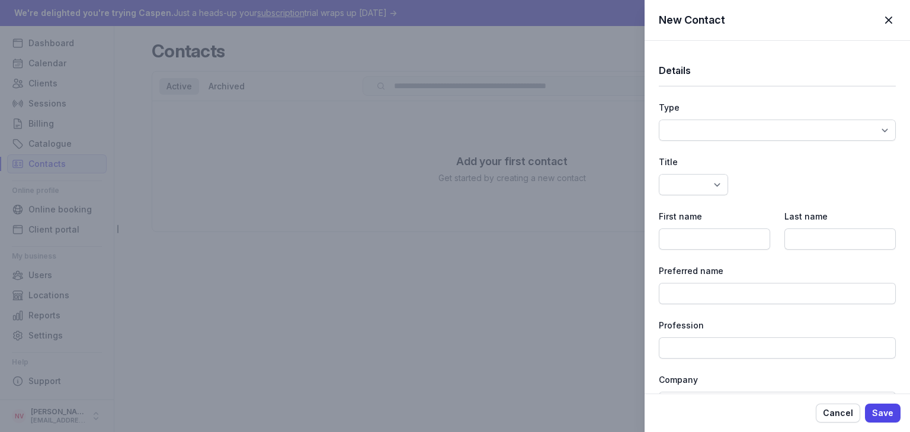
select select
click at [735, 127] on select "Standard Doctor 3rd Party Payer Plan Manager" at bounding box center [776, 130] width 237 height 21
select select "standard"
click at [658, 120] on select "Standard Doctor 3rd Party Payer Plan Manager" at bounding box center [776, 130] width 237 height 21
click at [712, 180] on select "Dr Mr Ms Mrs Miss [PERSON_NAME] Master" at bounding box center [692, 184] width 69 height 21
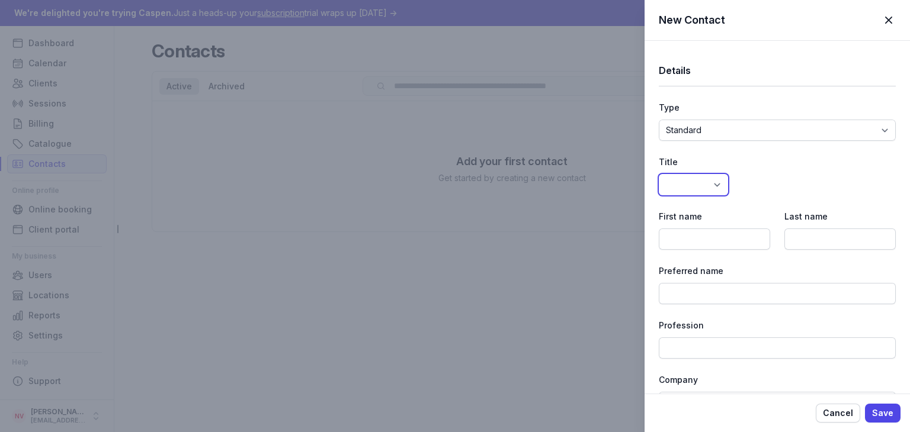
select select "Mr"
click at [658, 174] on select "Dr Mr Ms Mrs Miss [PERSON_NAME] Master" at bounding box center [692, 184] width 69 height 21
click at [709, 241] on input at bounding box center [713, 239] width 111 height 21
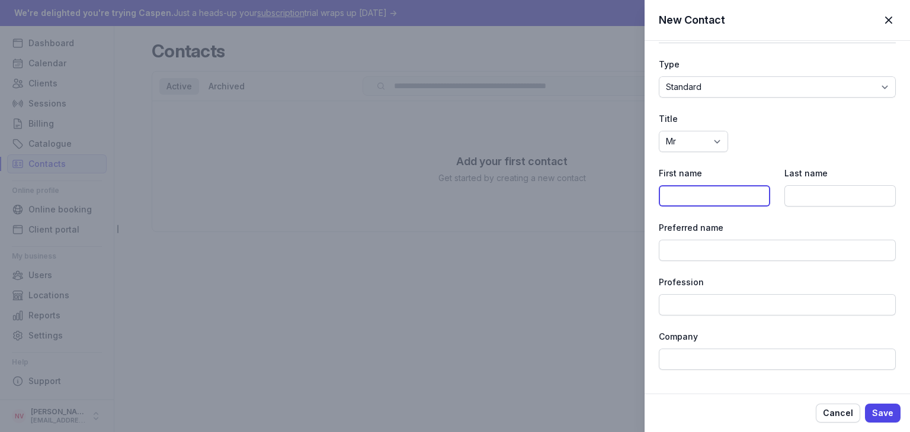
scroll to position [178, 0]
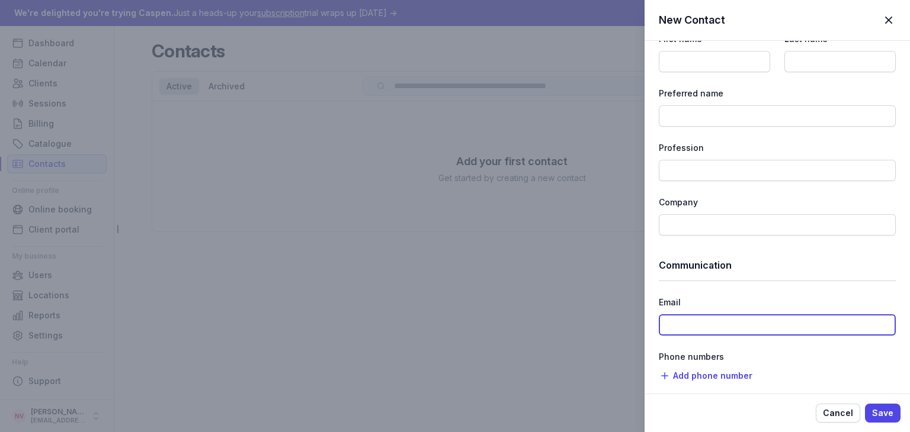
click at [703, 332] on input at bounding box center [776, 324] width 237 height 21
paste input "[URL][DOMAIN_NAME]"
type input "[EMAIL_ADDRESS][DOMAIN_NAME]"
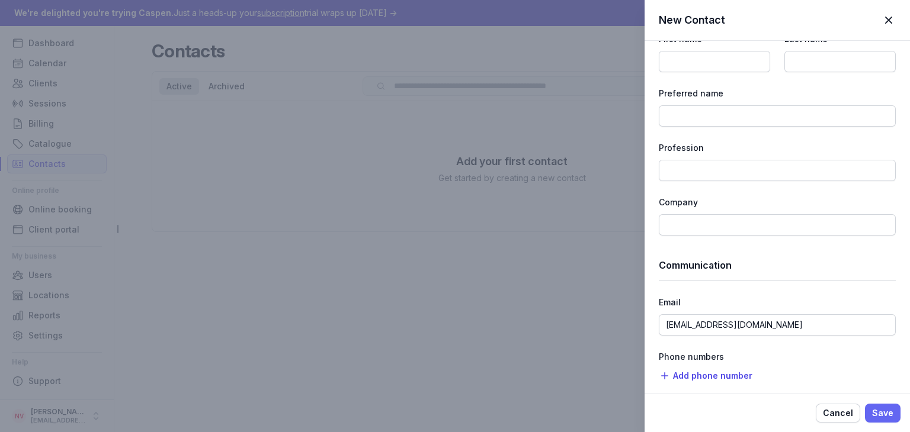
click at [895, 418] on button "Save" at bounding box center [883, 413] width 36 height 19
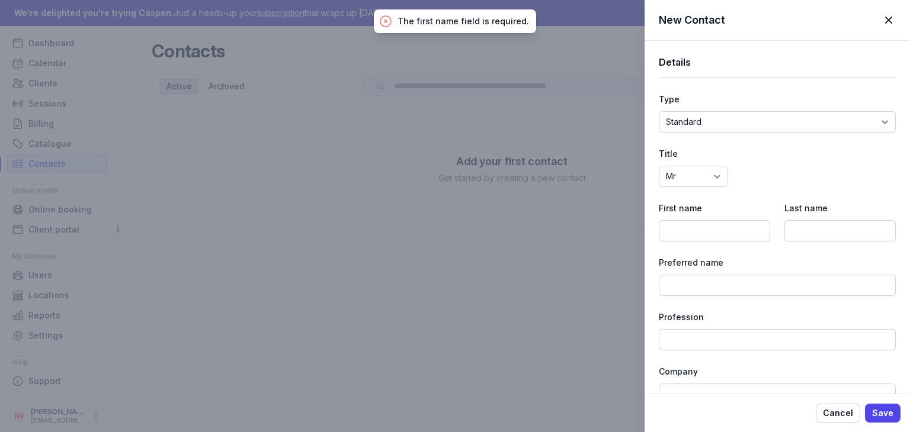
scroll to position [0, 0]
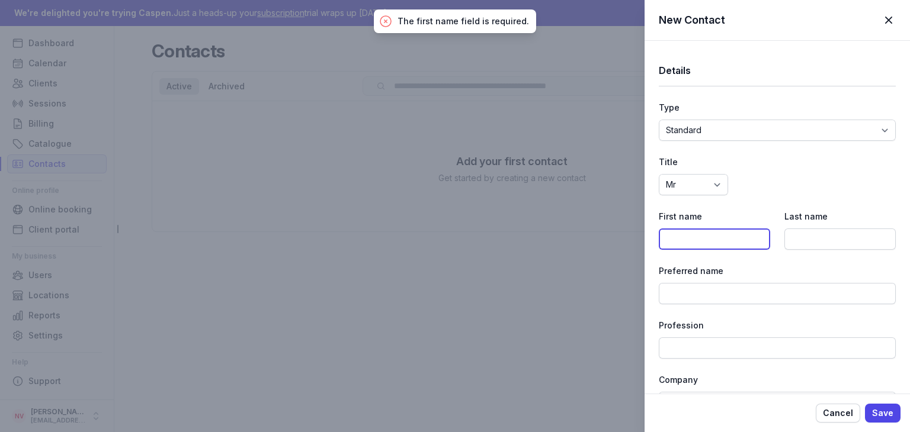
click at [701, 240] on input at bounding box center [713, 239] width 111 height 21
type input "nacho"
click at [886, 407] on span "Save" at bounding box center [882, 413] width 21 height 14
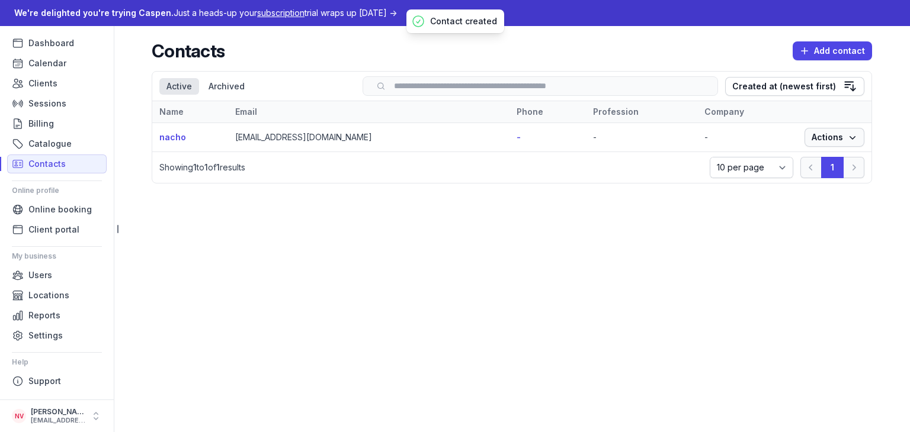
click at [855, 133] on icon "button" at bounding box center [852, 137] width 12 height 12
click at [176, 131] on td "nacho" at bounding box center [190, 137] width 76 height 29
click at [176, 133] on link "nacho" at bounding box center [172, 137] width 27 height 10
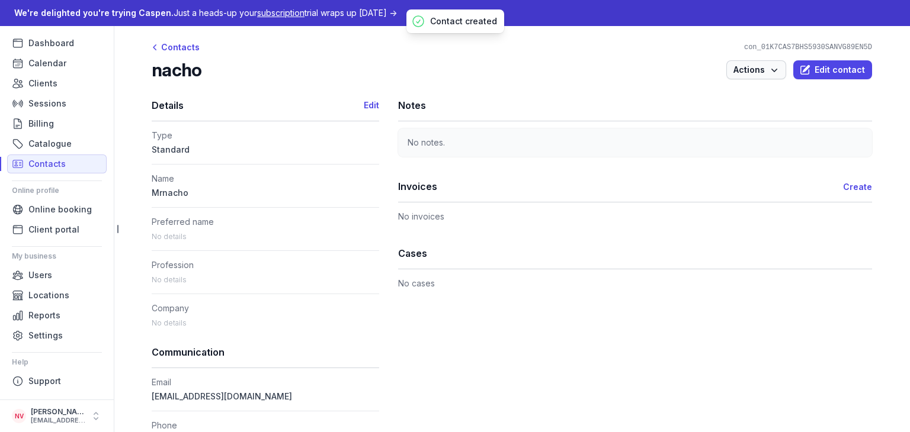
click at [753, 74] on span "Actions" at bounding box center [756, 70] width 46 height 14
click at [680, 264] on div "Cases" at bounding box center [635, 253] width 474 height 31
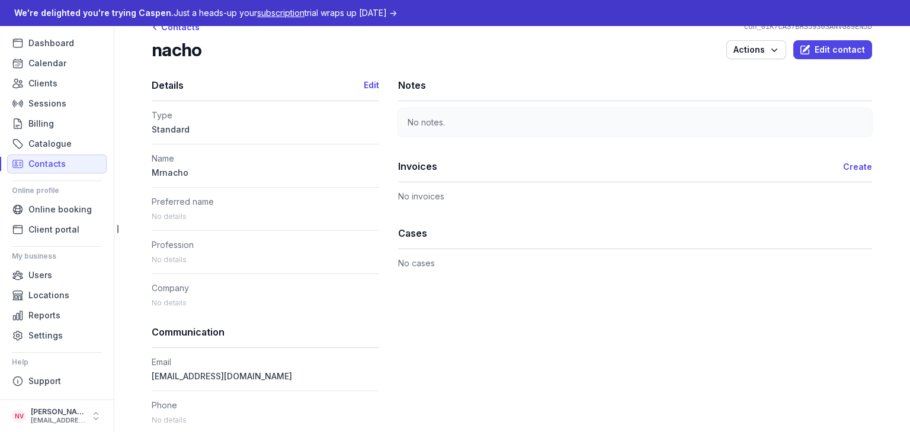
scroll to position [45, 0]
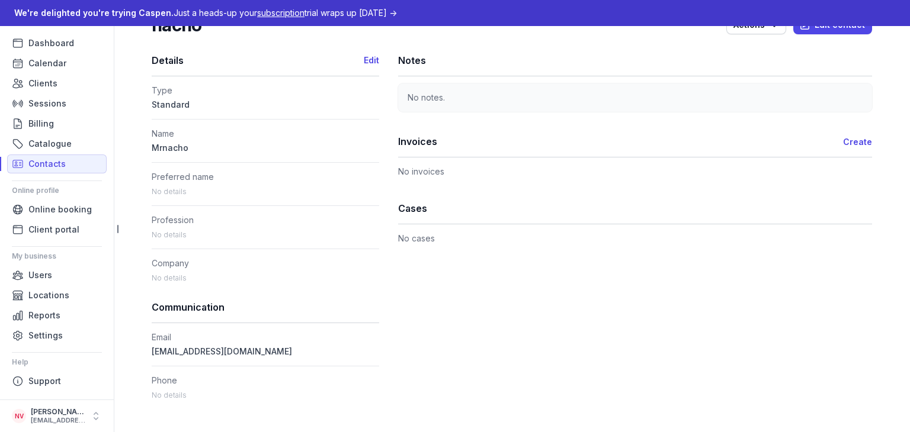
click at [219, 356] on dd "[EMAIL_ADDRESS][DOMAIN_NAME]" at bounding box center [265, 352] width 227 height 14
click at [217, 352] on span "[EMAIL_ADDRESS][DOMAIN_NAME]" at bounding box center [222, 351] width 140 height 10
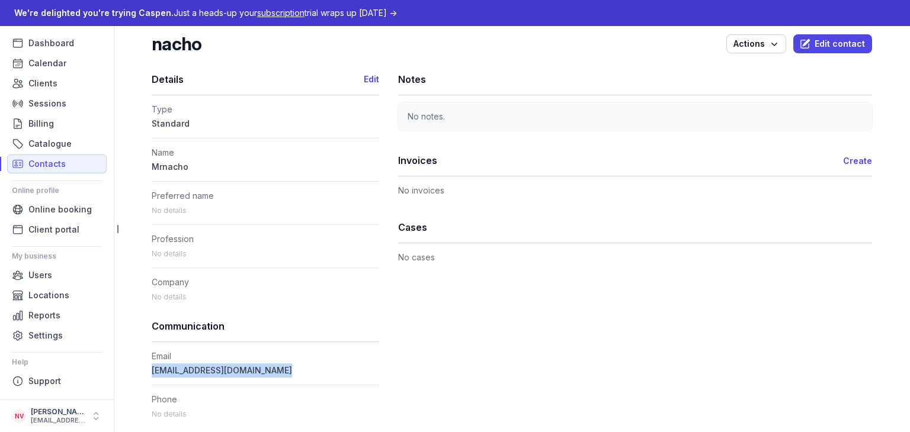
scroll to position [0, 0]
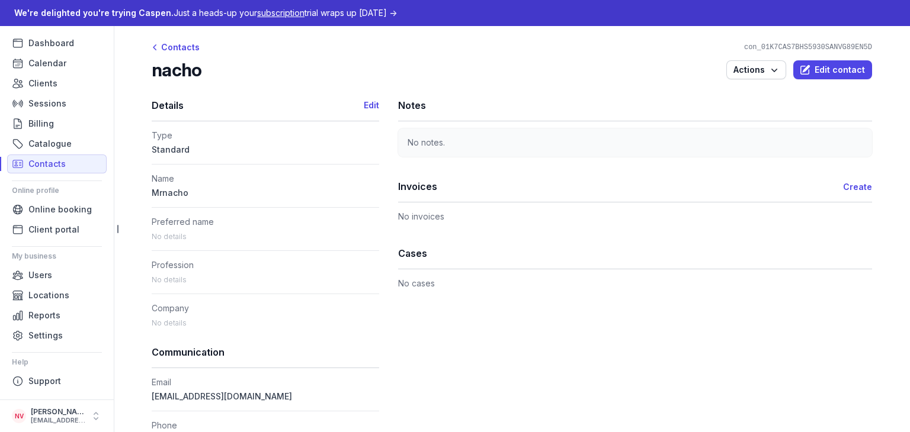
click at [741, 228] on div "Notes No notes. Invoices Create No invoices Cases No cases" at bounding box center [635, 190] width 474 height 201
click at [857, 188] on link "Create" at bounding box center [857, 187] width 29 height 10
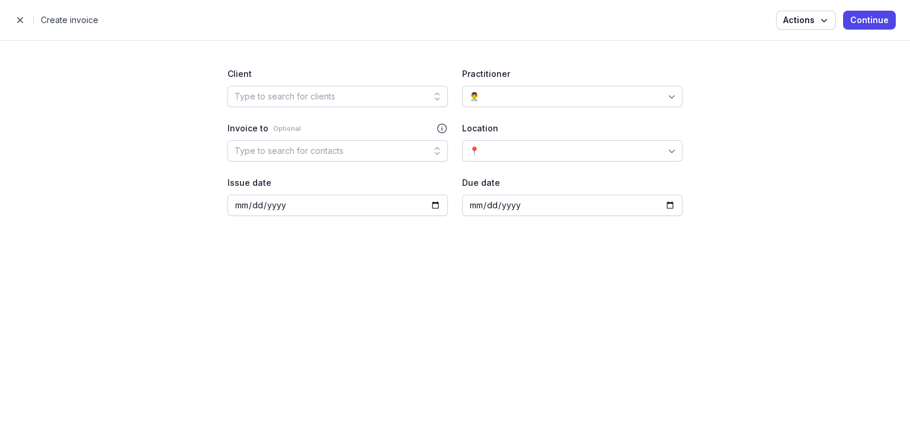
click at [386, 110] on div "Client Type to search for clients Practitioner 👨‍⚕️ Invoice to Optional Type to…" at bounding box center [454, 142] width 455 height 178
click at [385, 108] on div "Client Type to search for clients Practitioner 👨‍⚕️ Invoice to Optional Type to…" at bounding box center [454, 142] width 455 height 178
click at [400, 97] on div "Type to search for clients" at bounding box center [337, 96] width 220 height 21
click at [345, 139] on div "Create client" at bounding box center [337, 145] width 220 height 24
select select
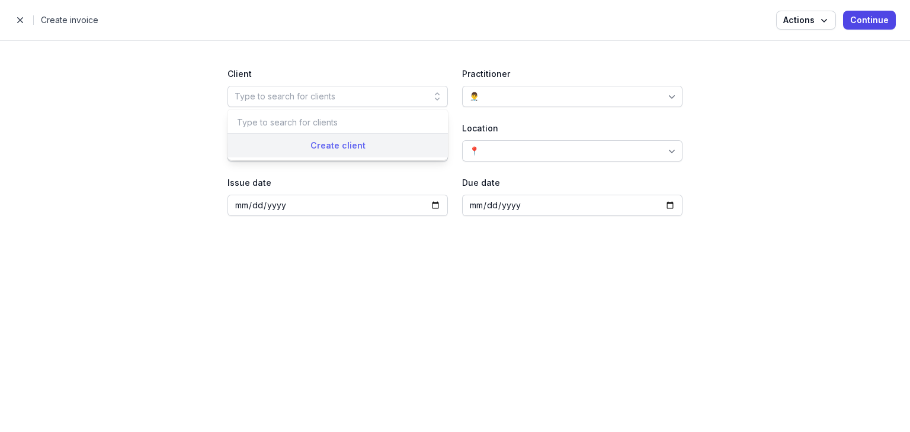
select select
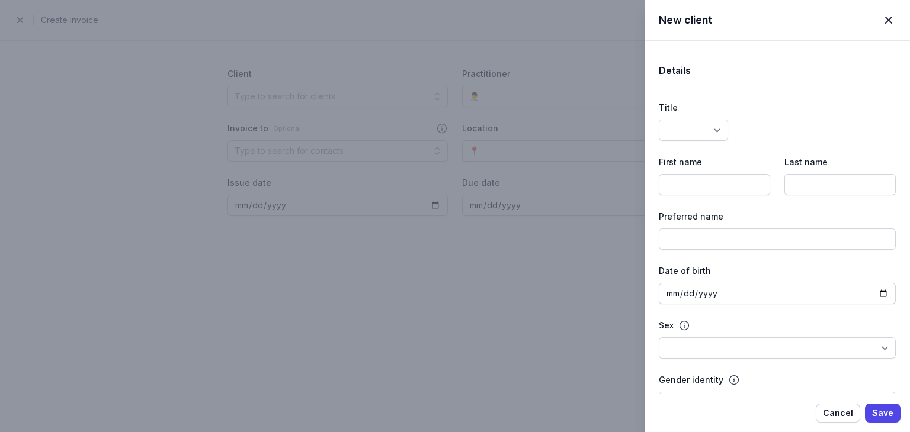
select select
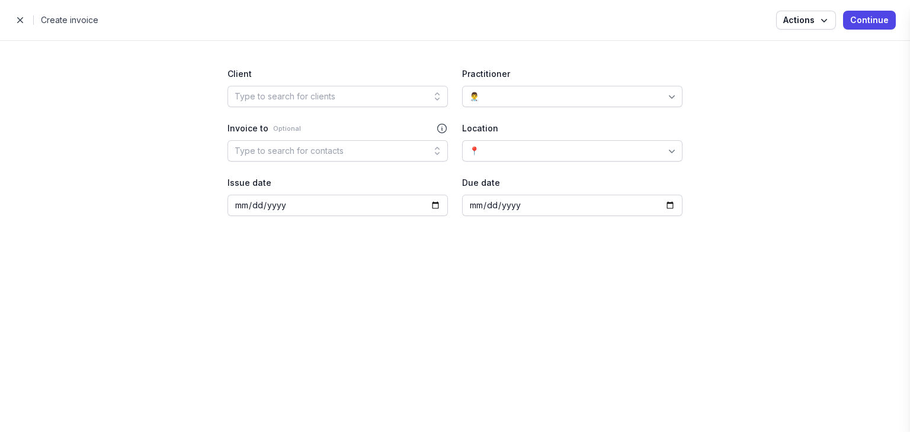
click at [414, 95] on div "New client Close panel Details Title Dr Mr Ms Mrs Miss [PERSON_NAME] Master Fir…" at bounding box center [455, 216] width 910 height 432
click at [432, 95] on icon at bounding box center [437, 97] width 12 height 12
paste input "[URL][DOMAIN_NAME]"
type input "[URL][DOMAIN_NAME]"
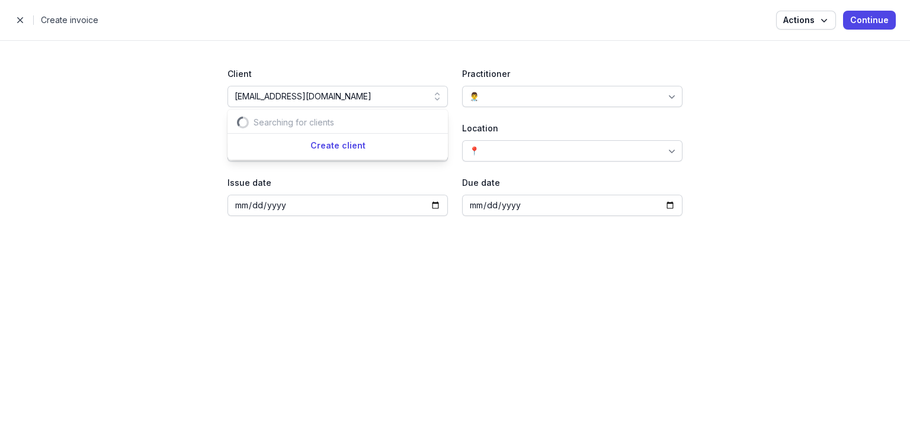
scroll to position [0, 88]
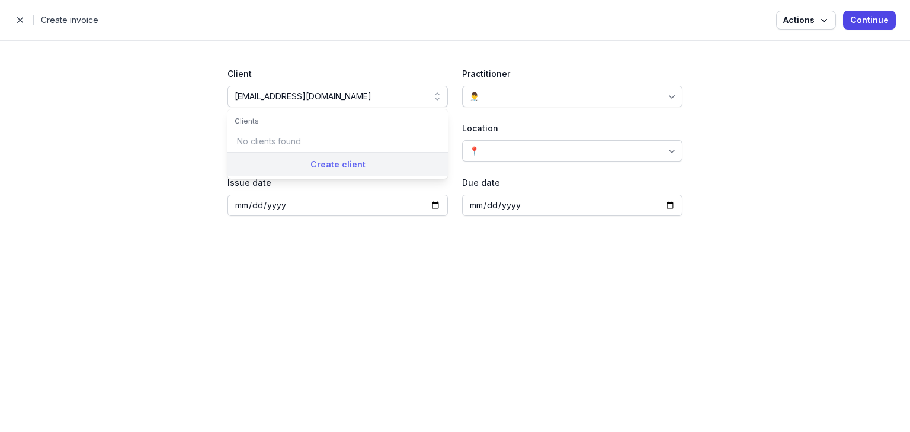
type input "[EMAIL_ADDRESS][DOMAIN_NAME]"
click at [335, 158] on div "Create client" at bounding box center [337, 164] width 220 height 24
select select
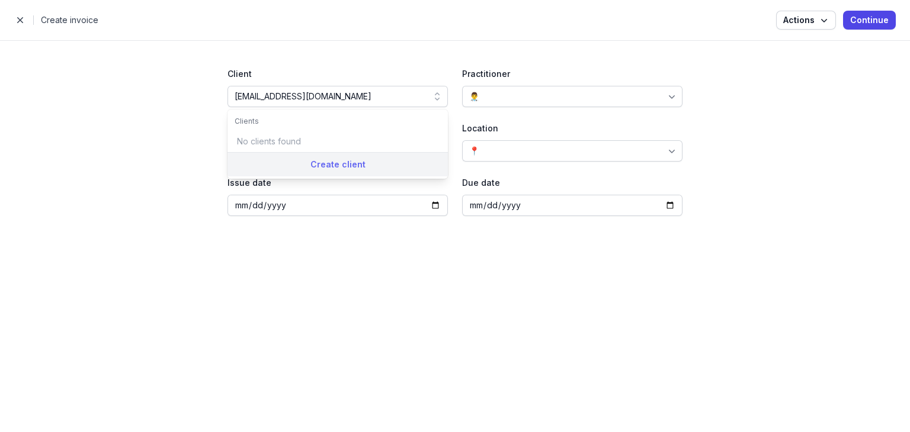
select select
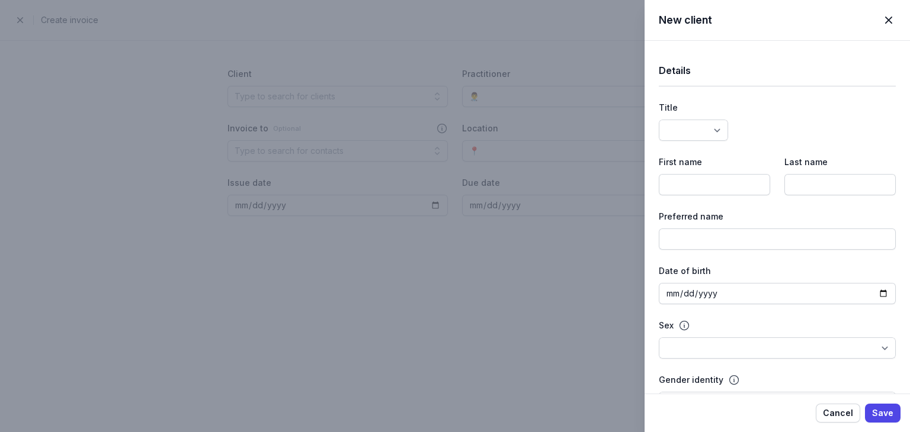
select select
drag, startPoint x: 616, startPoint y: 185, endPoint x: 609, endPoint y: 185, distance: 6.5
click at [615, 185] on div "New client Close panel Details Title Dr Mr Ms Mrs Miss [PERSON_NAME] Master Fir…" at bounding box center [455, 216] width 910 height 432
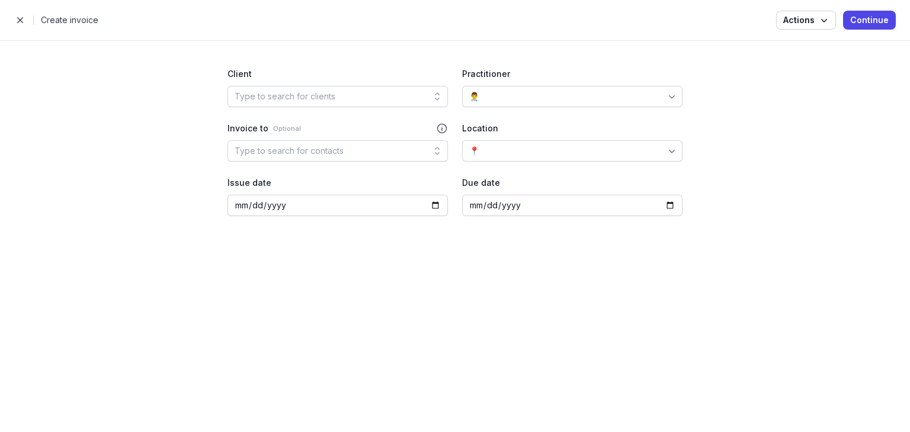
click at [580, 95] on div "👨‍⚕️" at bounding box center [572, 96] width 220 height 21
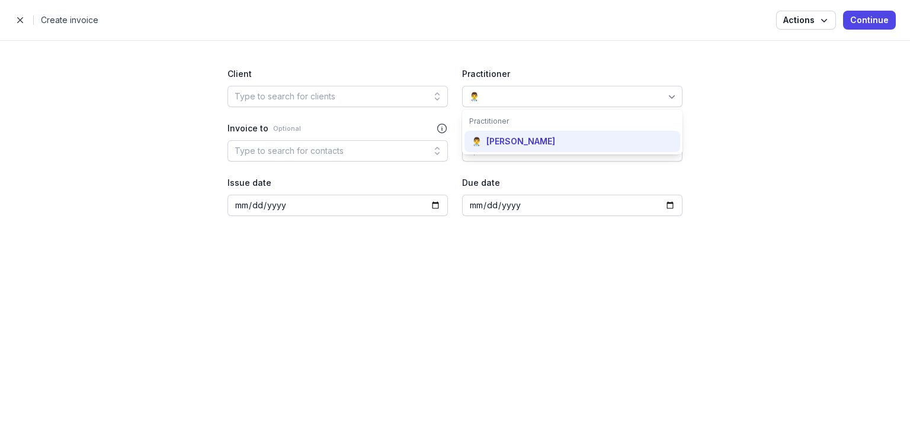
click at [526, 140] on div "[PERSON_NAME]" at bounding box center [520, 142] width 69 height 12
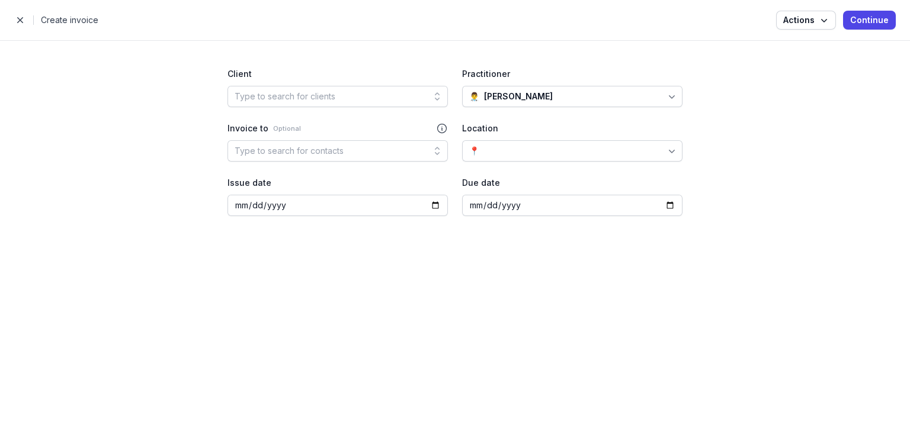
click at [341, 152] on div "Type to search for contacts" at bounding box center [288, 151] width 109 height 14
click at [429, 88] on div at bounding box center [436, 96] width 21 height 21
click at [430, 100] on div at bounding box center [436, 96] width 21 height 21
click at [815, 11] on button "Actions" at bounding box center [806, 20] width 60 height 19
click at [798, 41] on div "Invoice settings" at bounding box center [764, 45] width 104 height 12
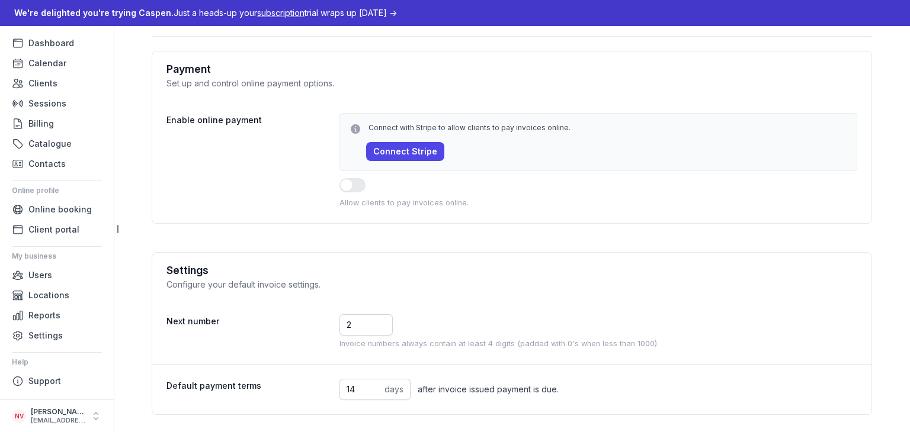
scroll to position [59, 0]
